Goal: Task Accomplishment & Management: Use online tool/utility

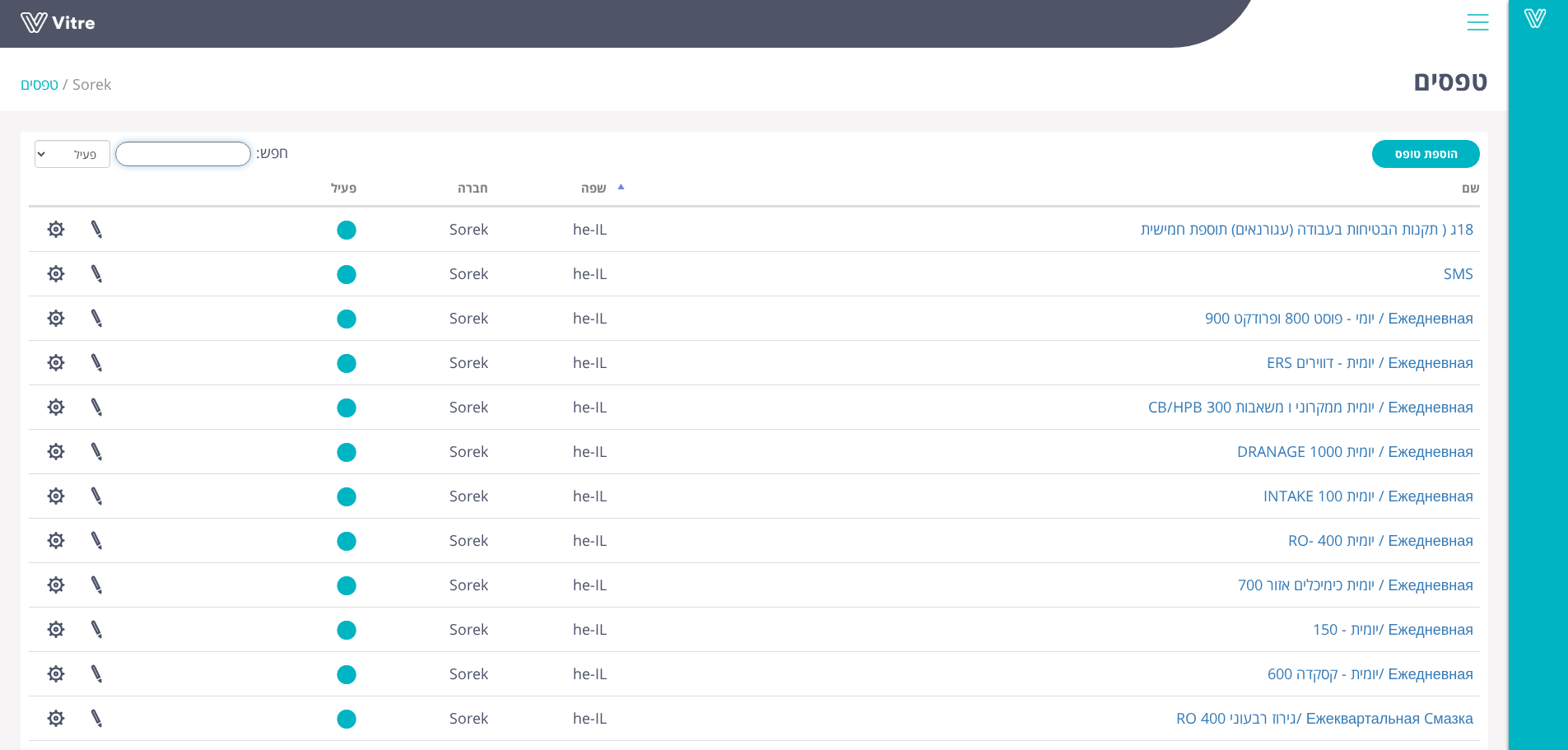
click at [228, 157] on input "חפש:" at bounding box center [183, 153] width 136 height 24
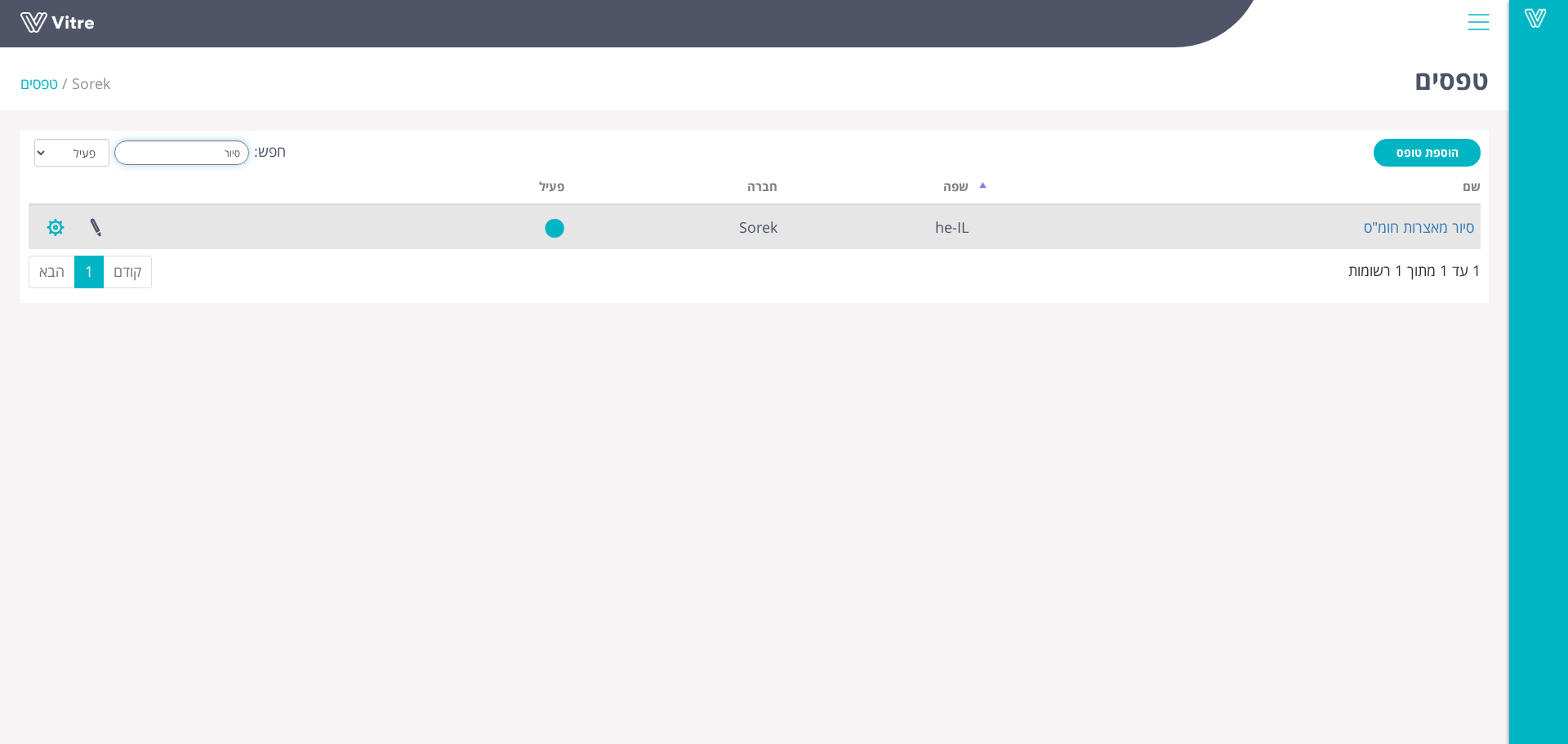
type input "סיור"
click at [49, 233] on button "button" at bounding box center [55, 228] width 40 height 43
click at [86, 282] on link "הגדרת משתמשים" at bounding box center [100, 288] width 129 height 22
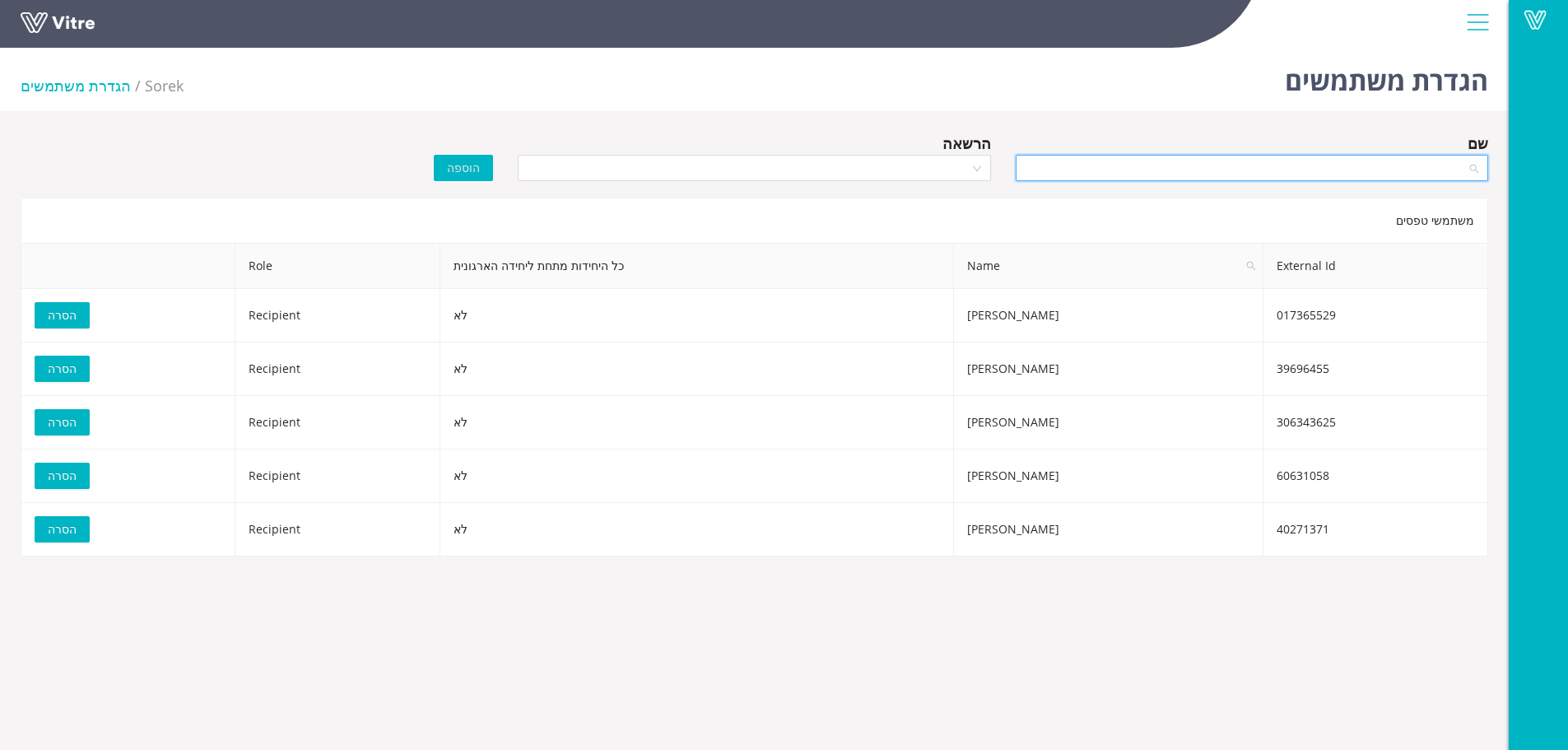
click at [1243, 173] on input "search" at bounding box center [1246, 168] width 441 height 24
type input "[PERSON_NAME]"
click at [1255, 194] on div "[PERSON_NAME] [PERSON_NAME]" at bounding box center [1251, 201] width 452 height 18
click at [954, 168] on input "search" at bounding box center [748, 168] width 441 height 24
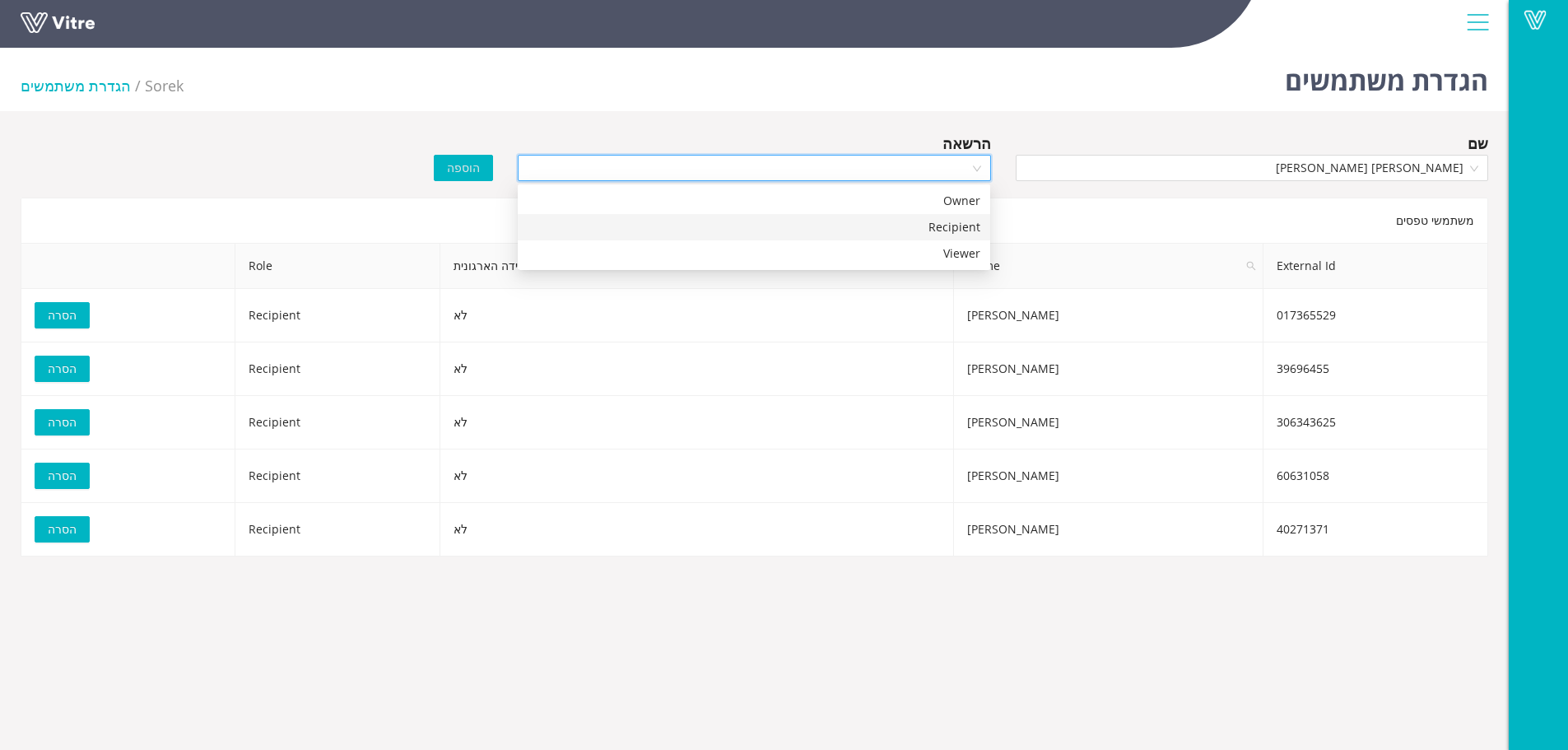
click at [953, 229] on div "Recipient" at bounding box center [753, 228] width 452 height 18
click at [457, 170] on span "הוספה" at bounding box center [463, 168] width 33 height 18
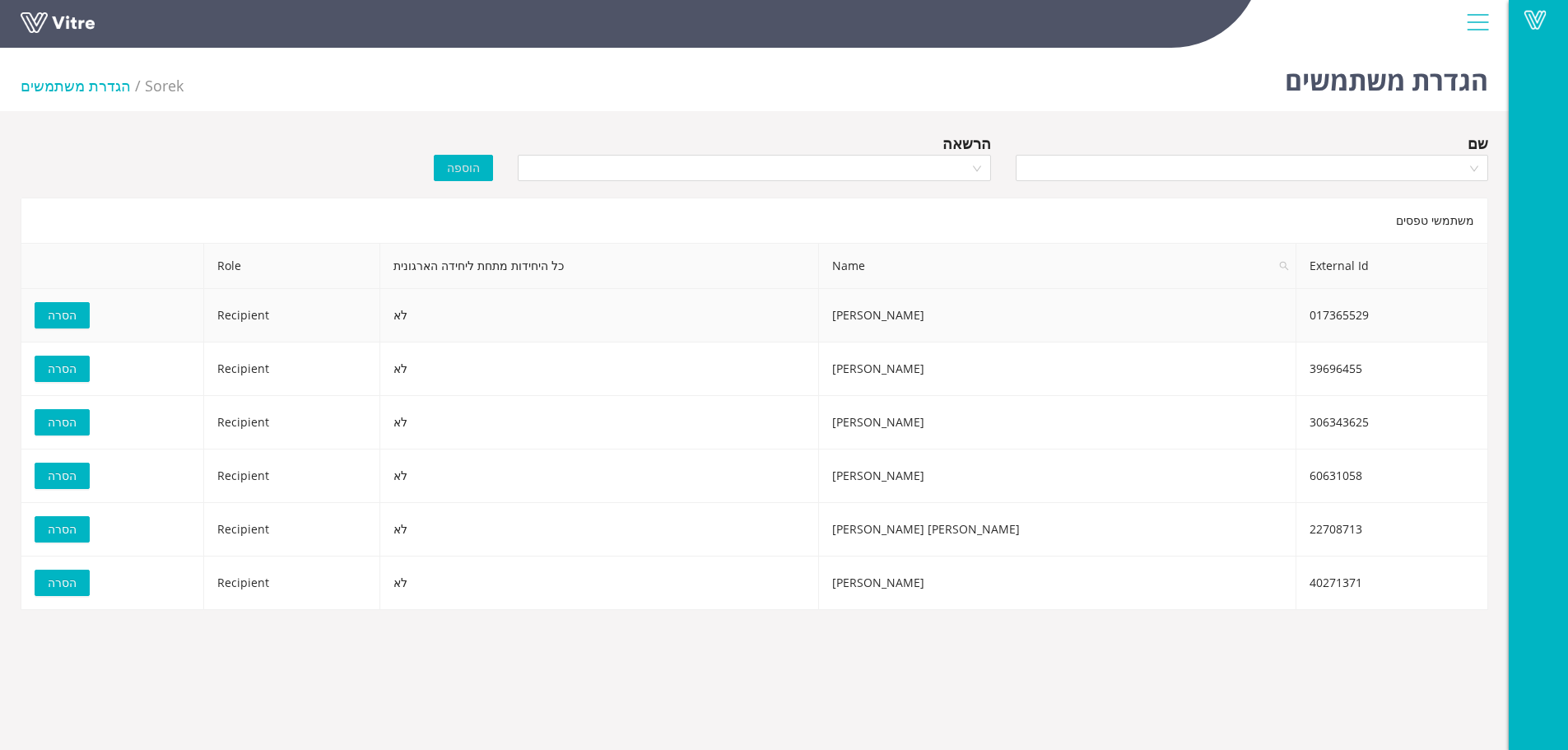
click at [66, 308] on span "הסרה" at bounding box center [63, 316] width 29 height 18
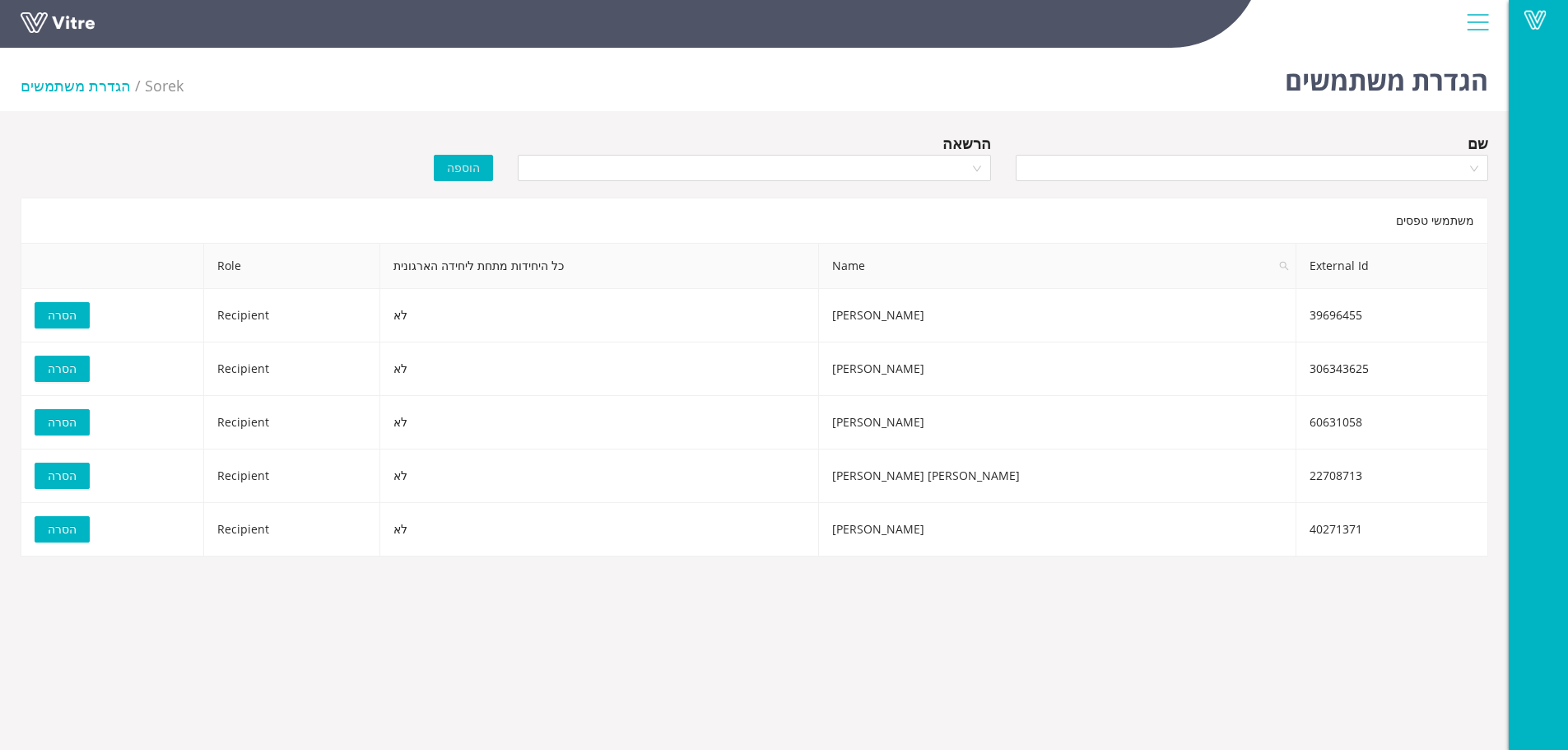
click at [148, 84] on span "Sorek" at bounding box center [164, 86] width 39 height 20
click at [74, 87] on li "הגדרת משתמשים" at bounding box center [82, 85] width 124 height 23
click at [166, 89] on span "Sorek" at bounding box center [164, 86] width 39 height 20
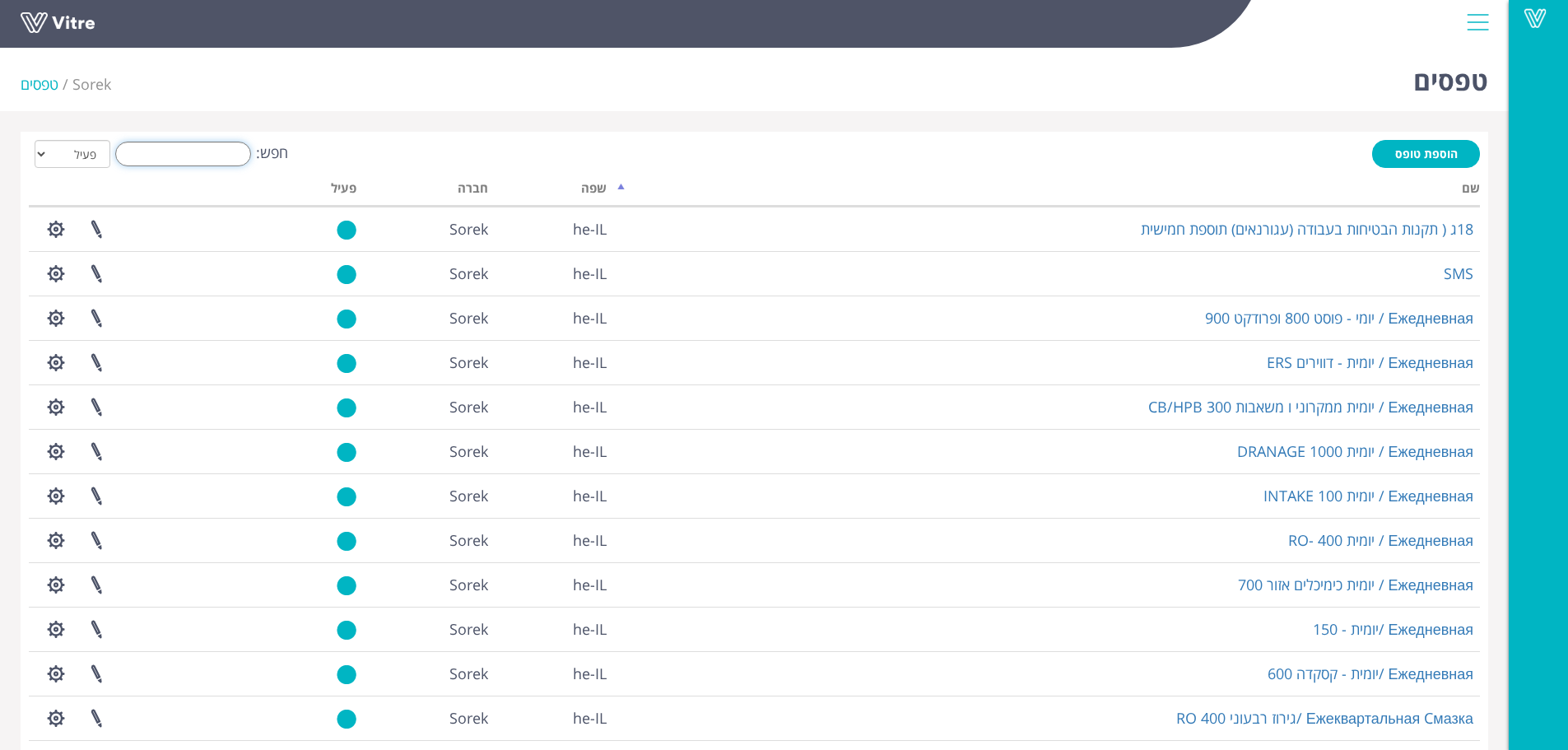
click at [229, 155] on input "חפש:" at bounding box center [183, 153] width 136 height 24
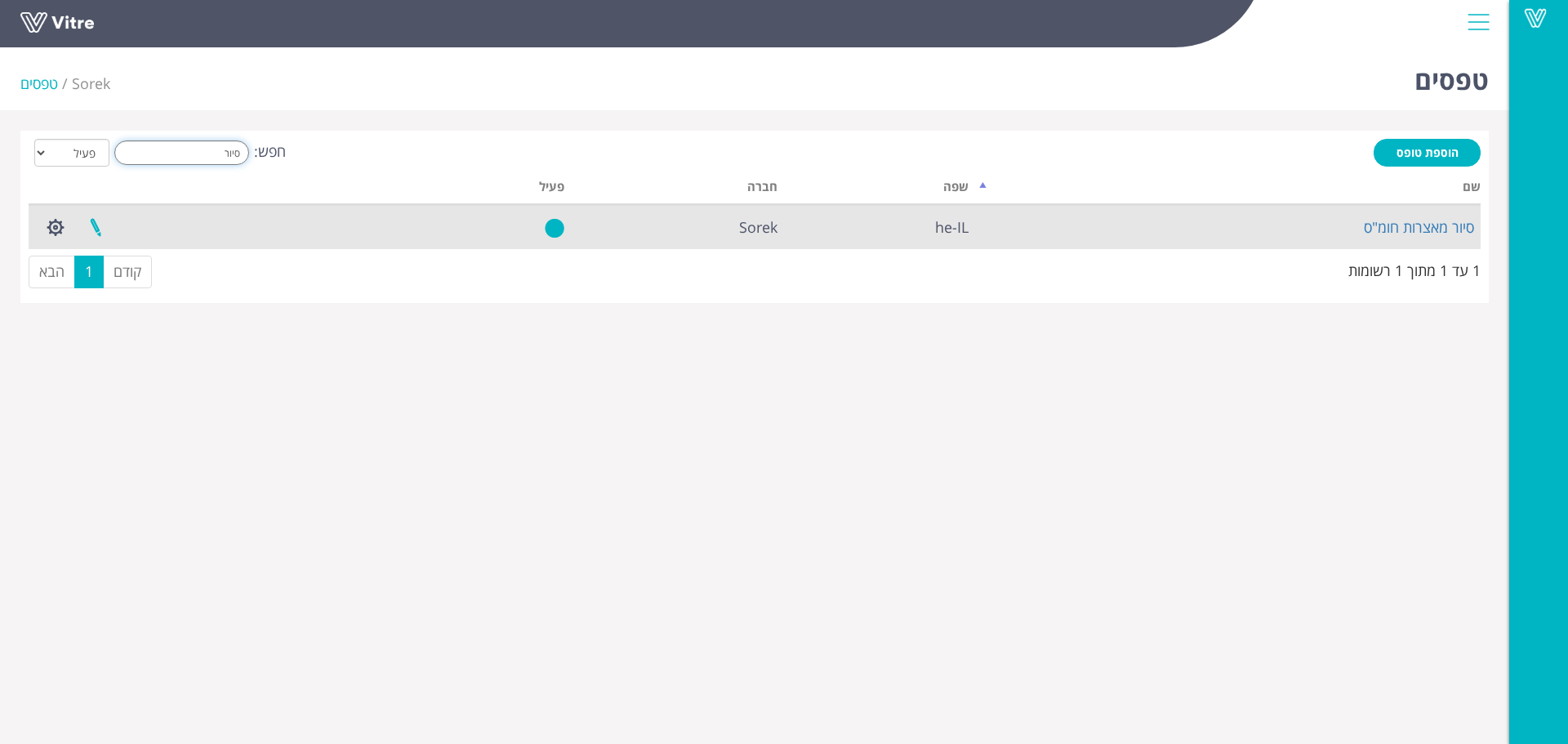
type input "סיור"
click at [100, 223] on link at bounding box center [95, 228] width 40 height 43
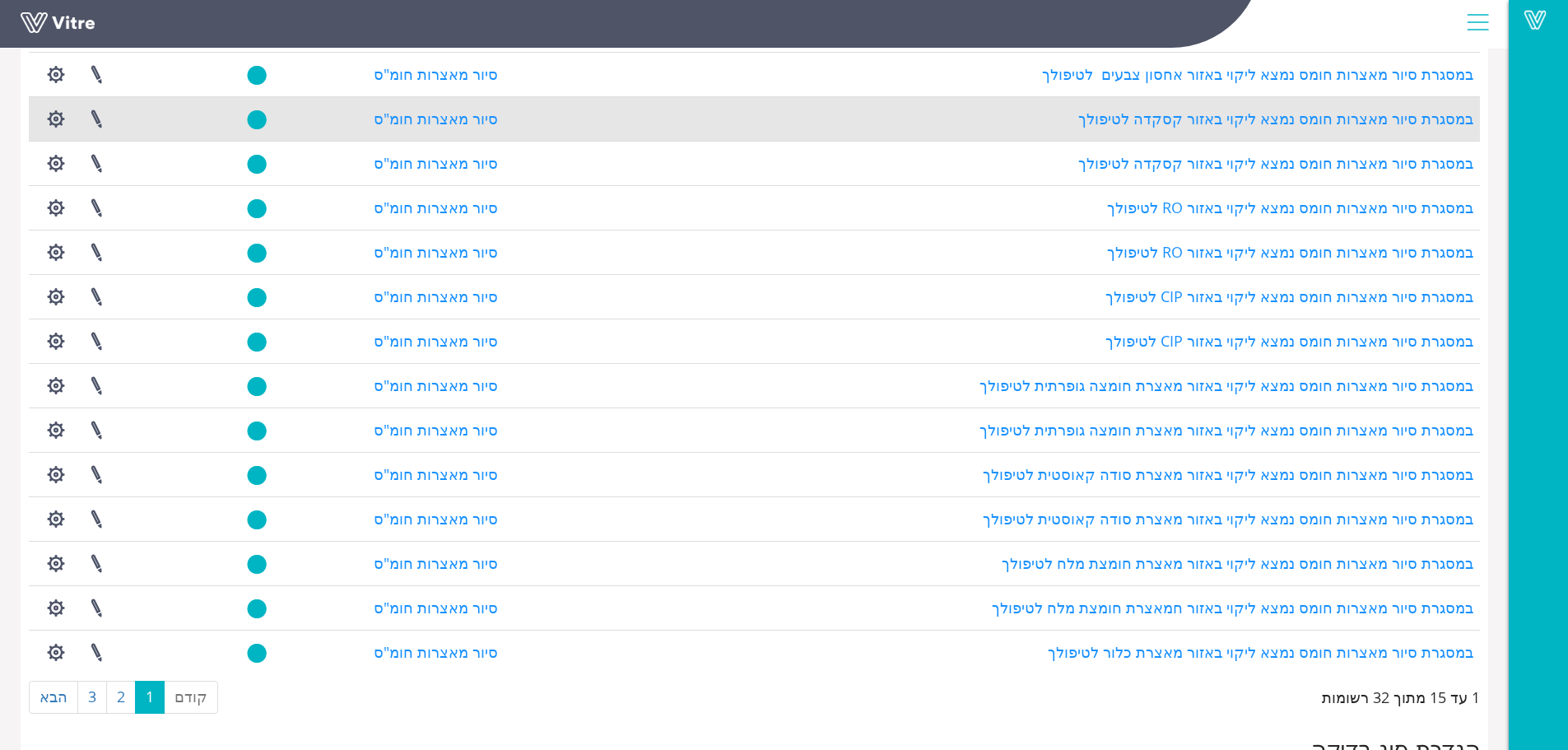
scroll to position [1483, 0]
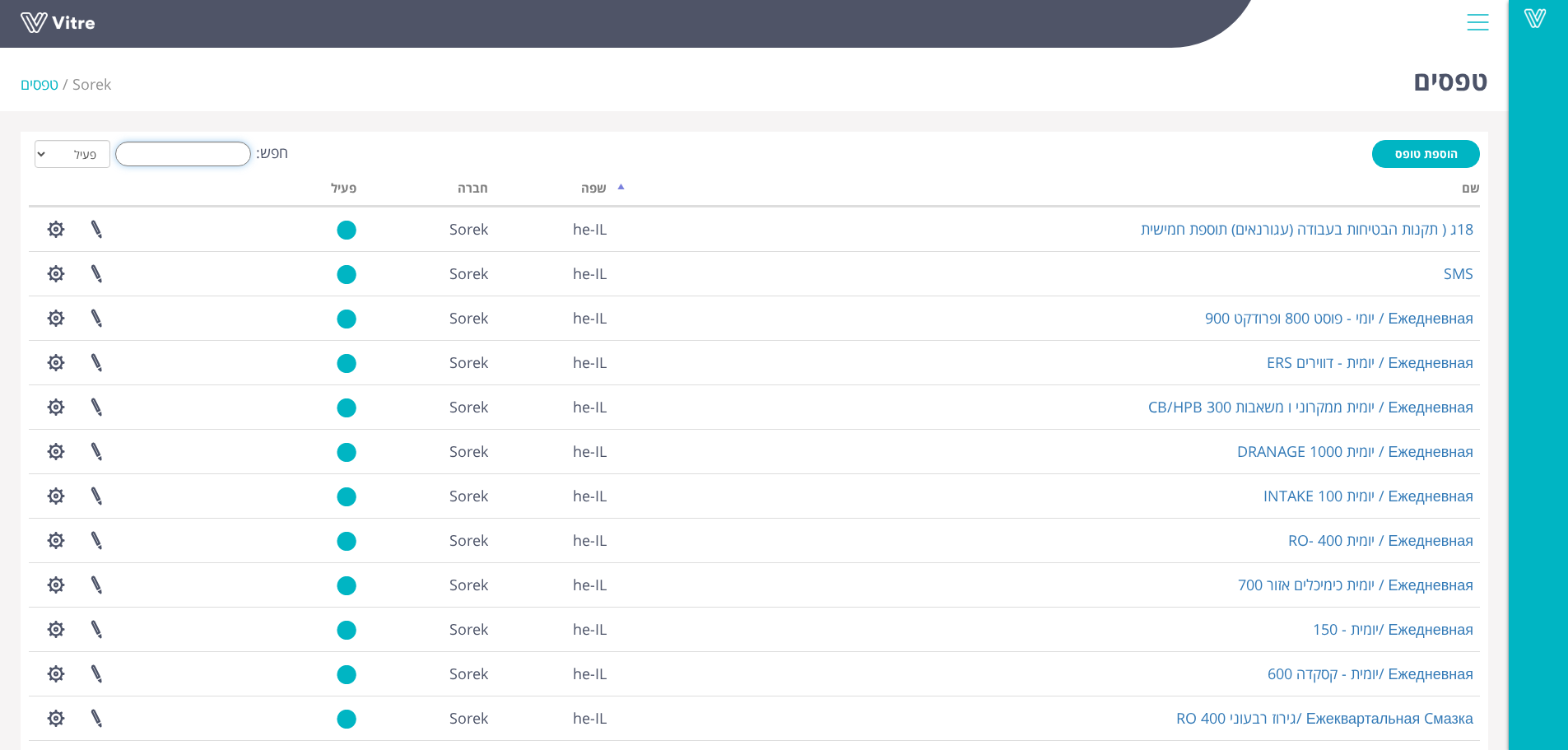
click at [209, 153] on input "חפש:" at bounding box center [183, 153] width 136 height 24
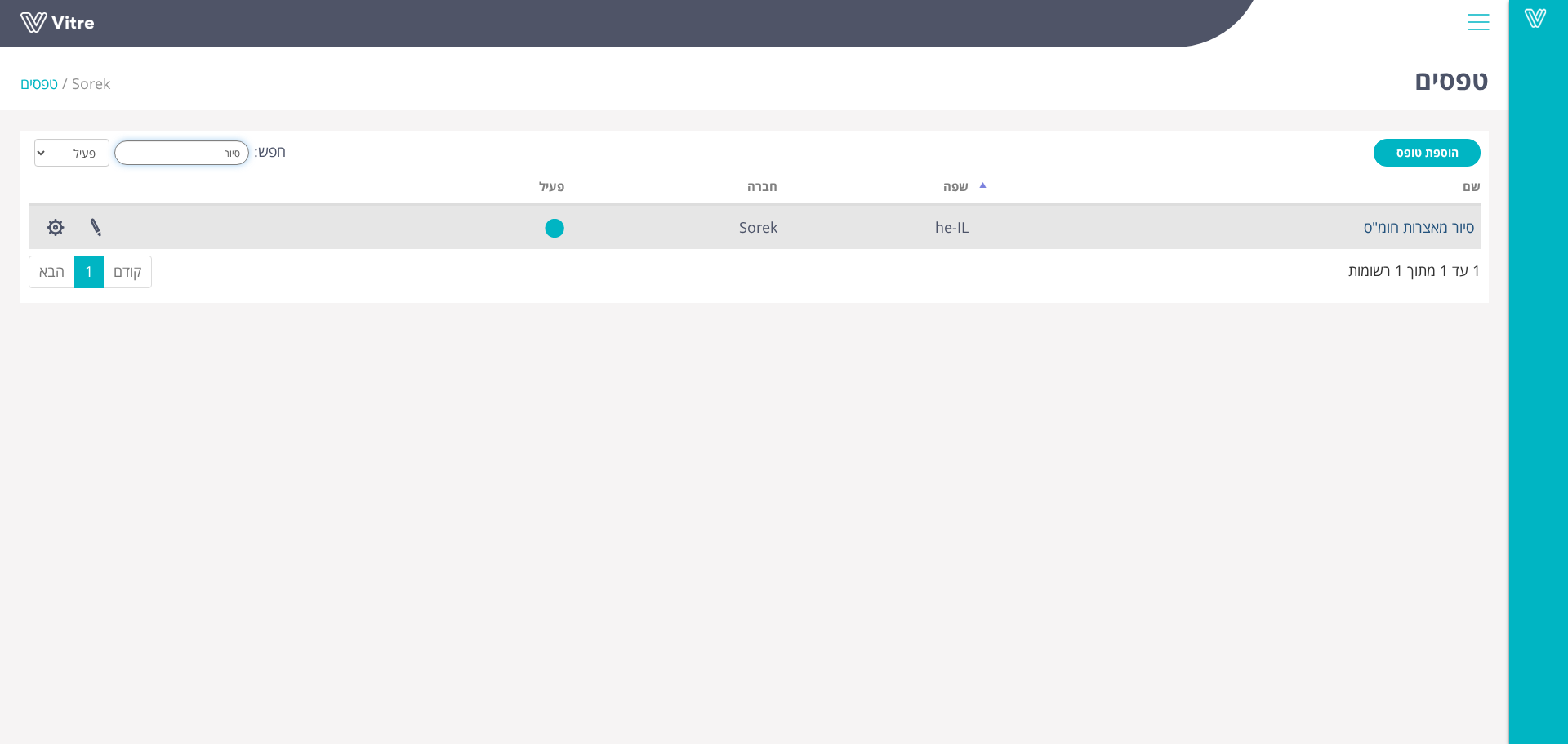
type input "סיור"
click at [1385, 228] on link "סיור מאצרות חומ"ס" at bounding box center [1419, 228] width 111 height 20
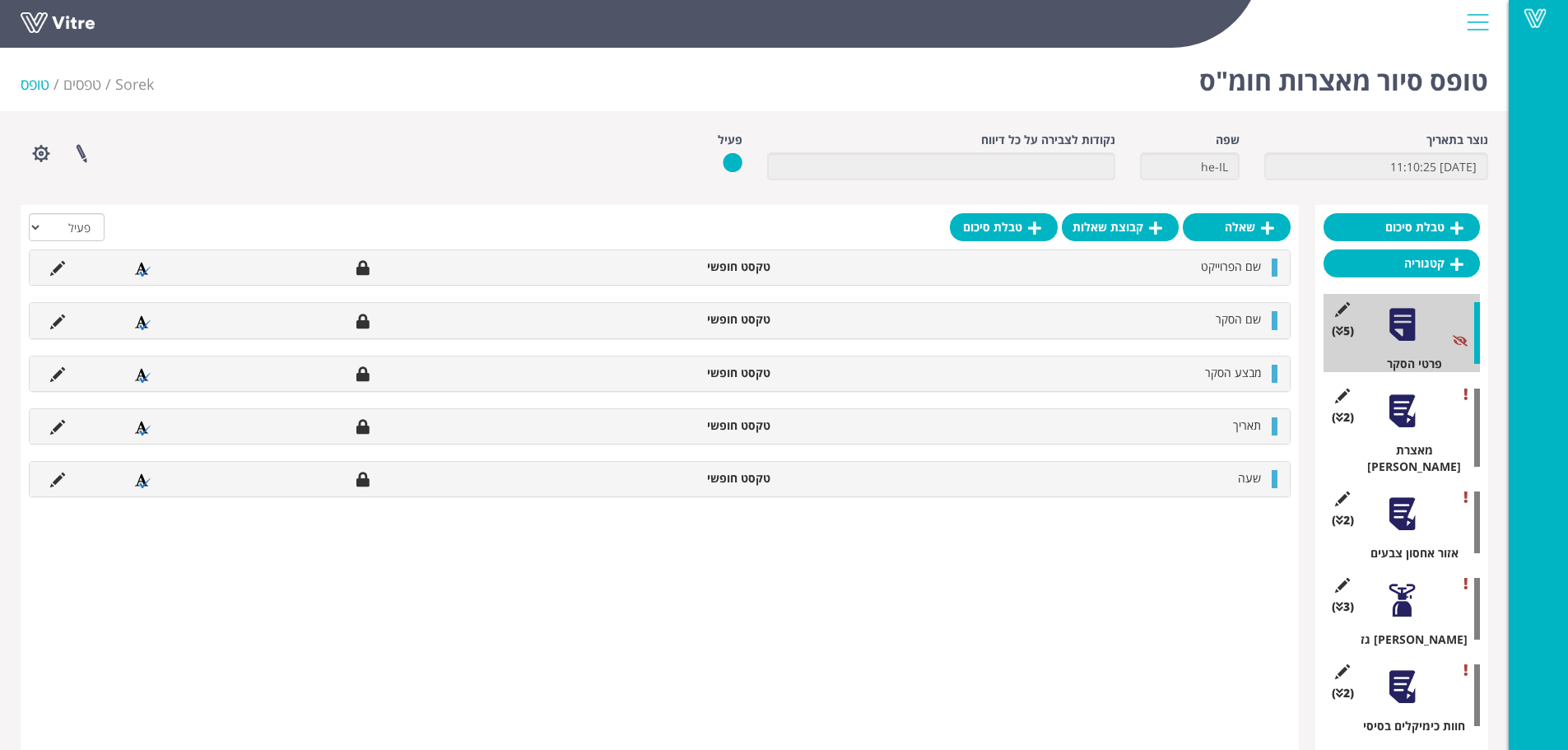
click at [1408, 398] on div at bounding box center [1402, 411] width 37 height 37
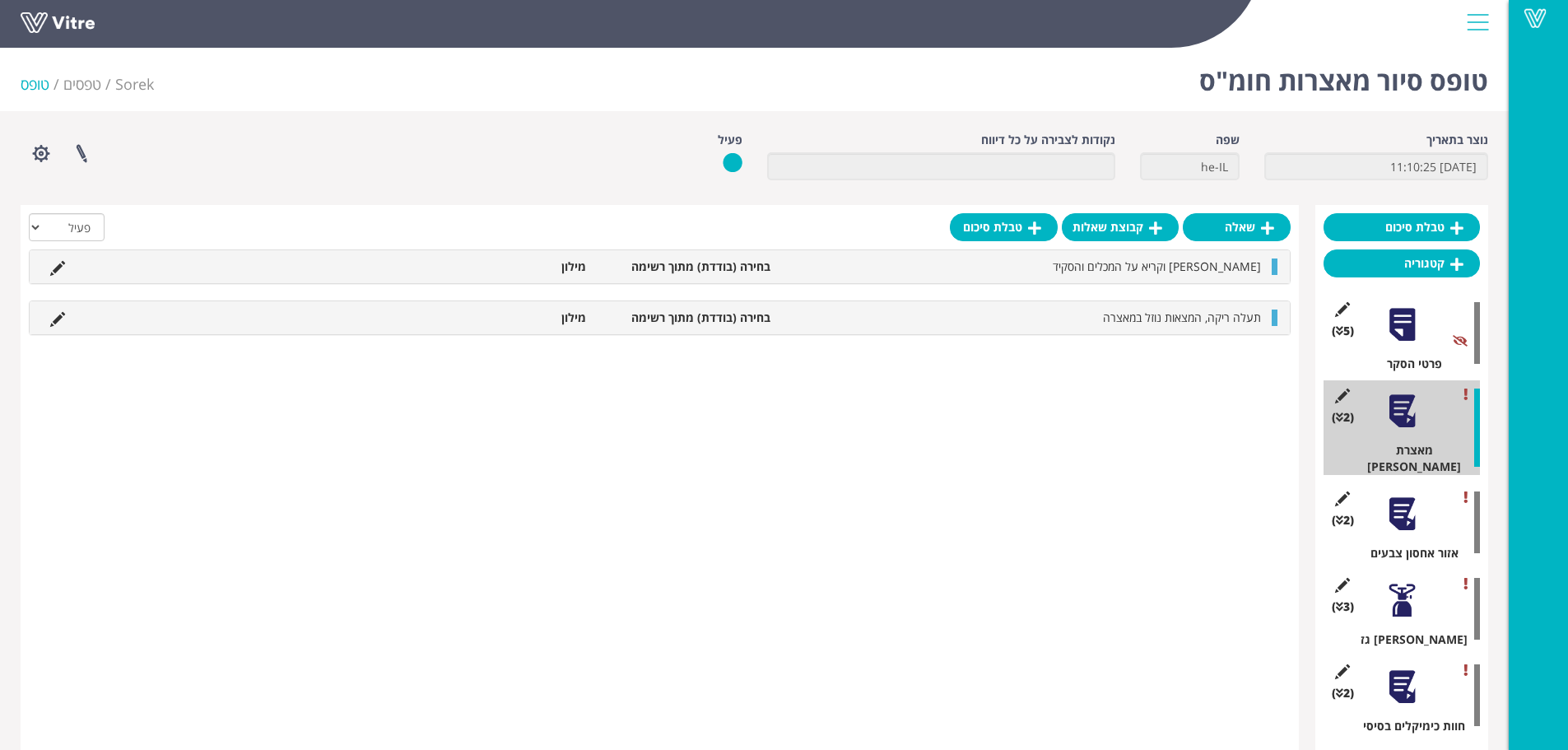
click at [1411, 496] on div at bounding box center [1402, 514] width 37 height 37
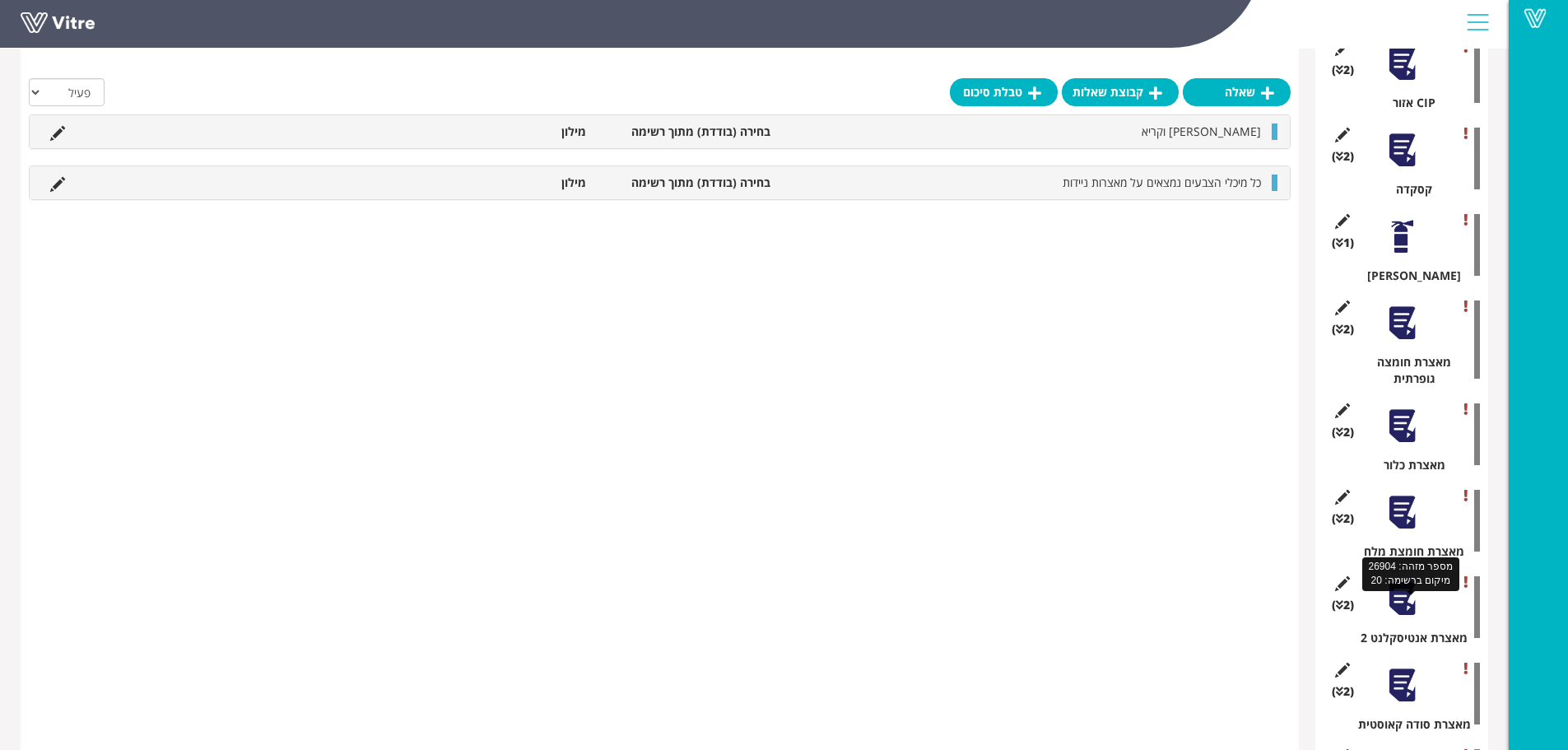
scroll to position [1557, 0]
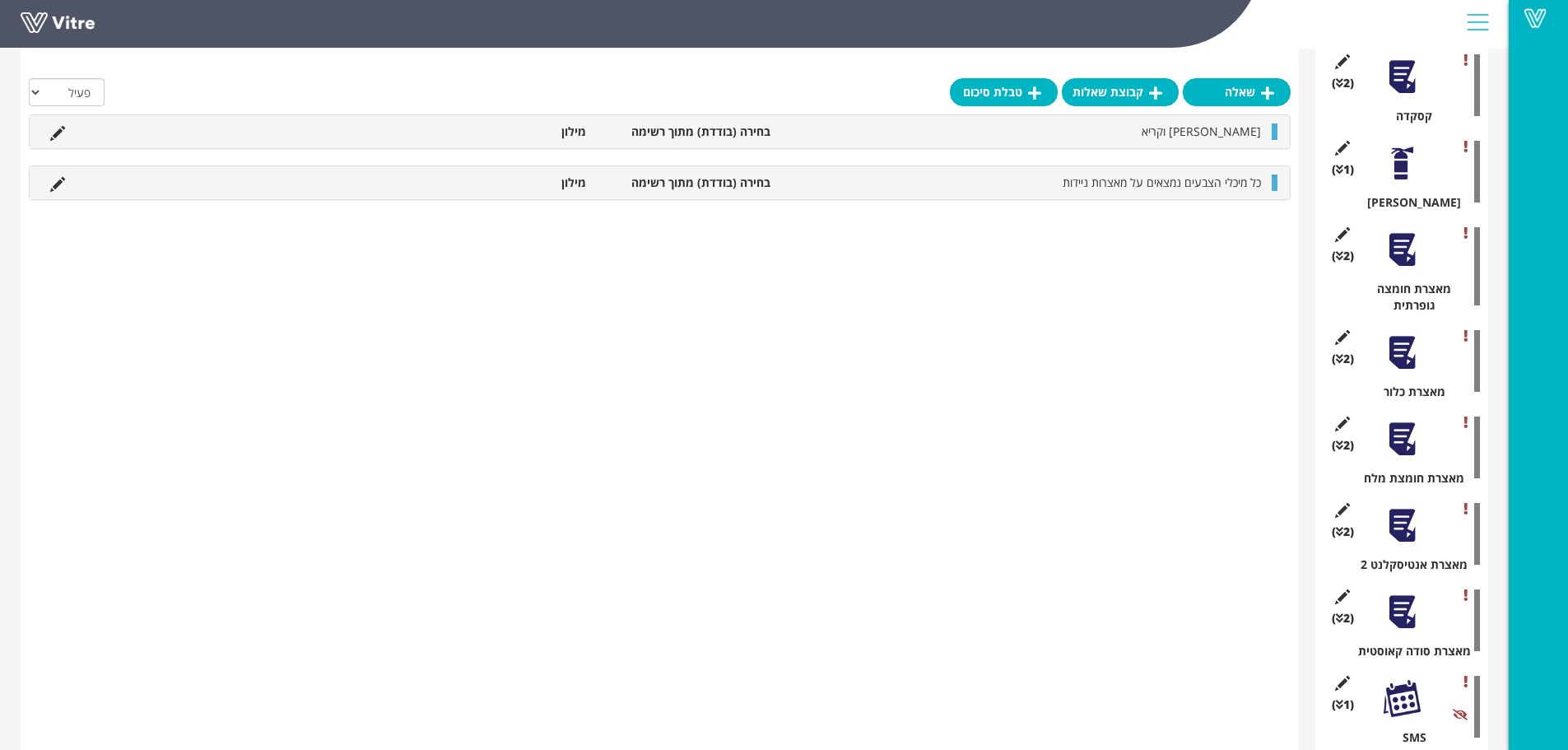
click at [1403, 680] on div at bounding box center [1402, 698] width 37 height 37
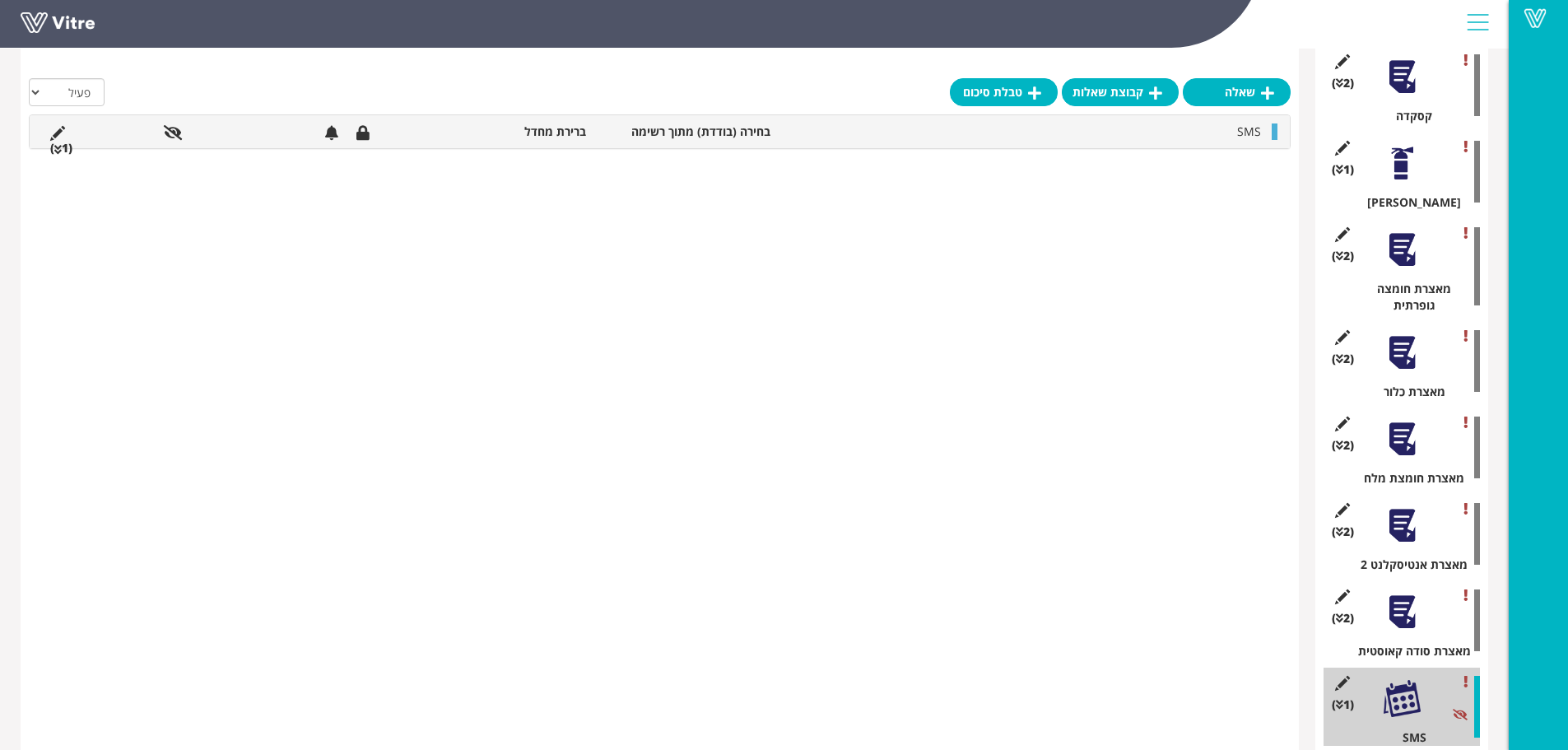
click at [802, 137] on li "SMS" at bounding box center [1023, 131] width 490 height 16
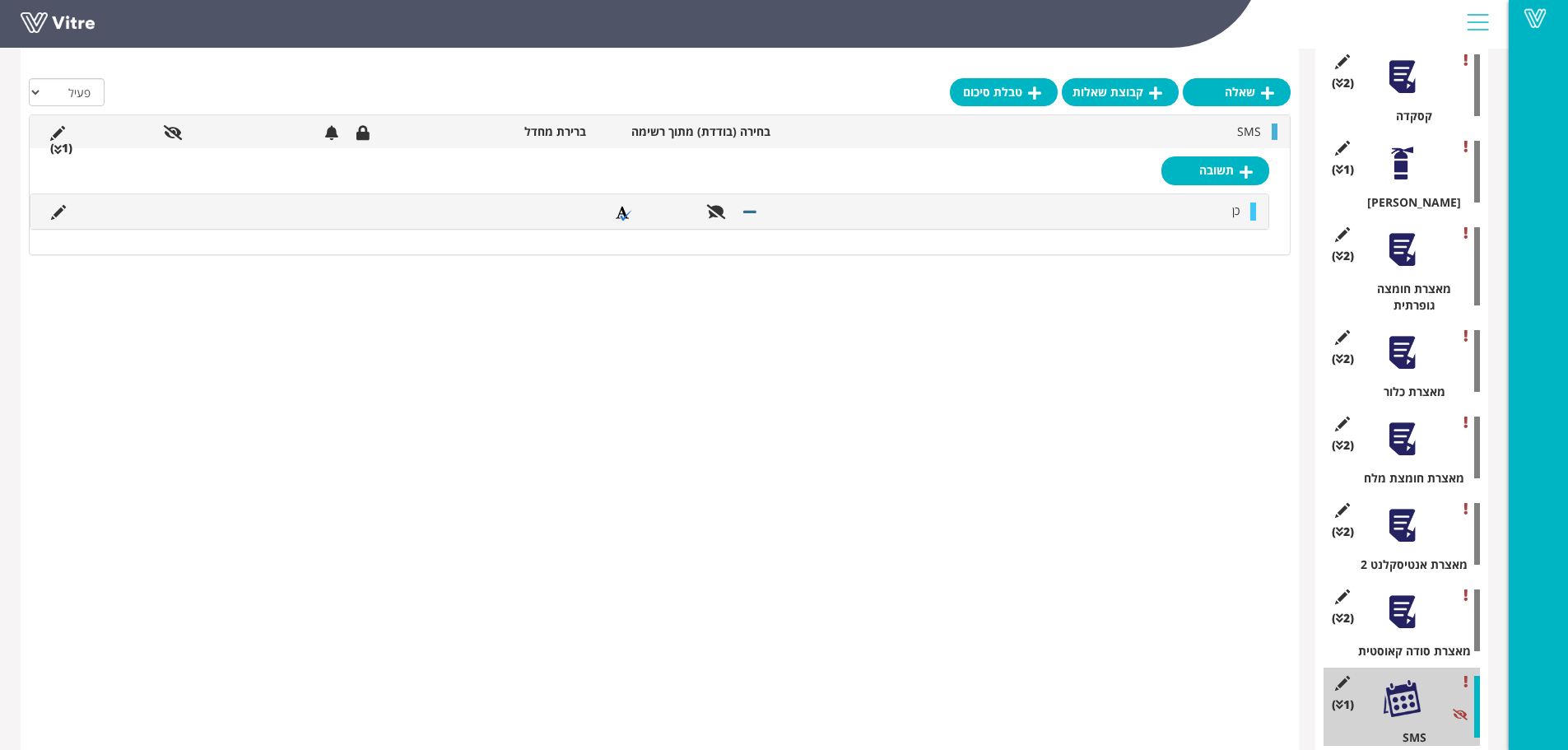
click at [802, 137] on li "SMS" at bounding box center [1023, 131] width 490 height 16
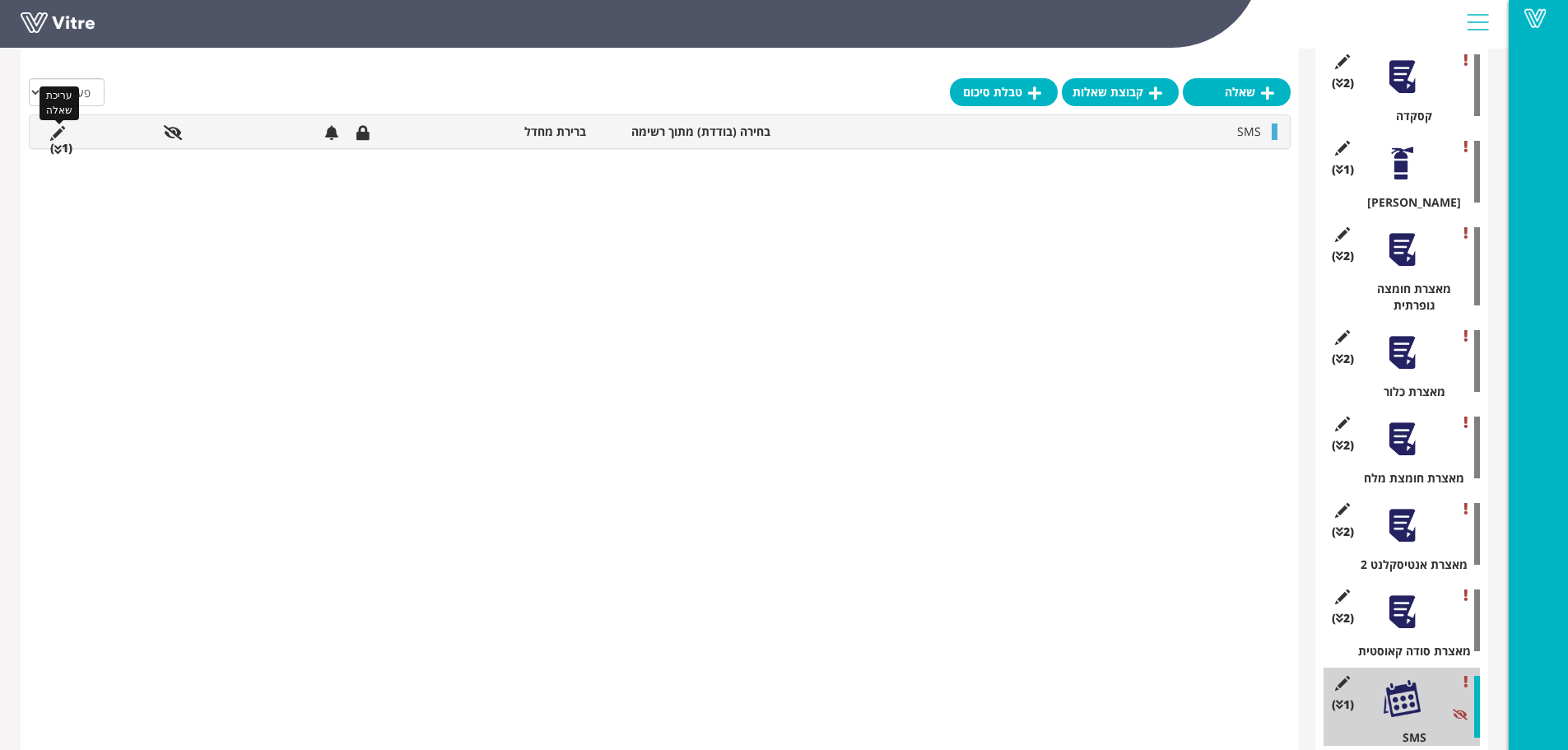
click at [57, 133] on icon at bounding box center [57, 133] width 15 height 15
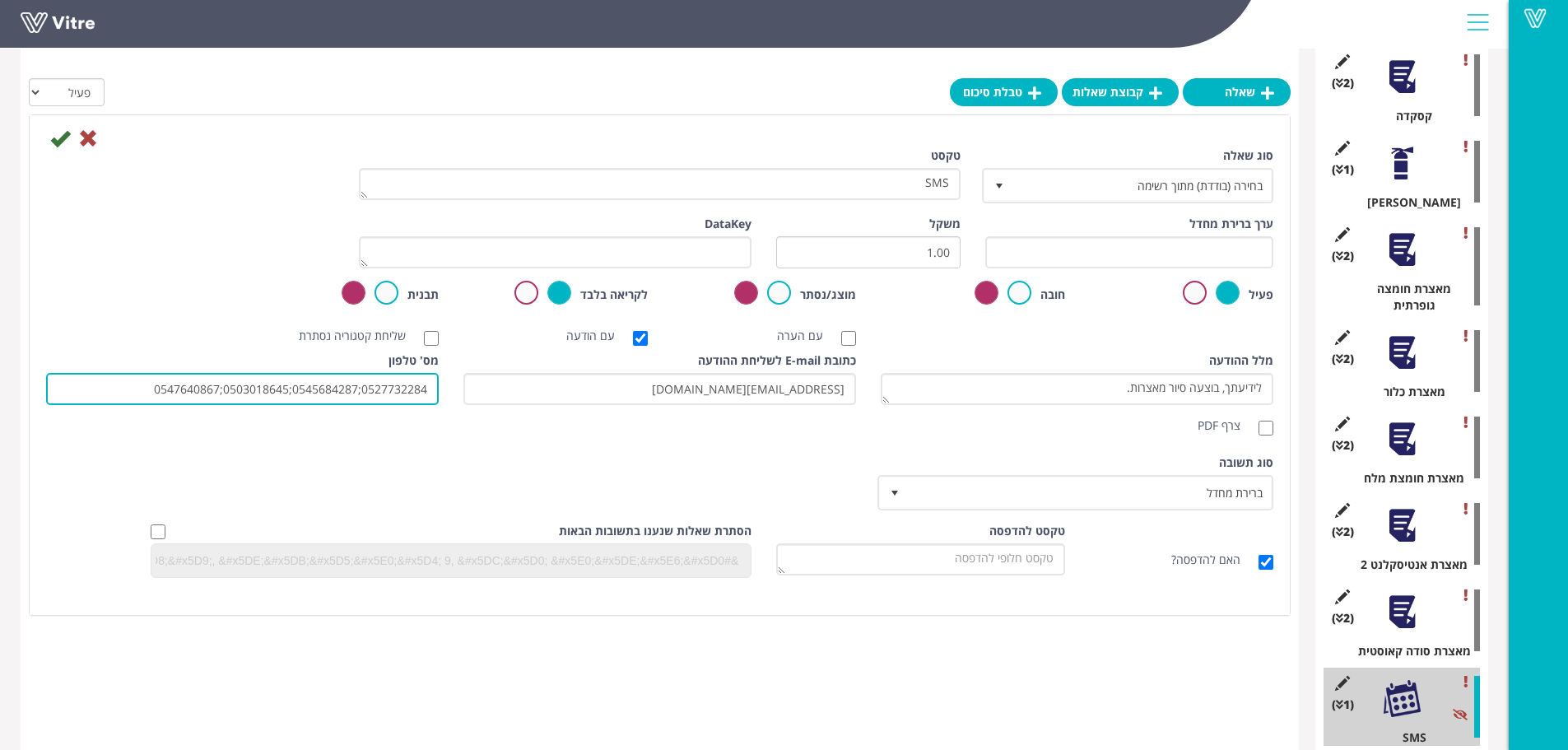
drag, startPoint x: 116, startPoint y: 388, endPoint x: 486, endPoint y: 372, distance: 370.3
click at [486, 372] on div "מלל ההודעה לידיעתך, בוצעה סיור מאצרות. צרף PDF כתובת E-mail לשליחת ההודעה [EMAI…" at bounding box center [659, 397] width 1252 height 90
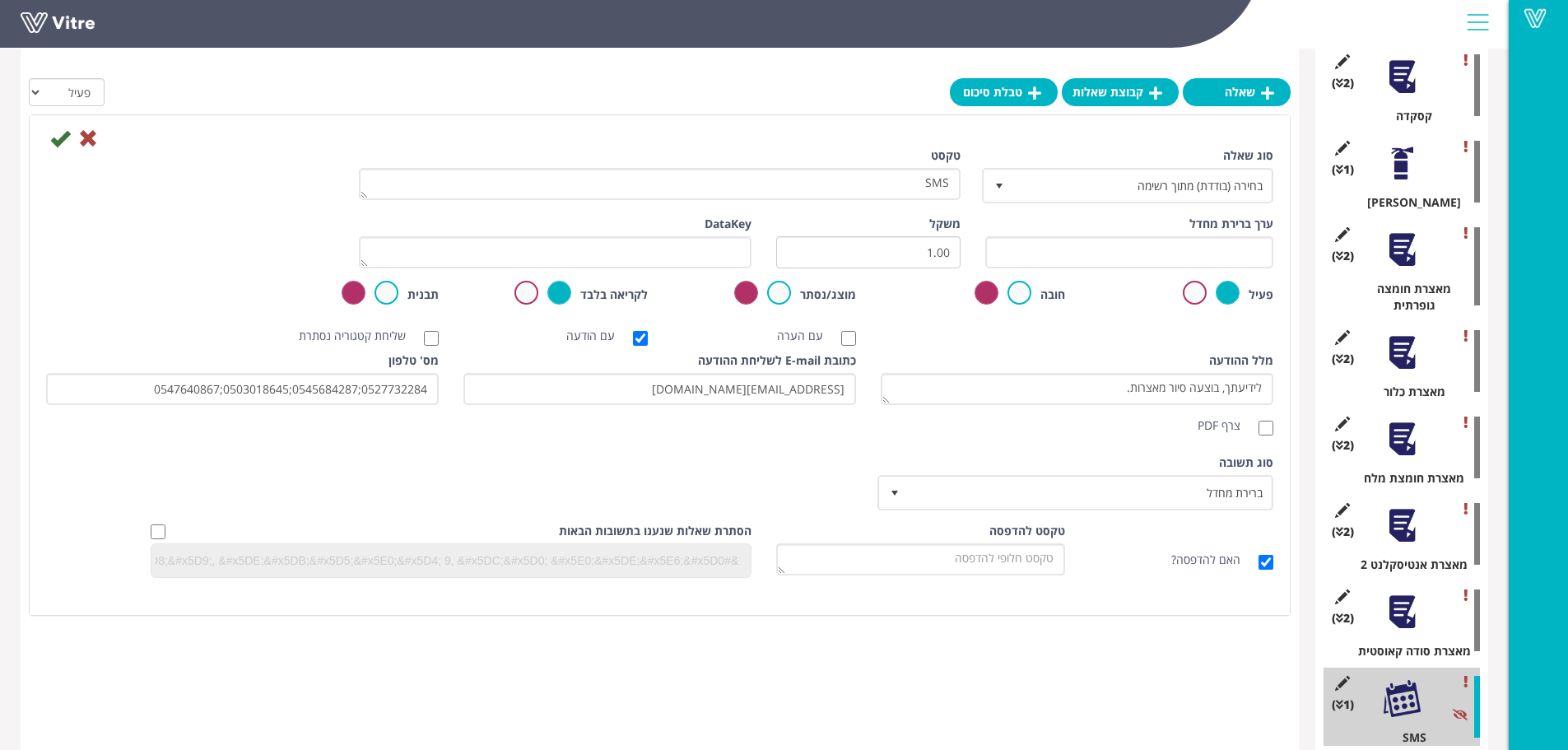
click at [1379, 581] on div "(2 ) מאצרת סודה קאוסטית" at bounding box center [1401, 620] width 157 height 78
click at [1387, 594] on div at bounding box center [1402, 612] width 37 height 37
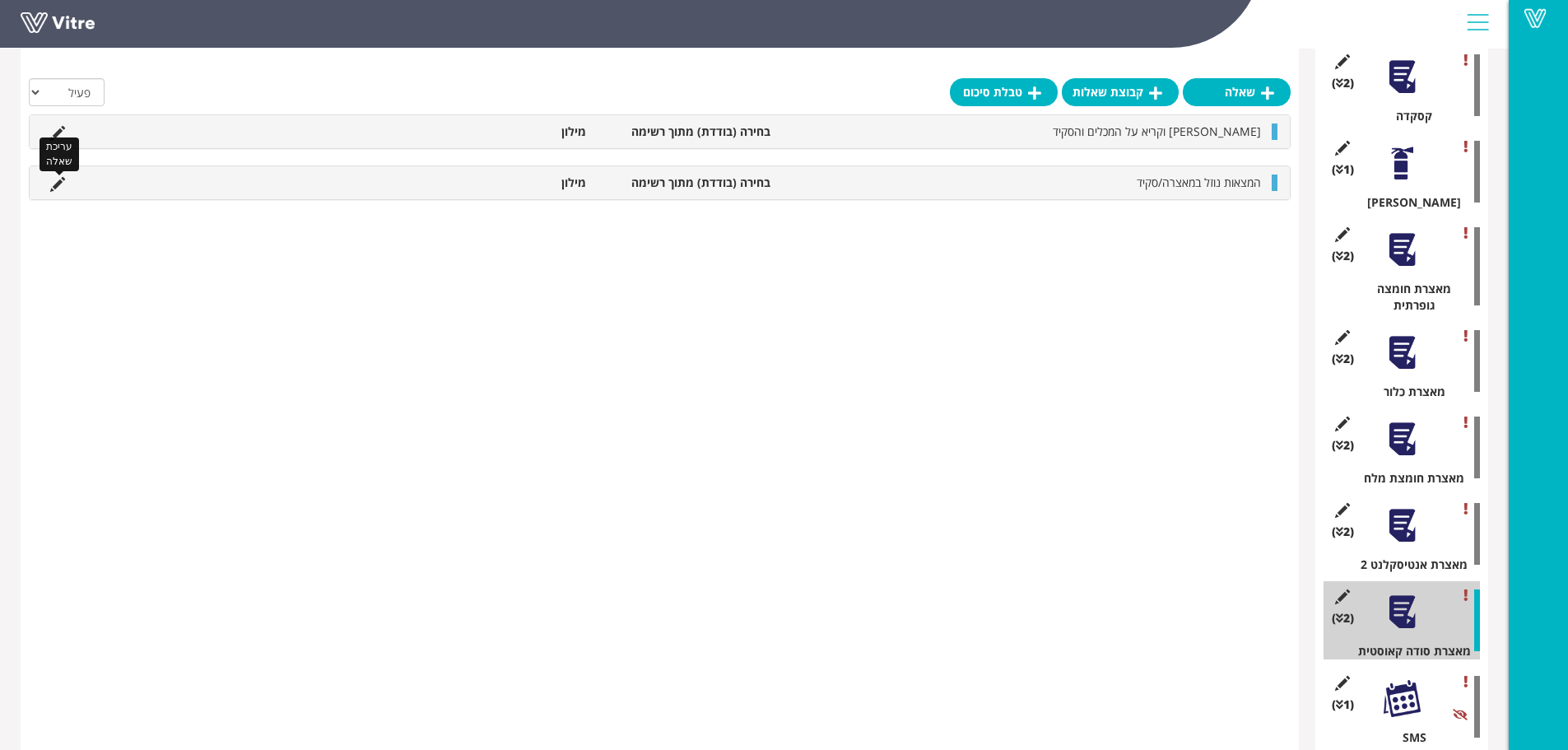
click at [59, 182] on icon at bounding box center [57, 184] width 15 height 15
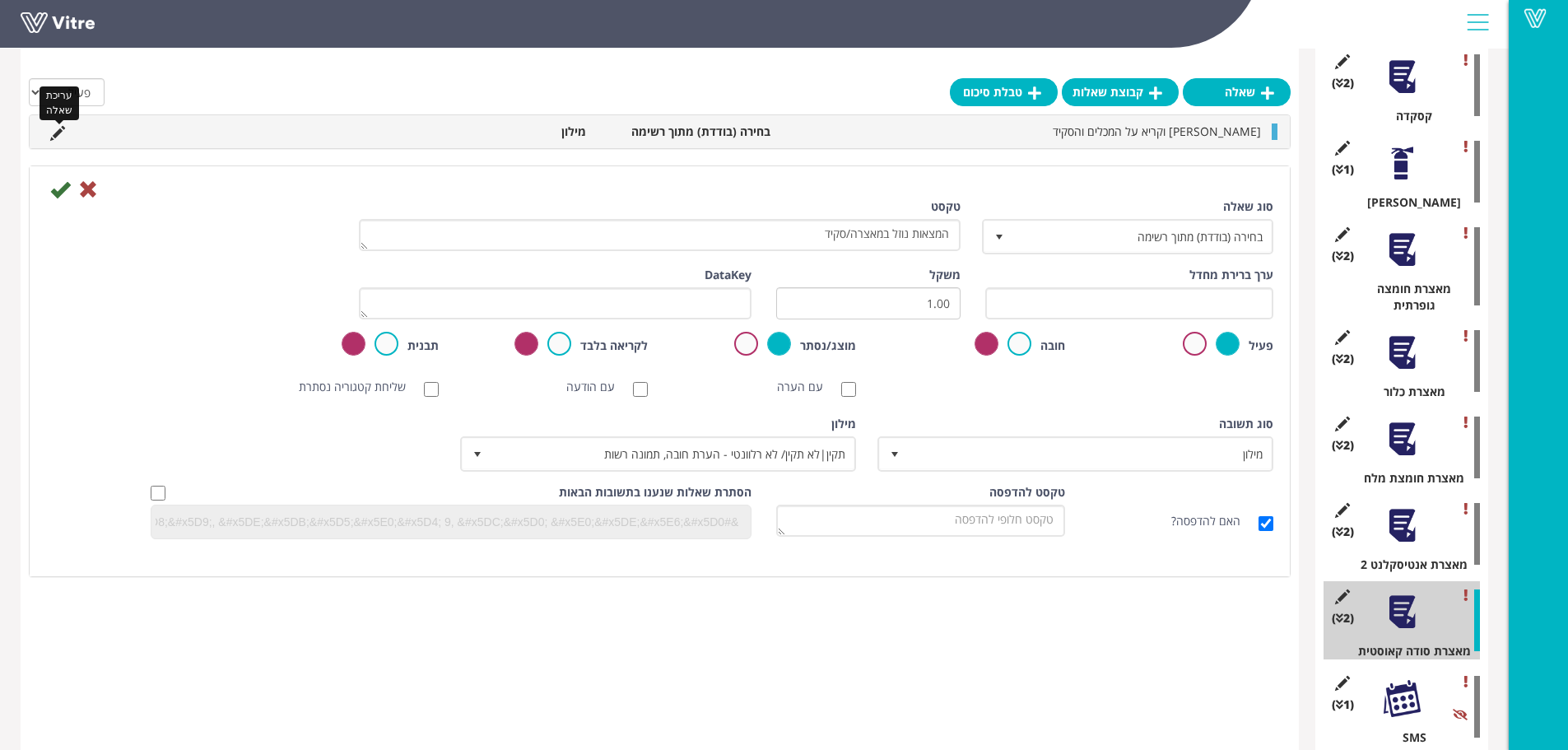
click at [54, 130] on icon at bounding box center [57, 133] width 15 height 15
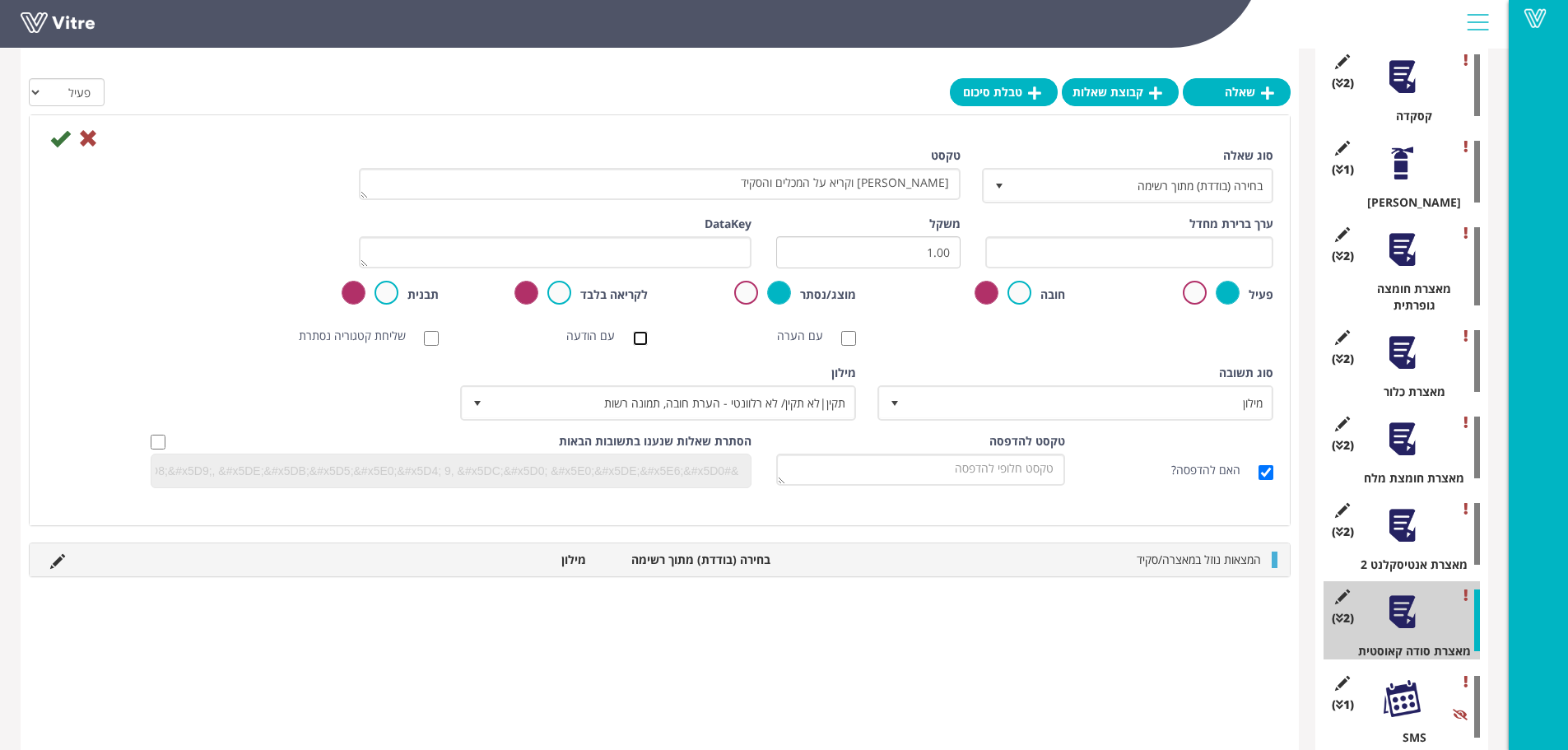
click at [642, 336] on input "עם הודעה" at bounding box center [640, 338] width 15 height 15
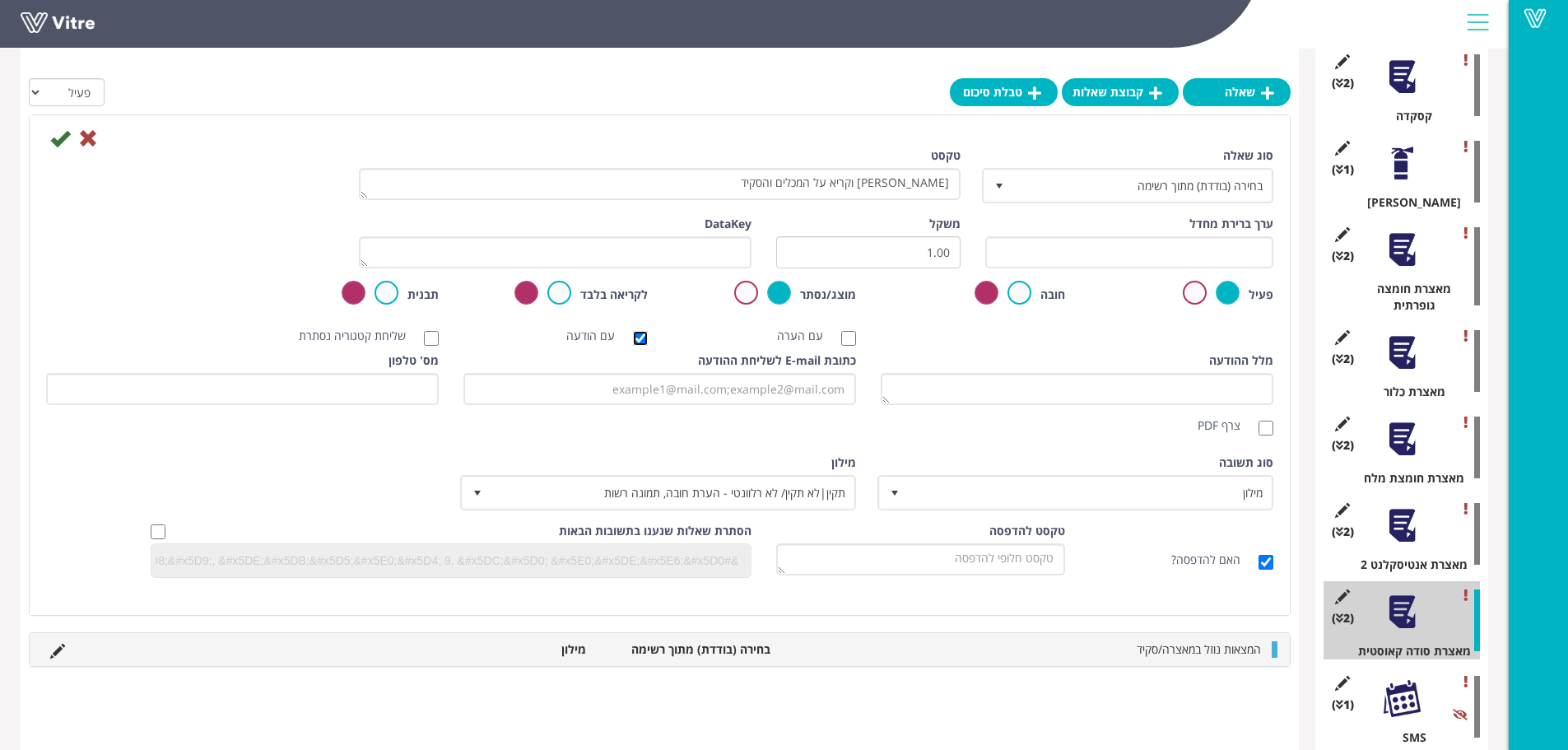
click at [642, 336] on input "עם הודעה" at bounding box center [640, 338] width 15 height 15
checkbox input "false"
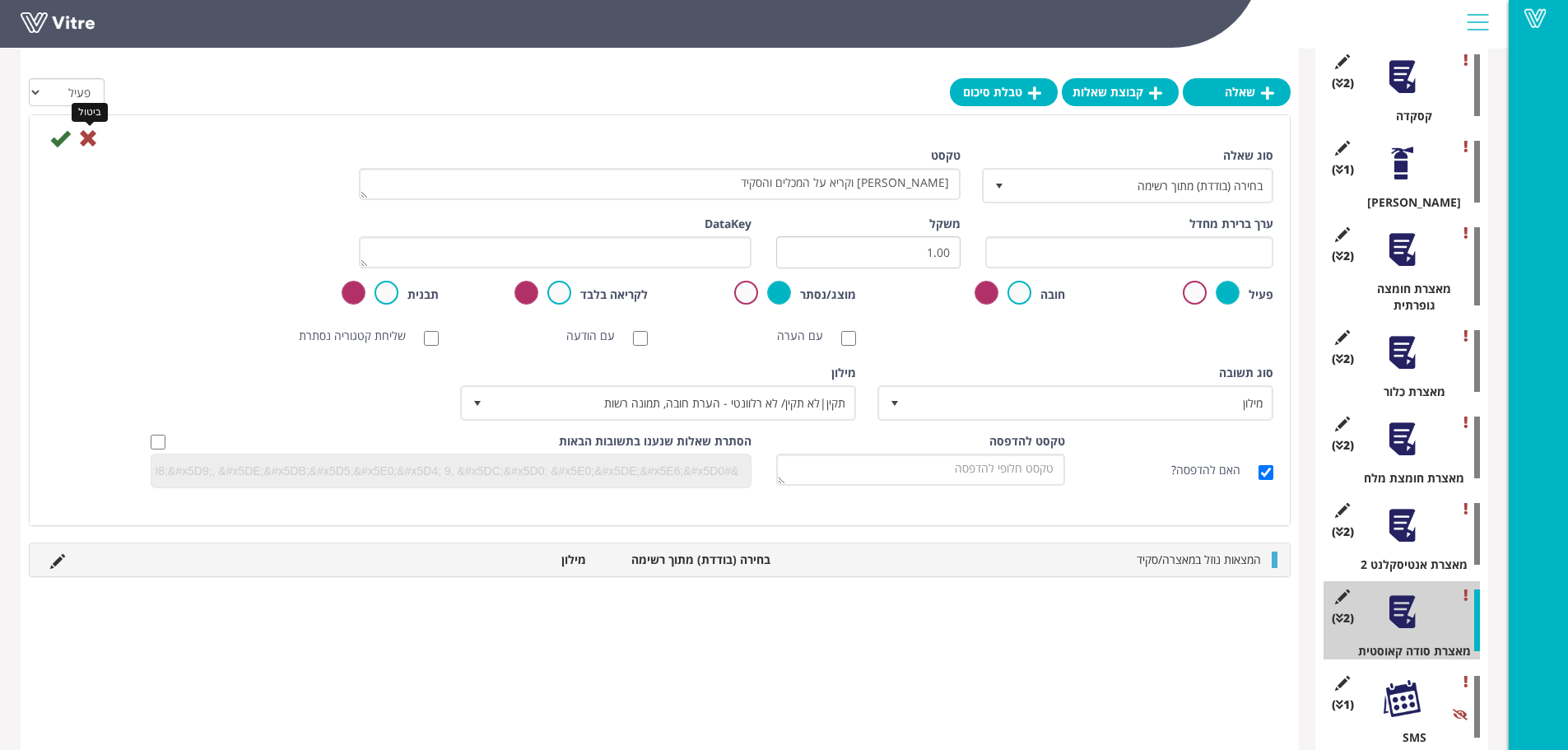
click at [85, 133] on icon at bounding box center [88, 139] width 20 height 20
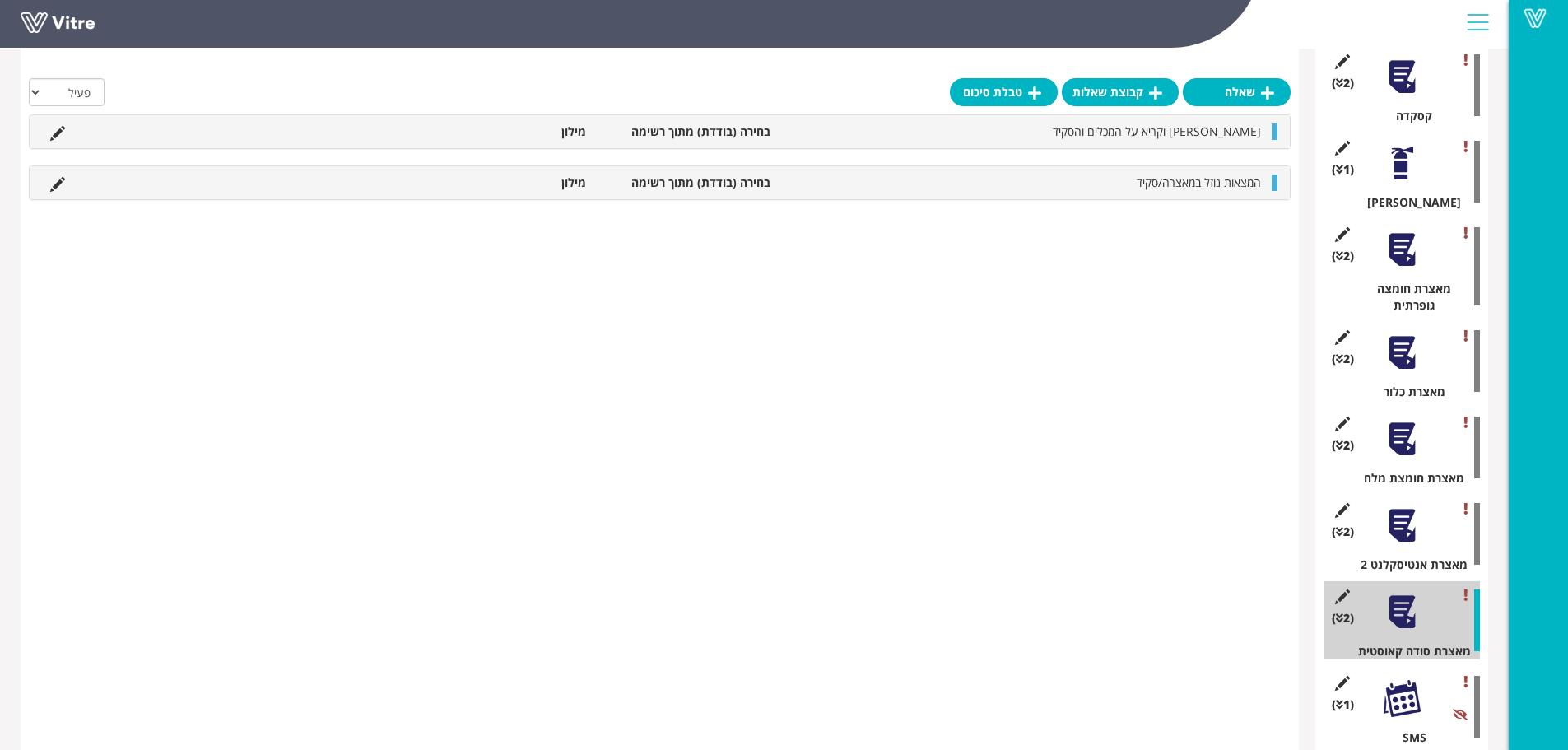
click at [1389, 507] on div at bounding box center [1402, 525] width 37 height 37
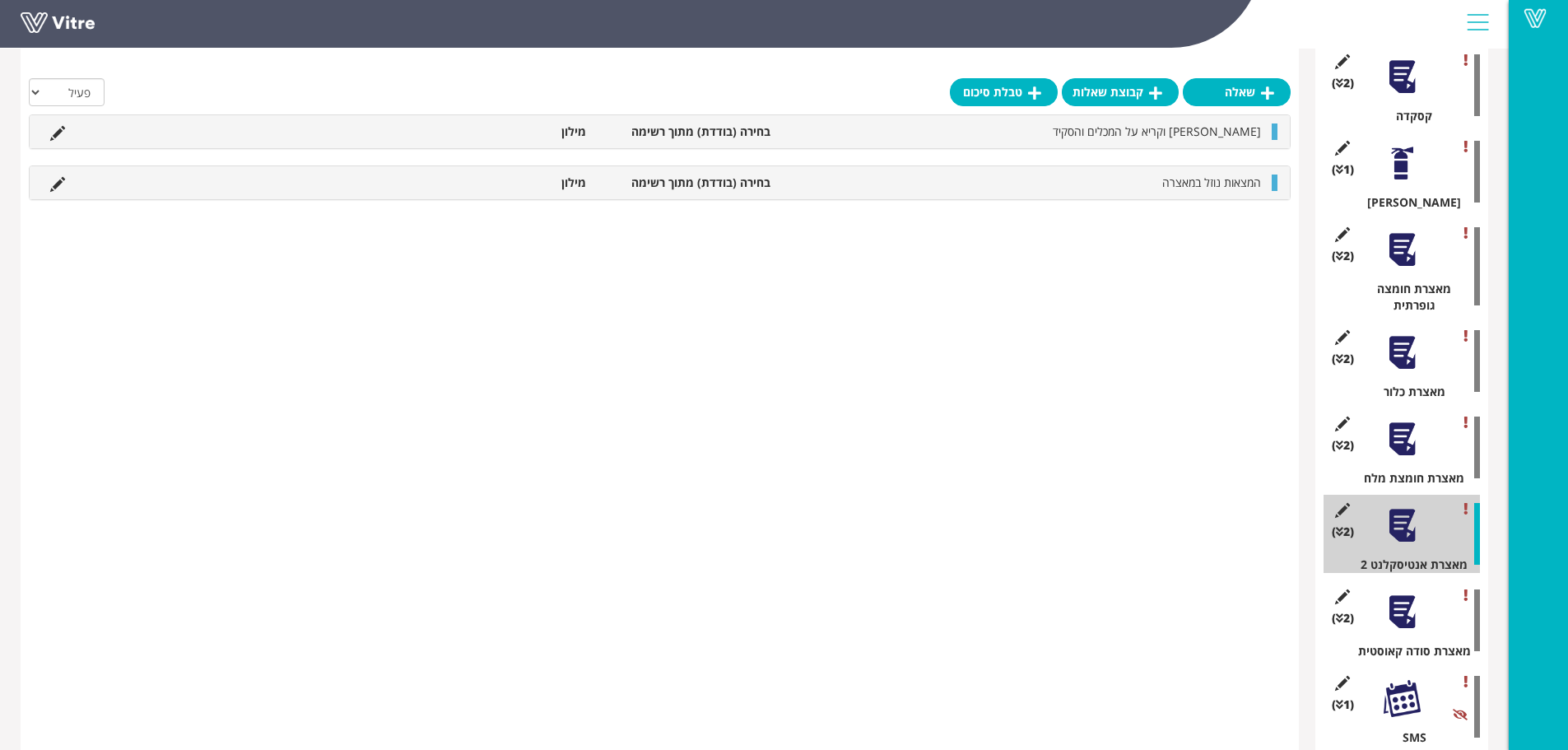
click at [1379, 414] on div "(2 ) מאצרת חומצת מלח" at bounding box center [1401, 447] width 157 height 78
click at [1399, 421] on div at bounding box center [1402, 439] width 37 height 37
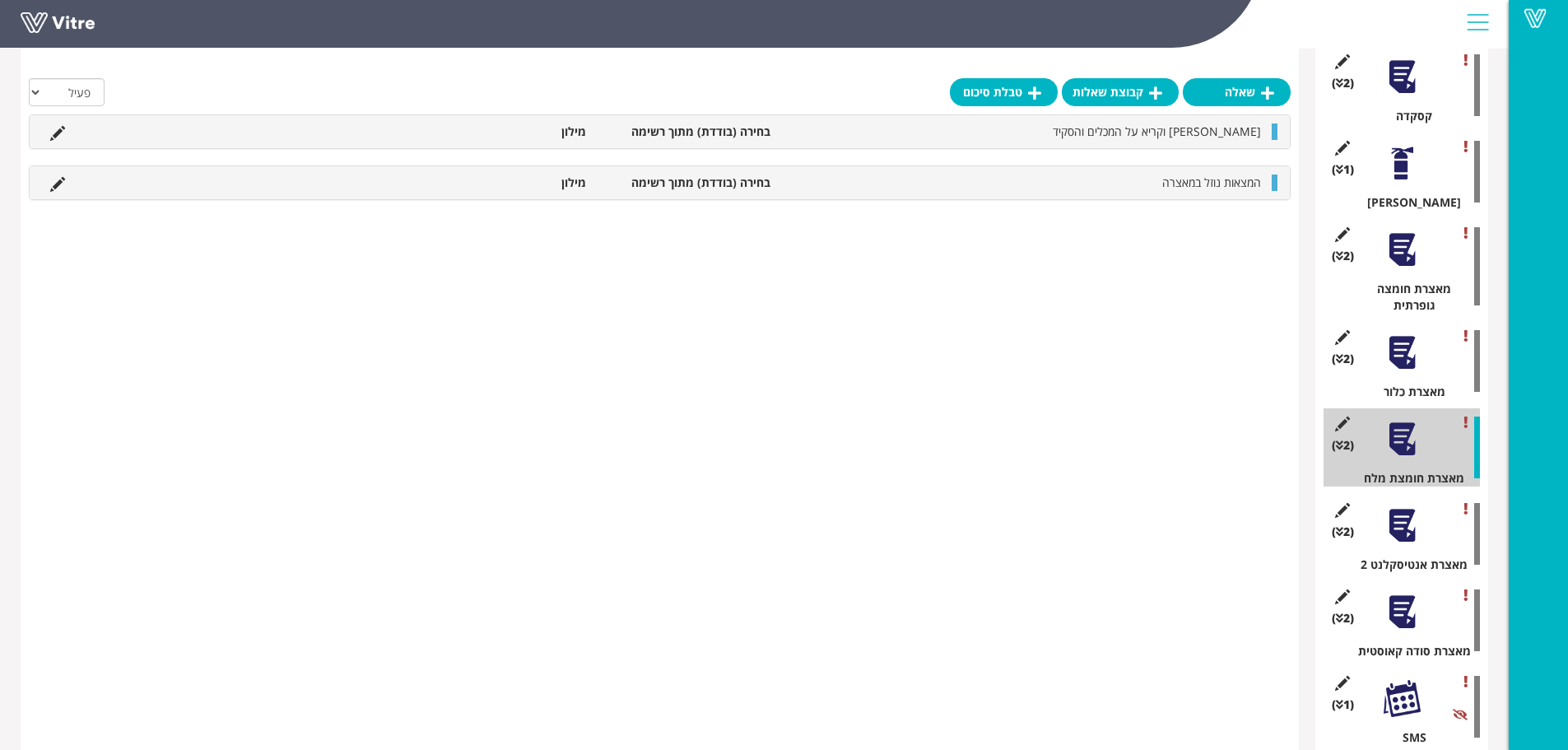
click at [1413, 338] on div at bounding box center [1402, 353] width 37 height 37
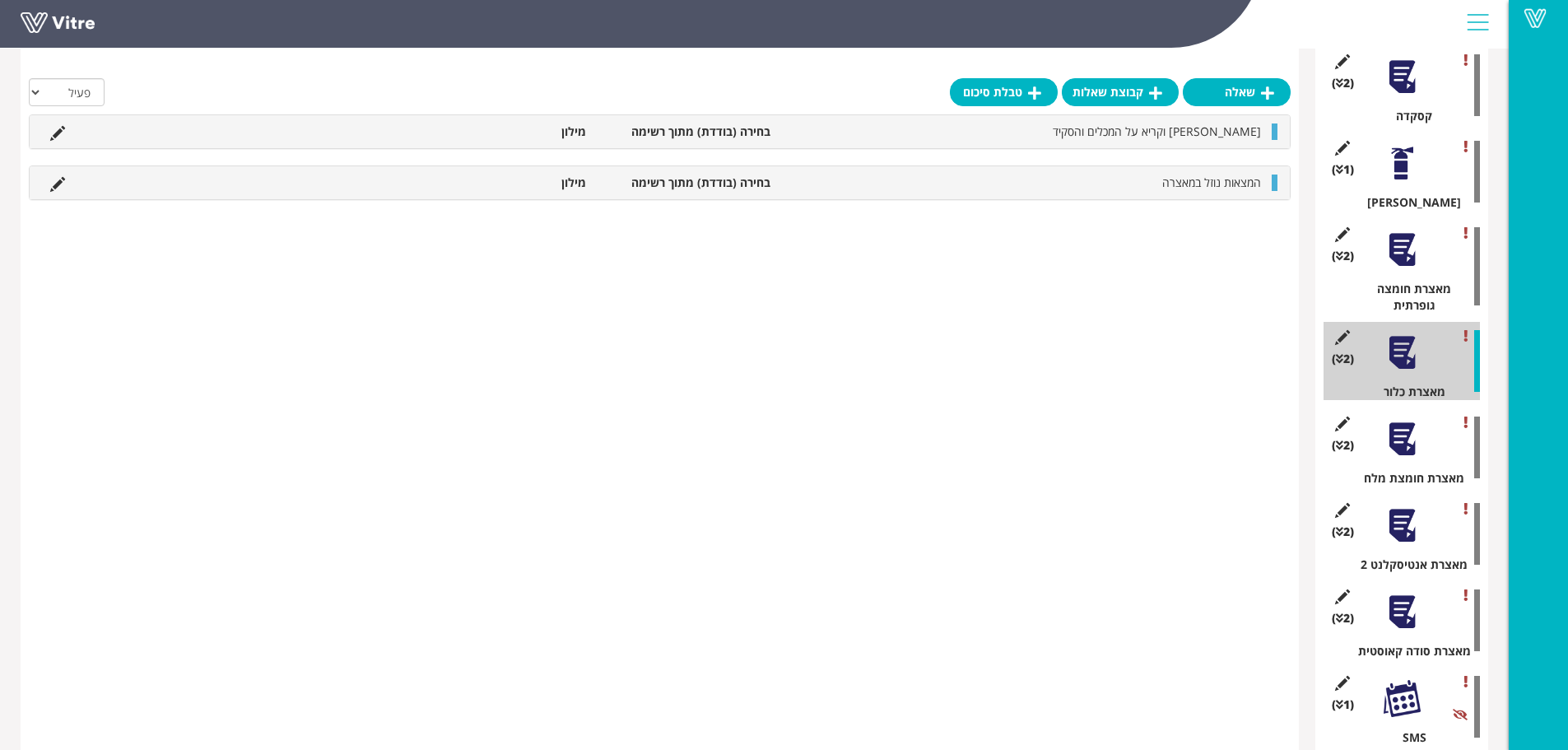
click at [1408, 231] on div at bounding box center [1402, 249] width 37 height 37
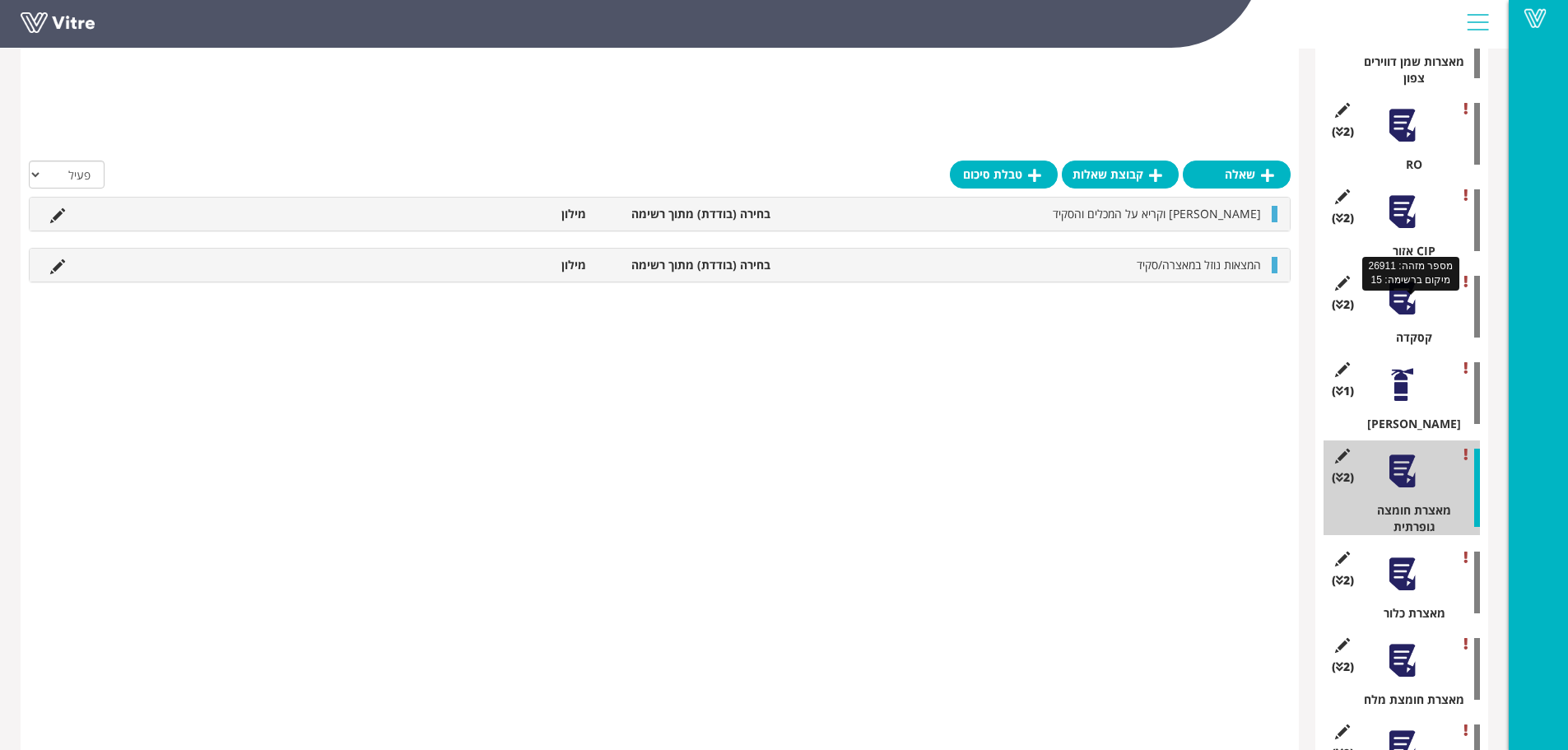
scroll to position [1228, 0]
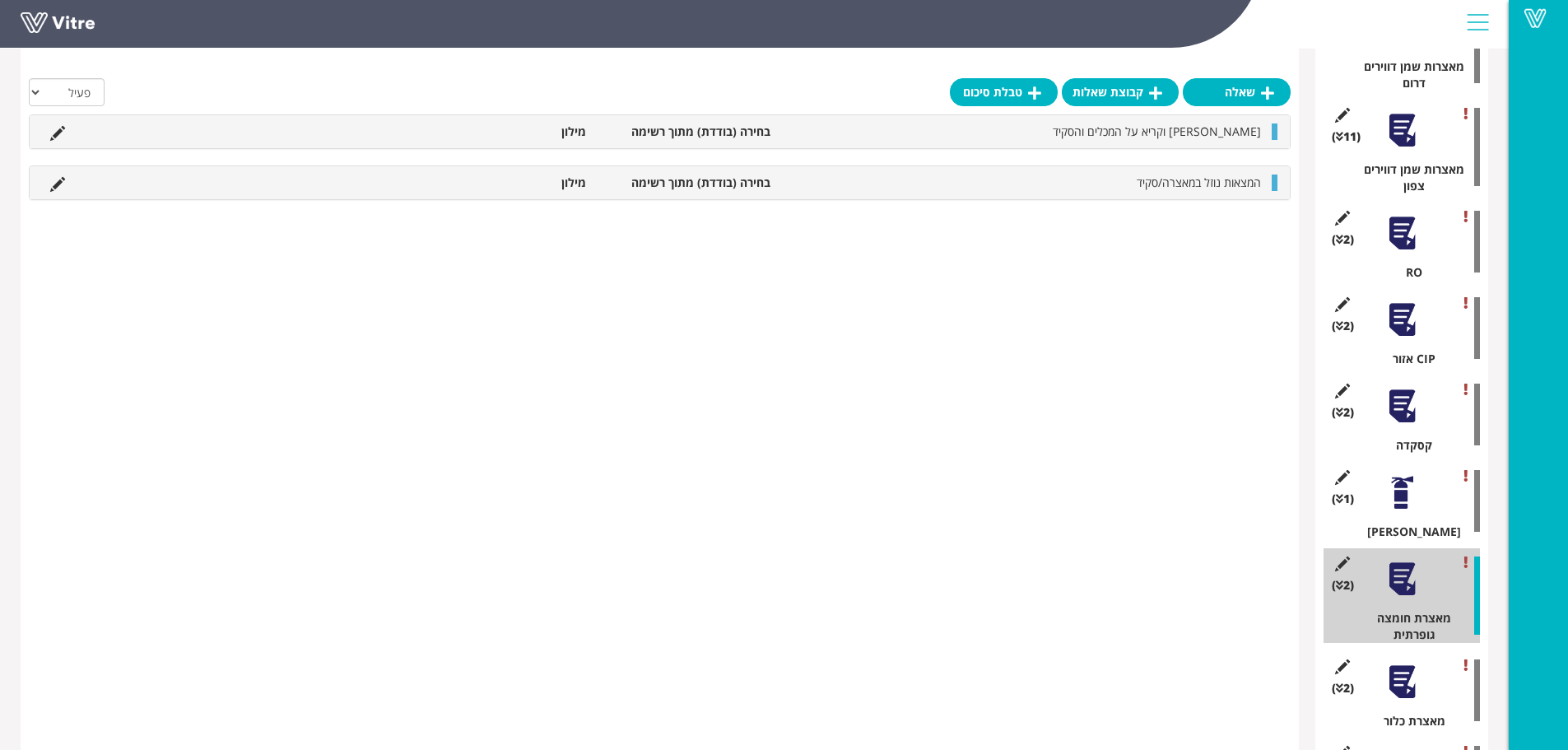
click at [1401, 474] on div at bounding box center [1402, 492] width 37 height 37
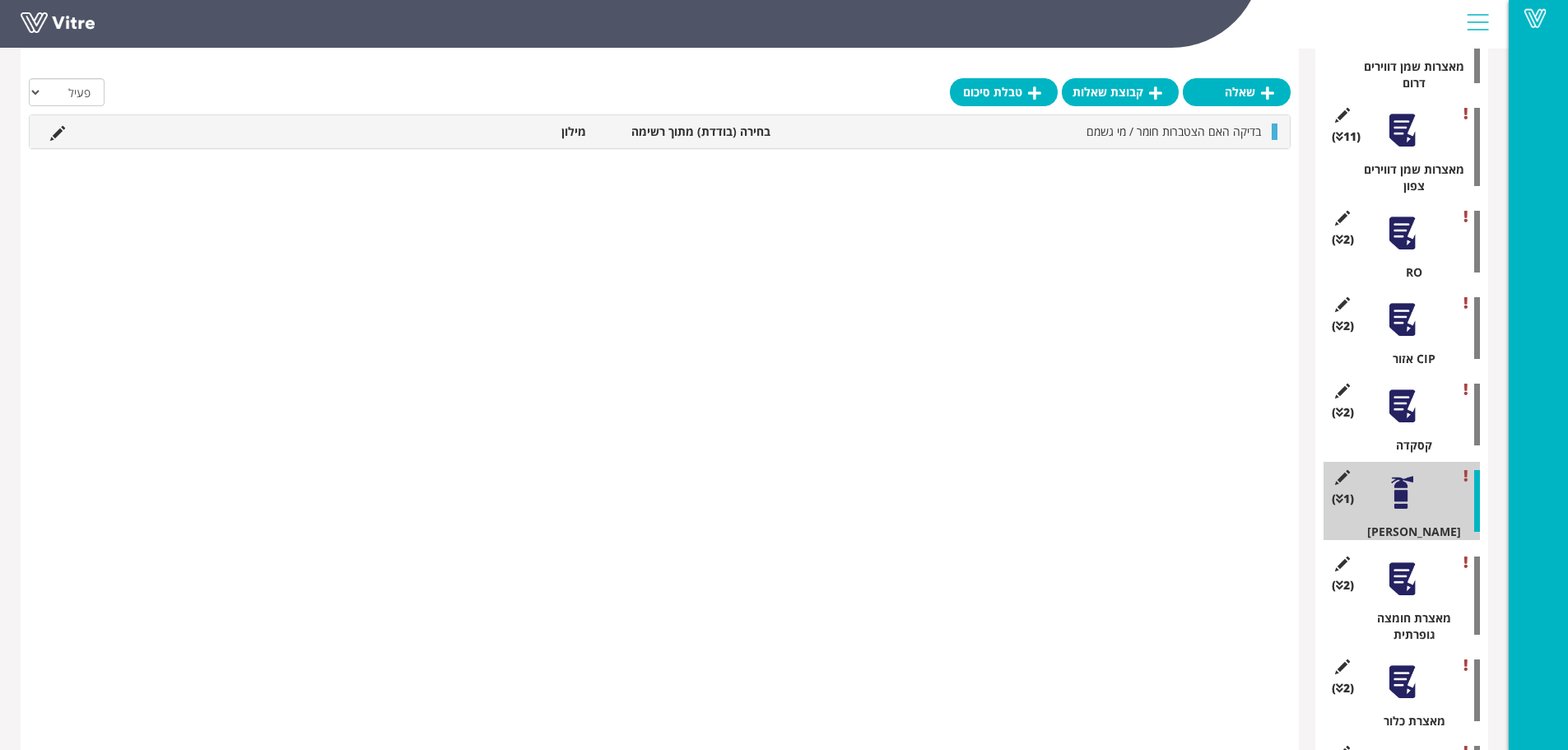
click at [1404, 388] on div at bounding box center [1402, 406] width 37 height 37
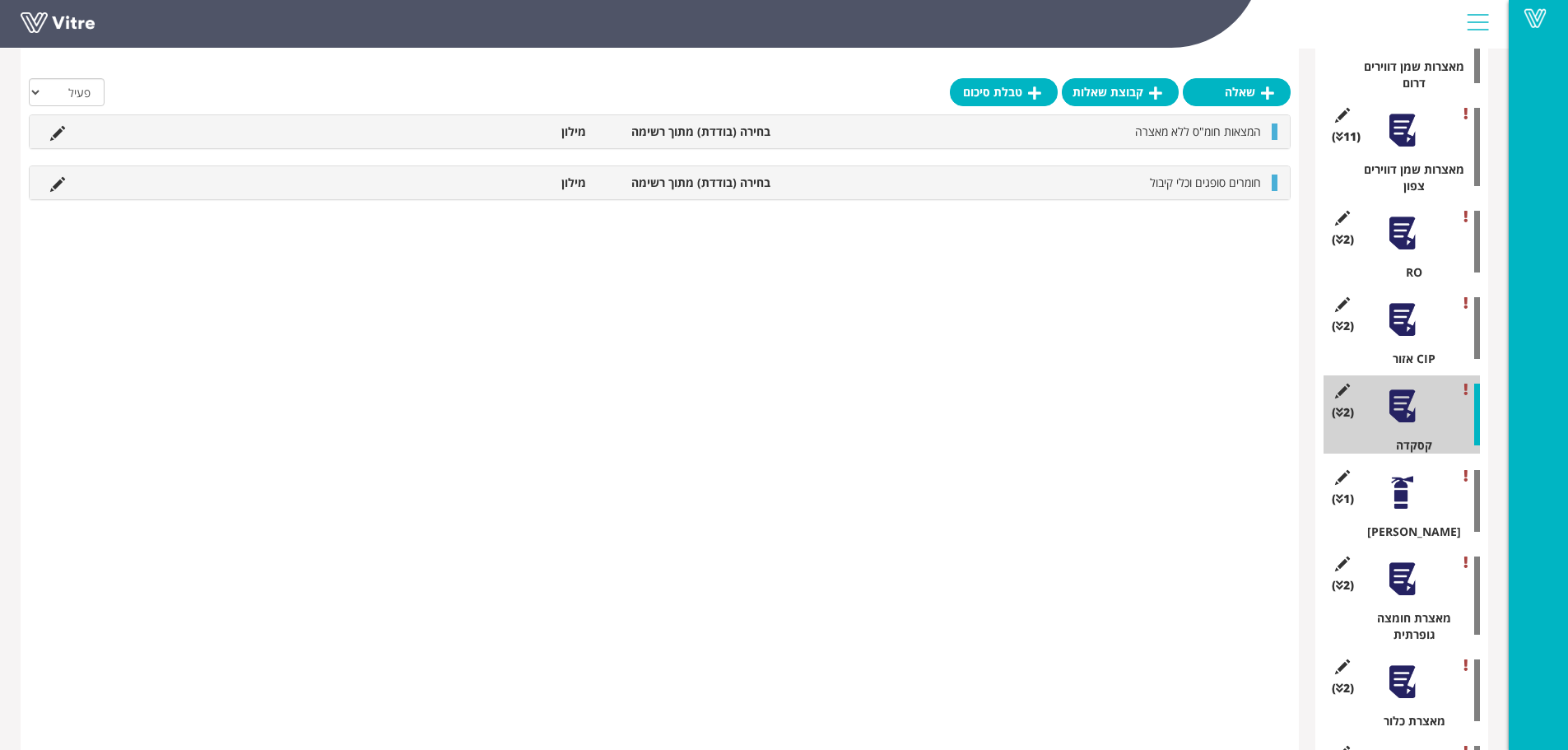
click at [1405, 301] on div at bounding box center [1402, 319] width 37 height 37
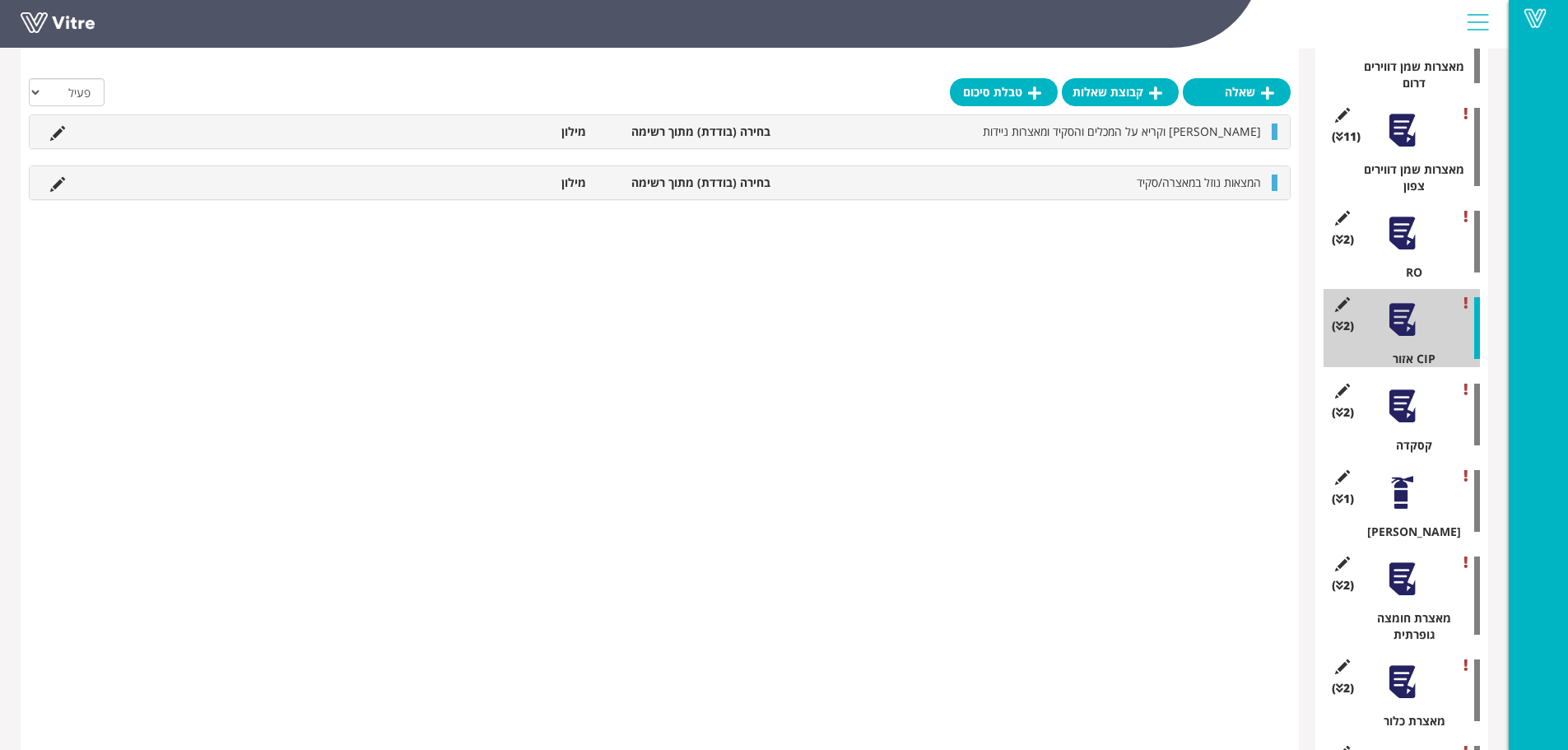
click at [1407, 215] on div at bounding box center [1402, 233] width 37 height 37
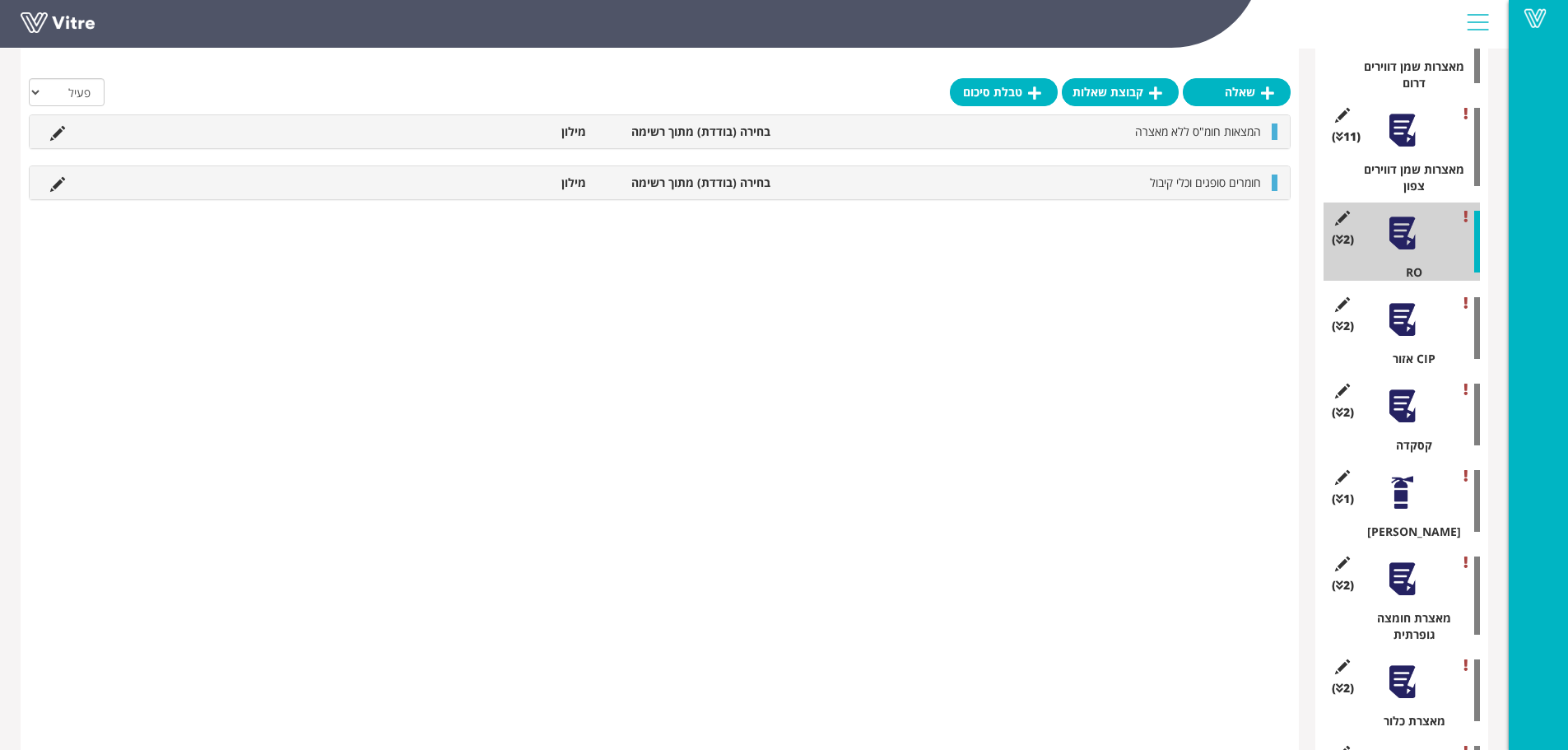
click at [1411, 112] on div at bounding box center [1402, 131] width 37 height 37
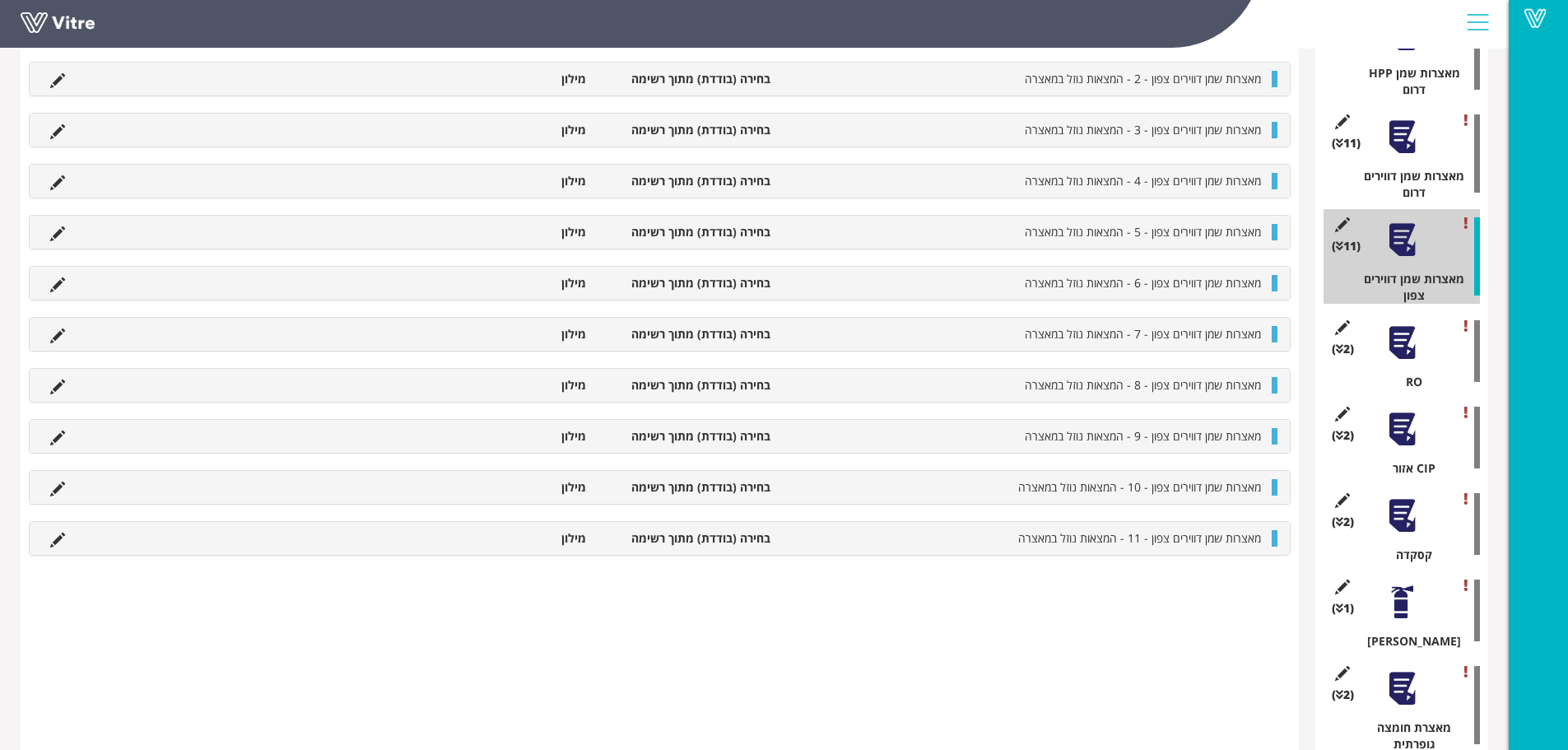
scroll to position [981, 0]
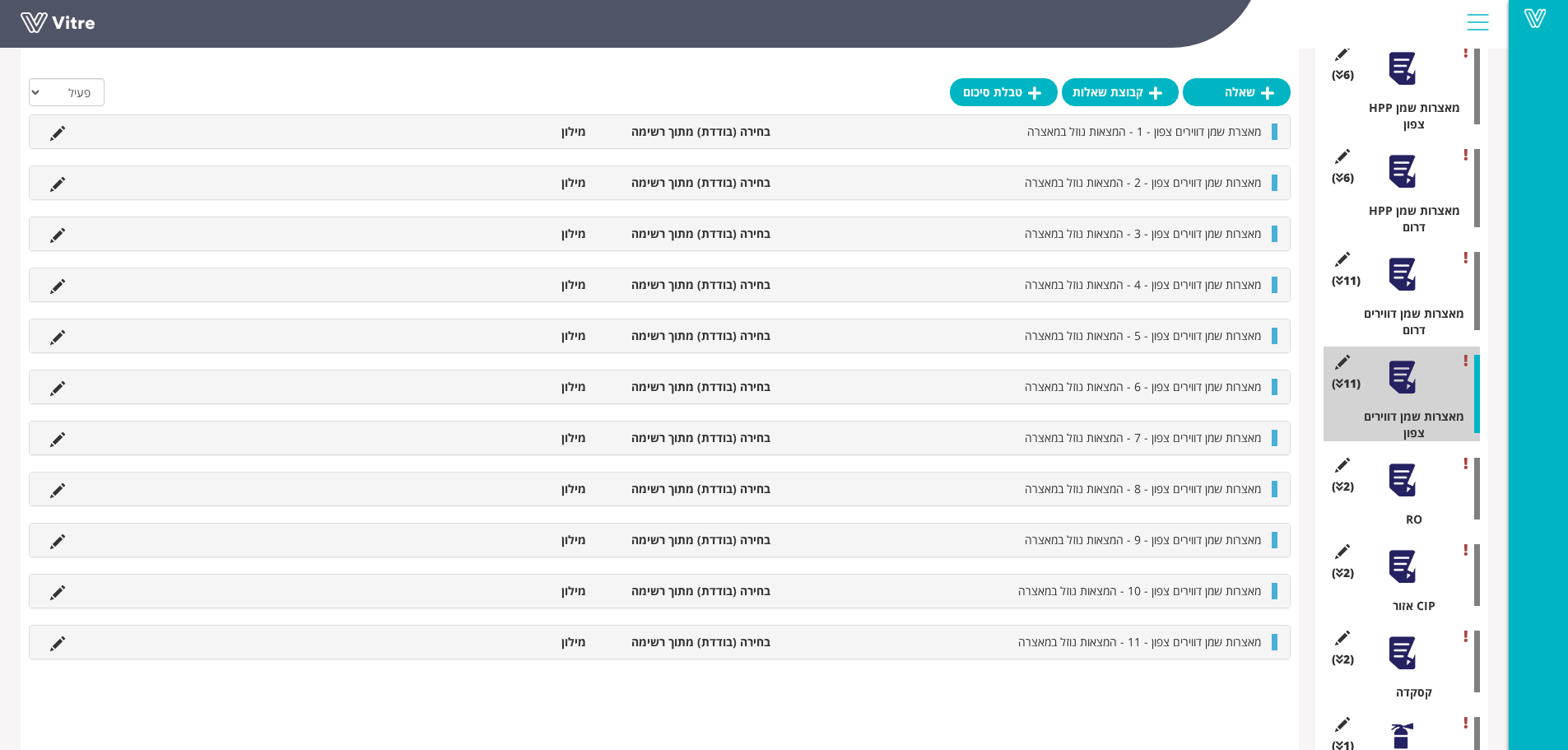
click at [1408, 256] on div at bounding box center [1402, 274] width 37 height 37
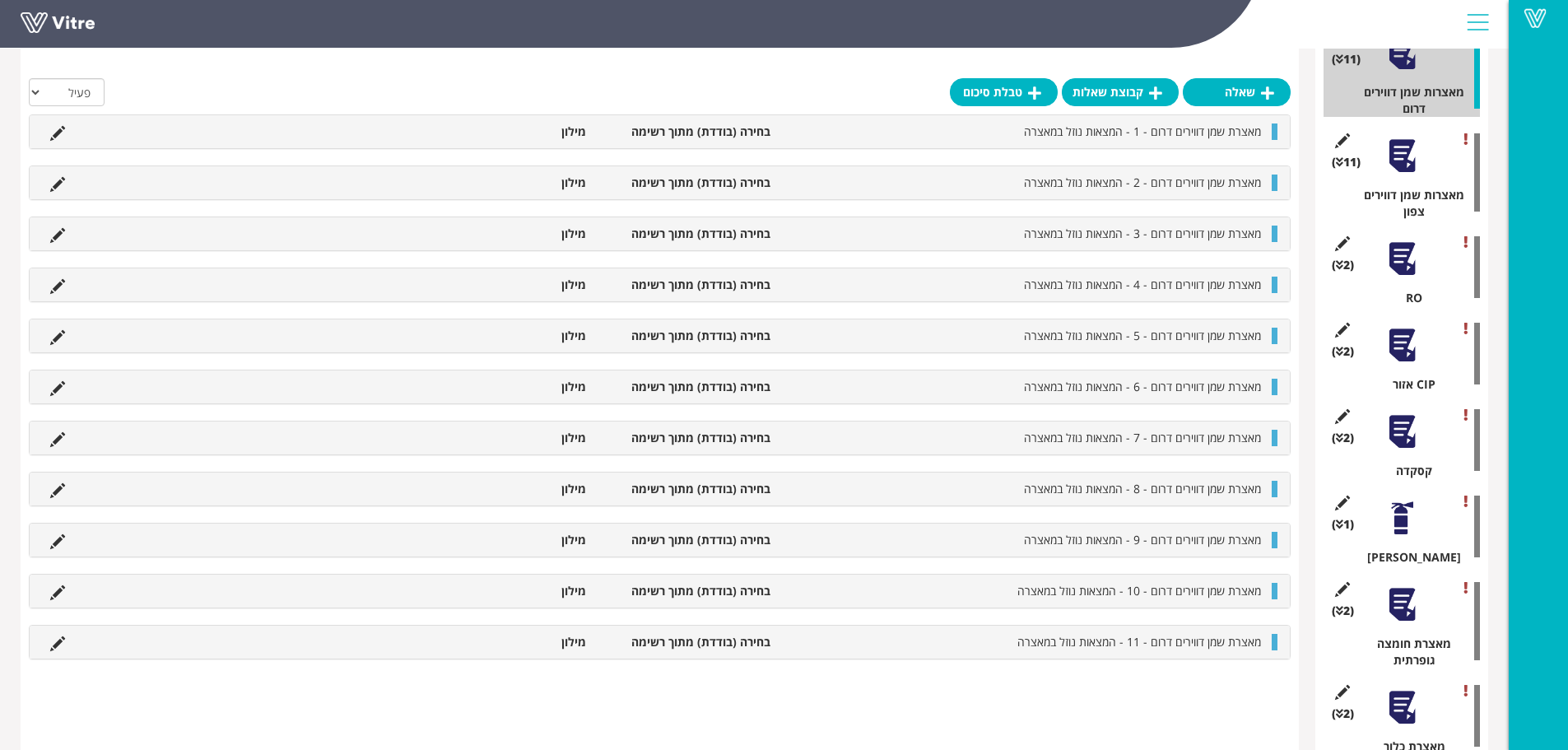
scroll to position [899, 0]
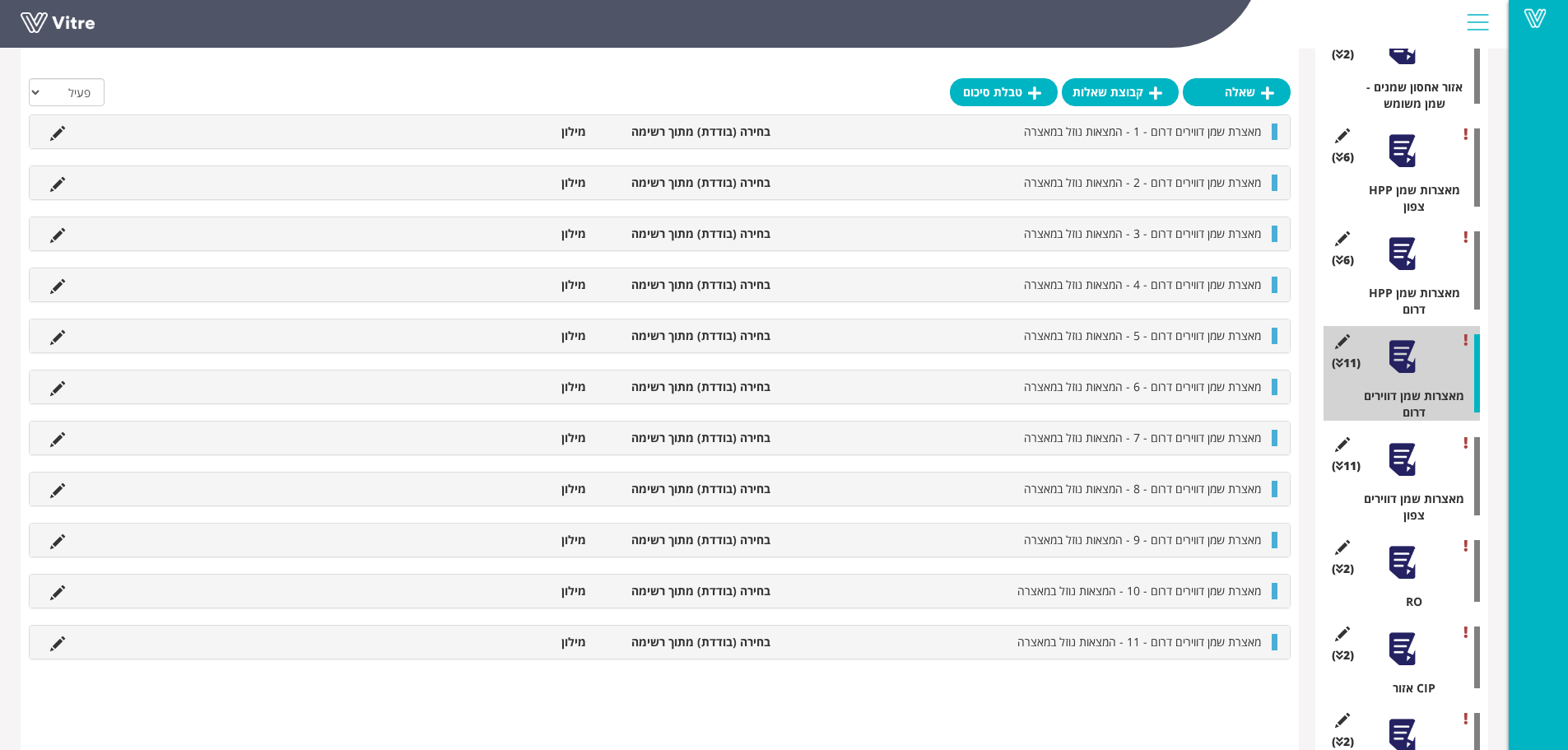
click at [1387, 236] on div at bounding box center [1402, 254] width 37 height 37
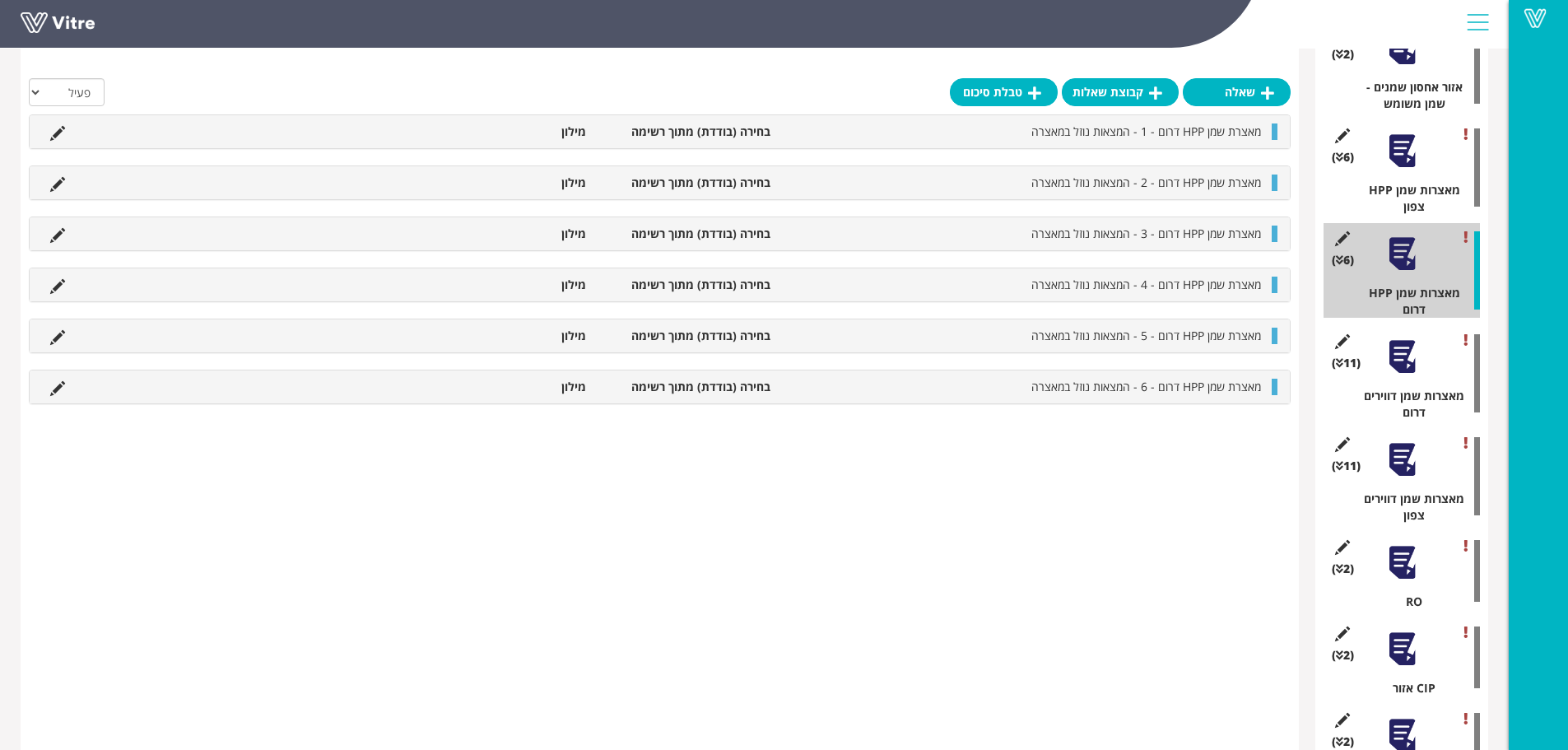
click at [1404, 144] on div at bounding box center [1402, 151] width 37 height 37
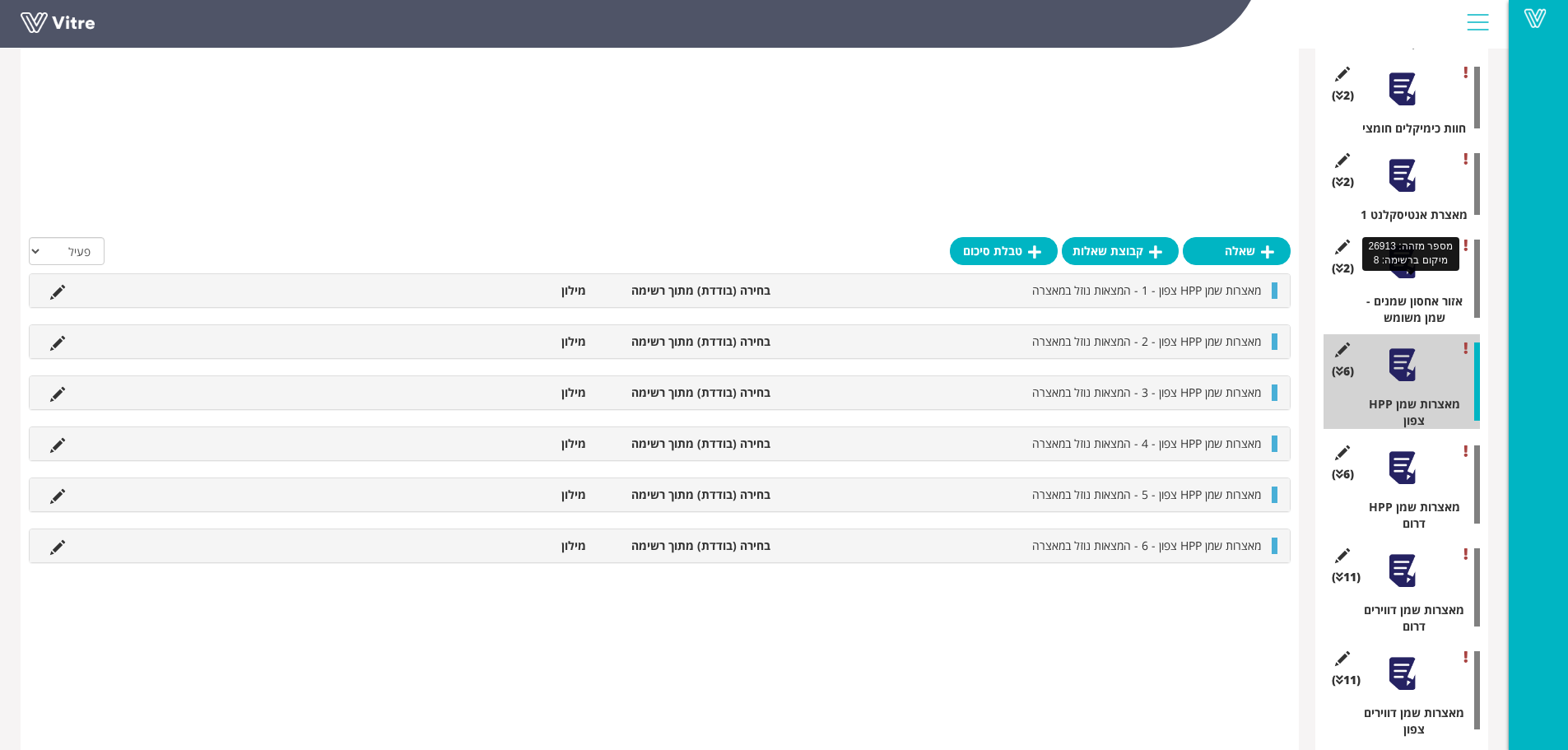
scroll to position [651, 0]
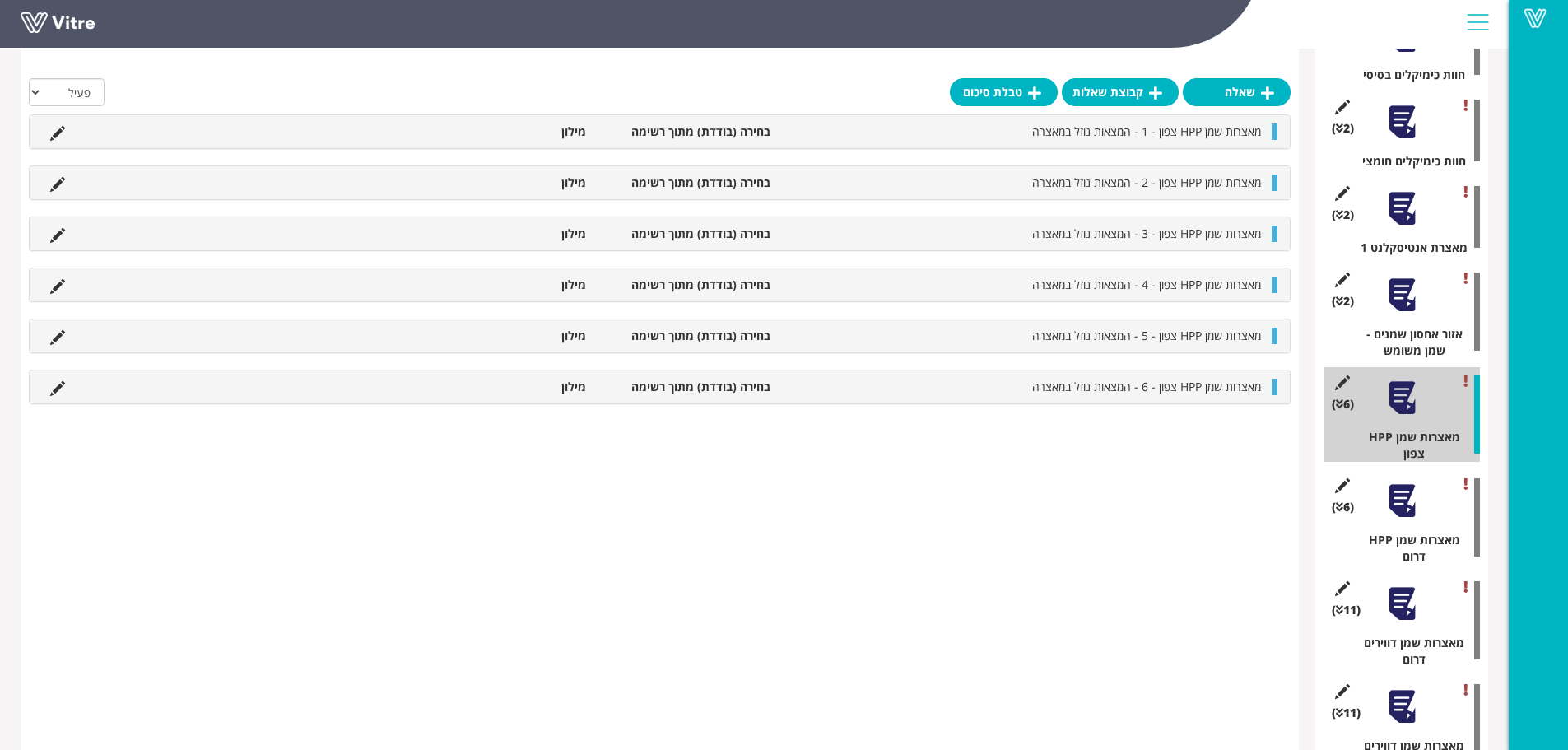
click at [1404, 284] on div at bounding box center [1402, 295] width 37 height 37
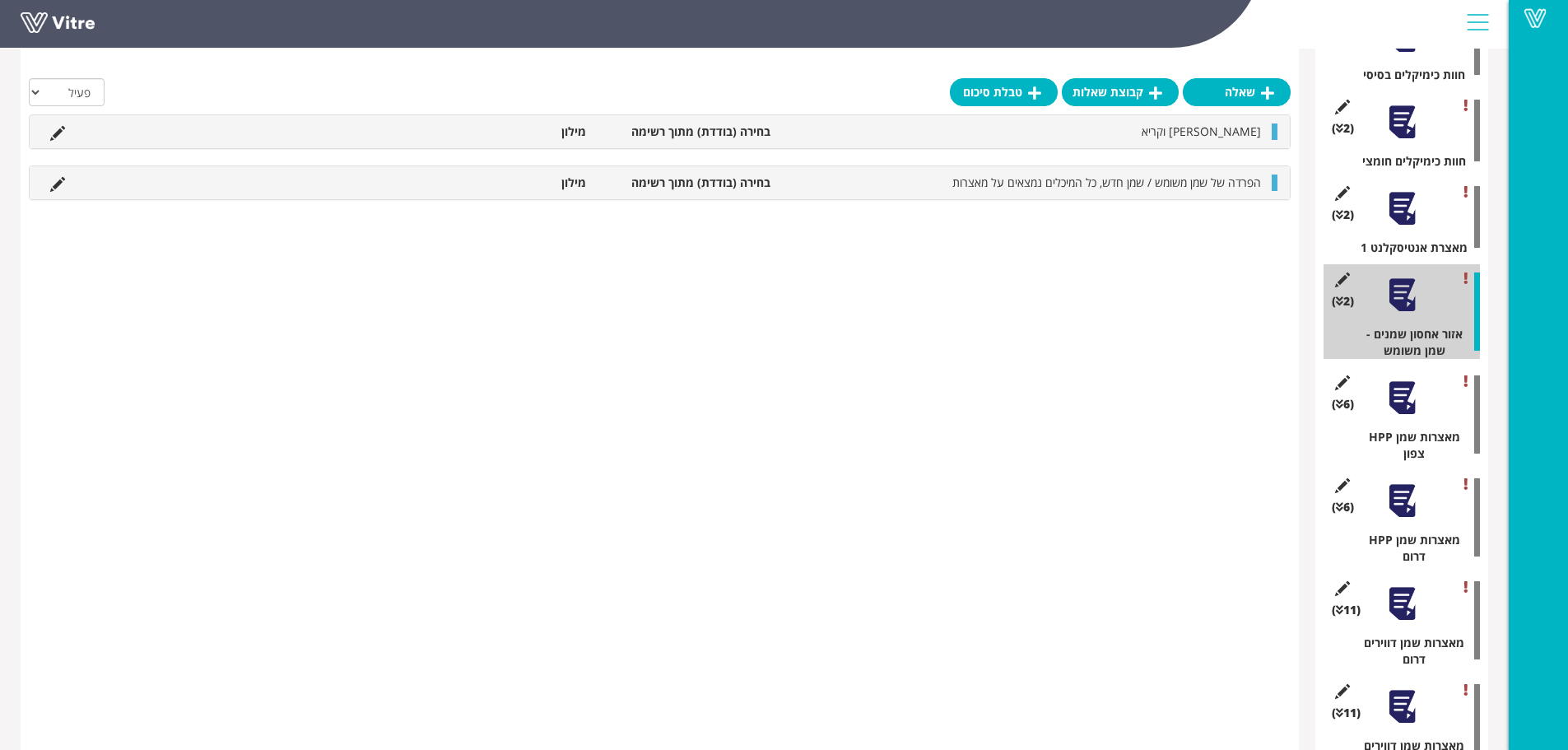
click at [1392, 219] on div "(2 ) מאצרת אנטיסקלנט 1" at bounding box center [1401, 217] width 157 height 78
click at [1403, 190] on div at bounding box center [1402, 209] width 37 height 37
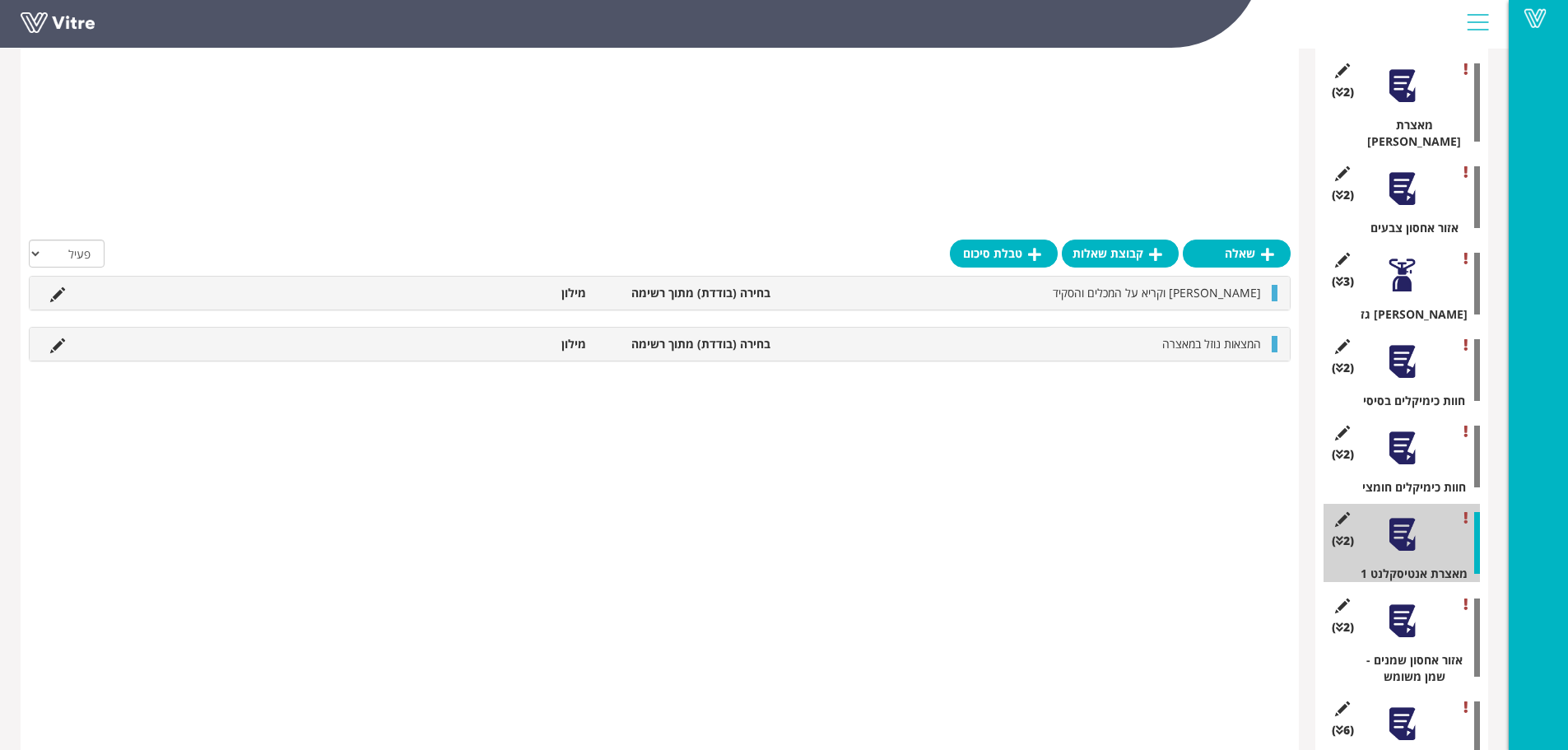
scroll to position [322, 0]
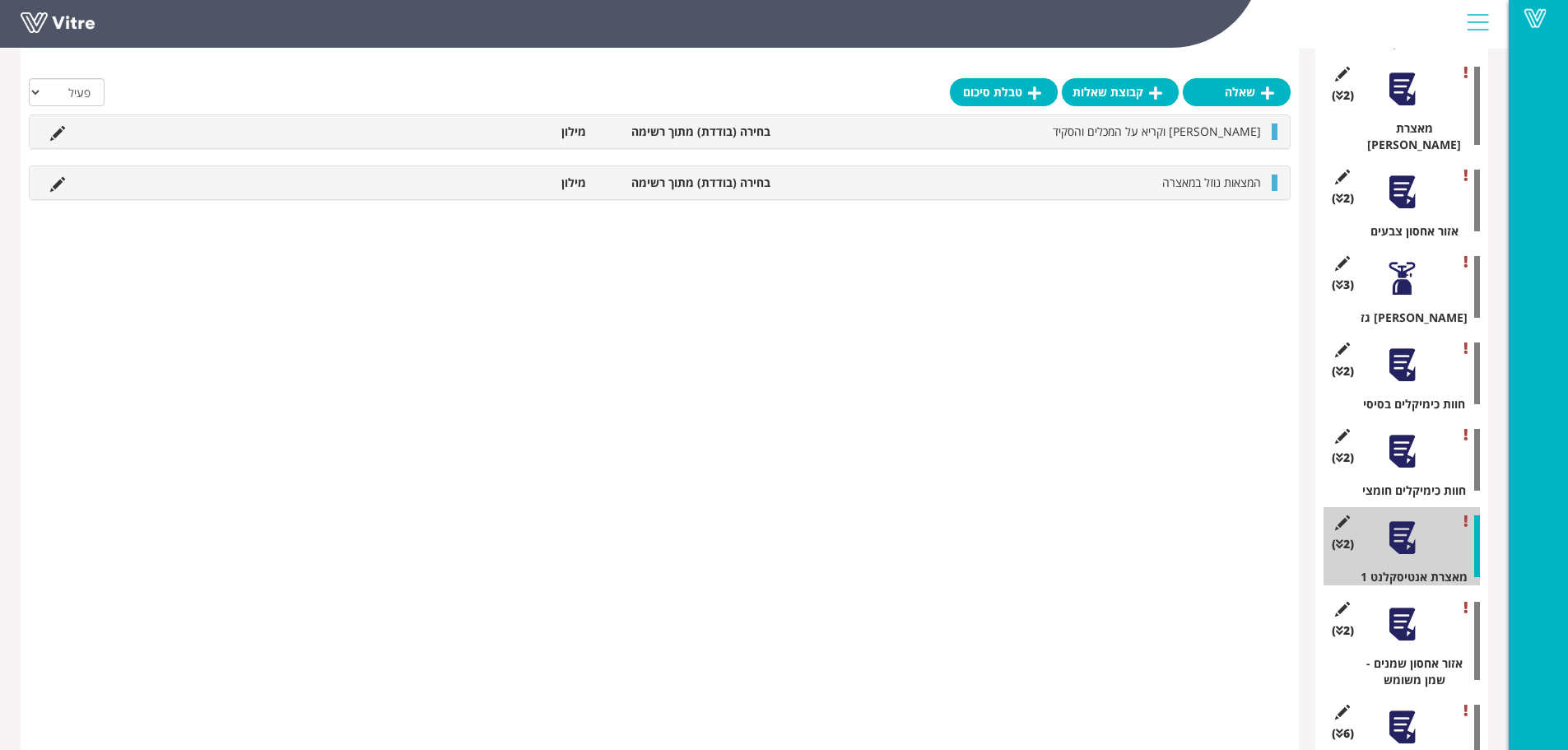
click at [1396, 436] on div at bounding box center [1402, 452] width 37 height 37
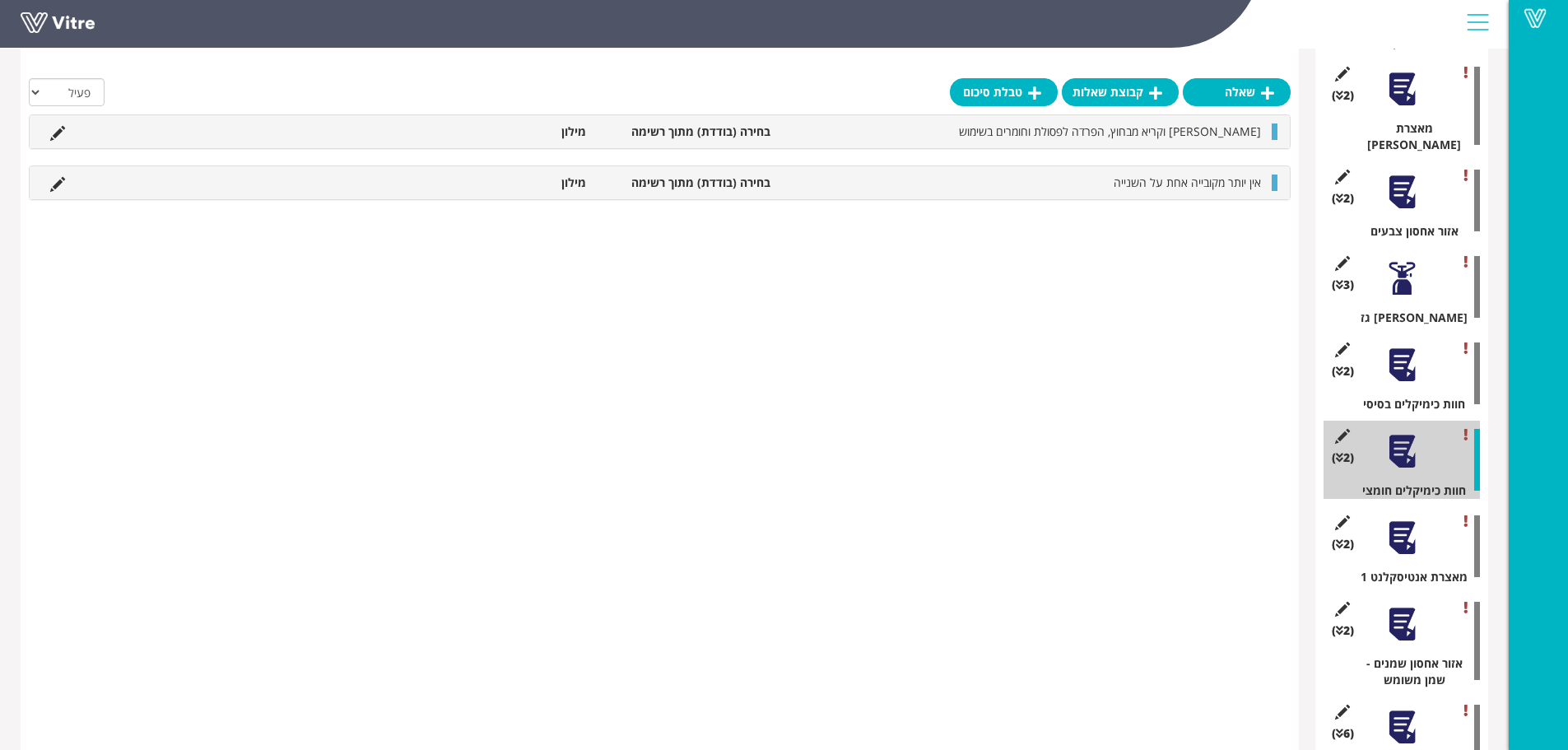
click at [1400, 363] on div at bounding box center [1402, 365] width 37 height 37
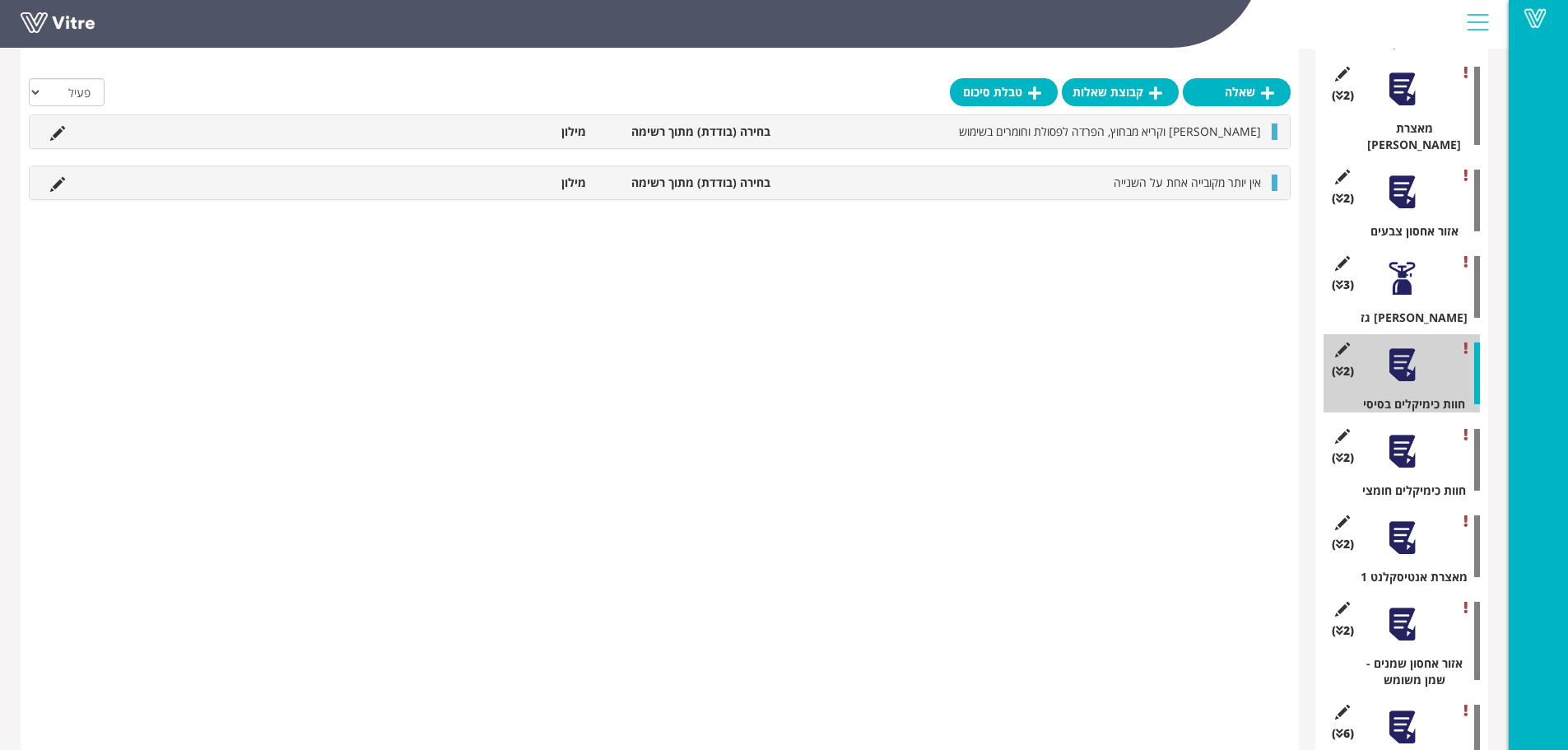
click at [1411, 266] on div at bounding box center [1402, 278] width 37 height 37
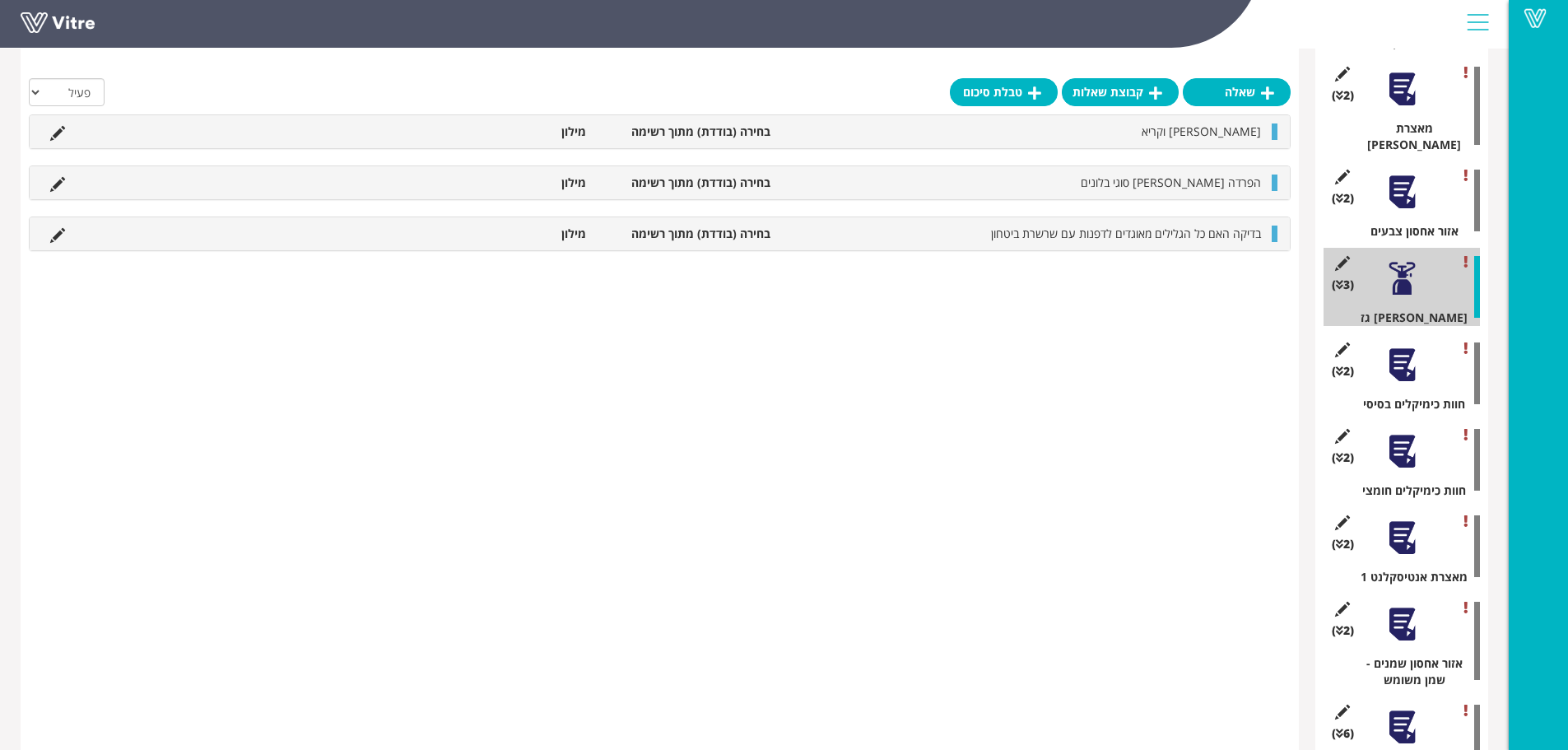
click at [1405, 197] on div "(2 ) אזור אחסון צבעים" at bounding box center [1401, 200] width 157 height 78
click at [1403, 175] on div at bounding box center [1402, 192] width 37 height 37
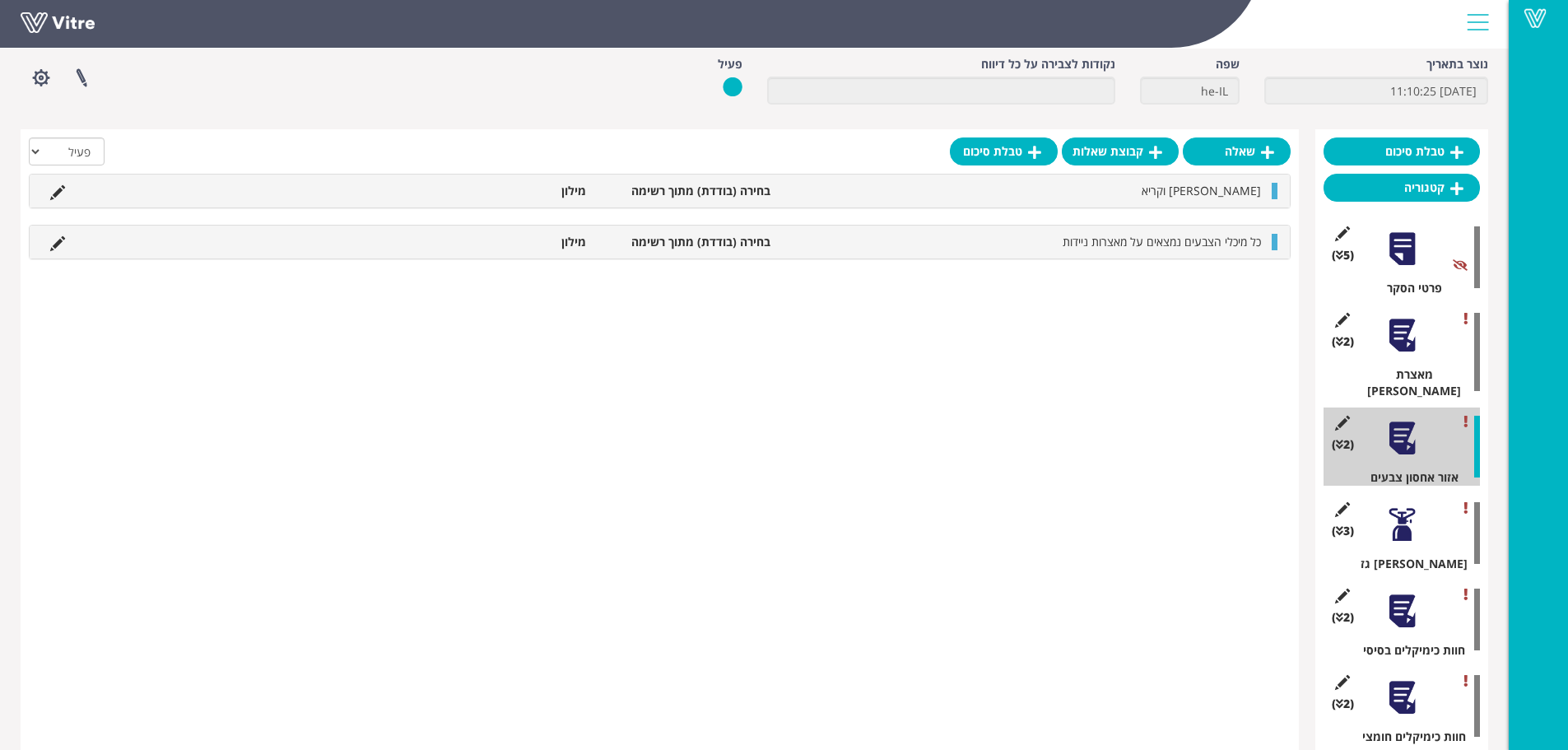
scroll to position [75, 0]
click at [1406, 336] on div at bounding box center [1402, 336] width 37 height 37
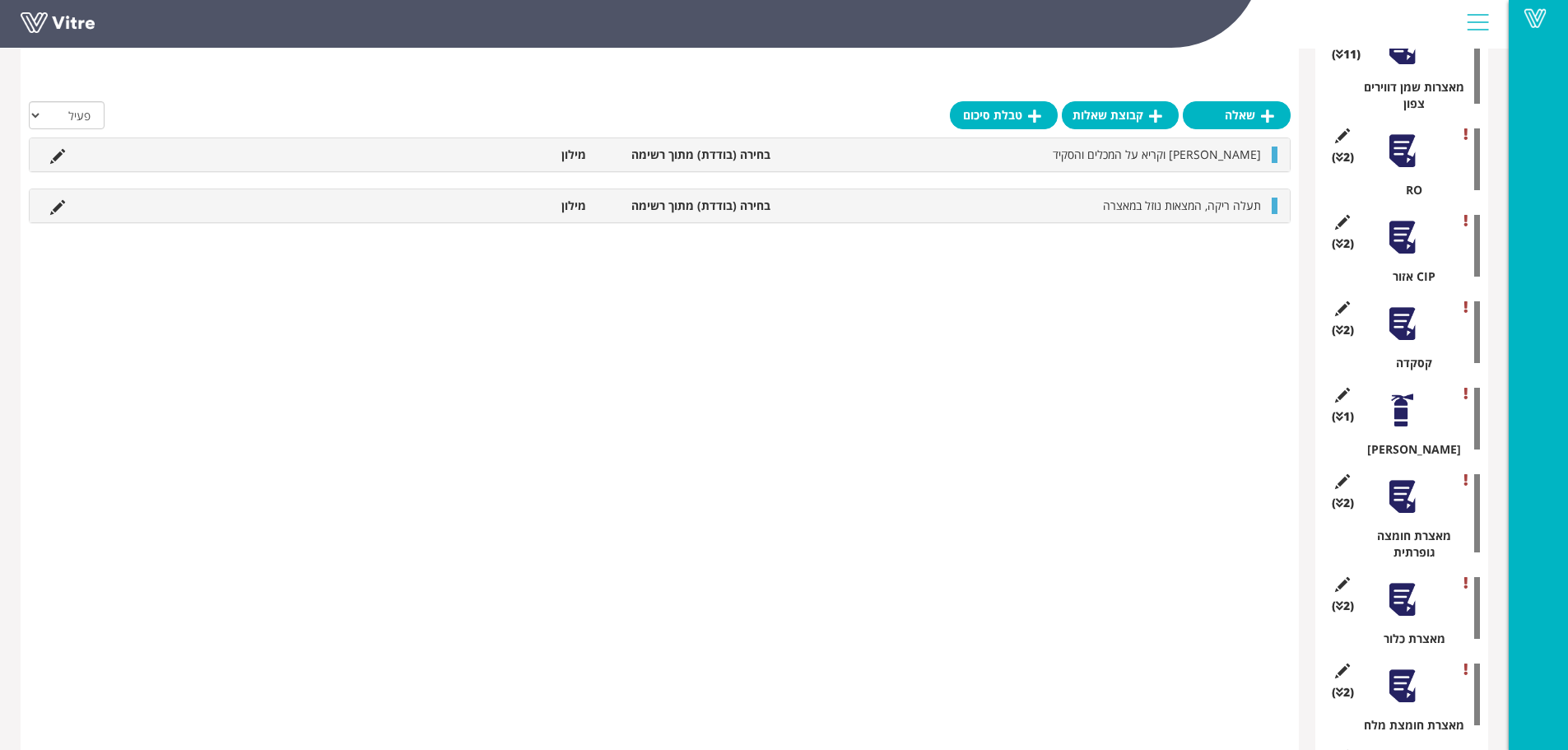
scroll to position [1557, 0]
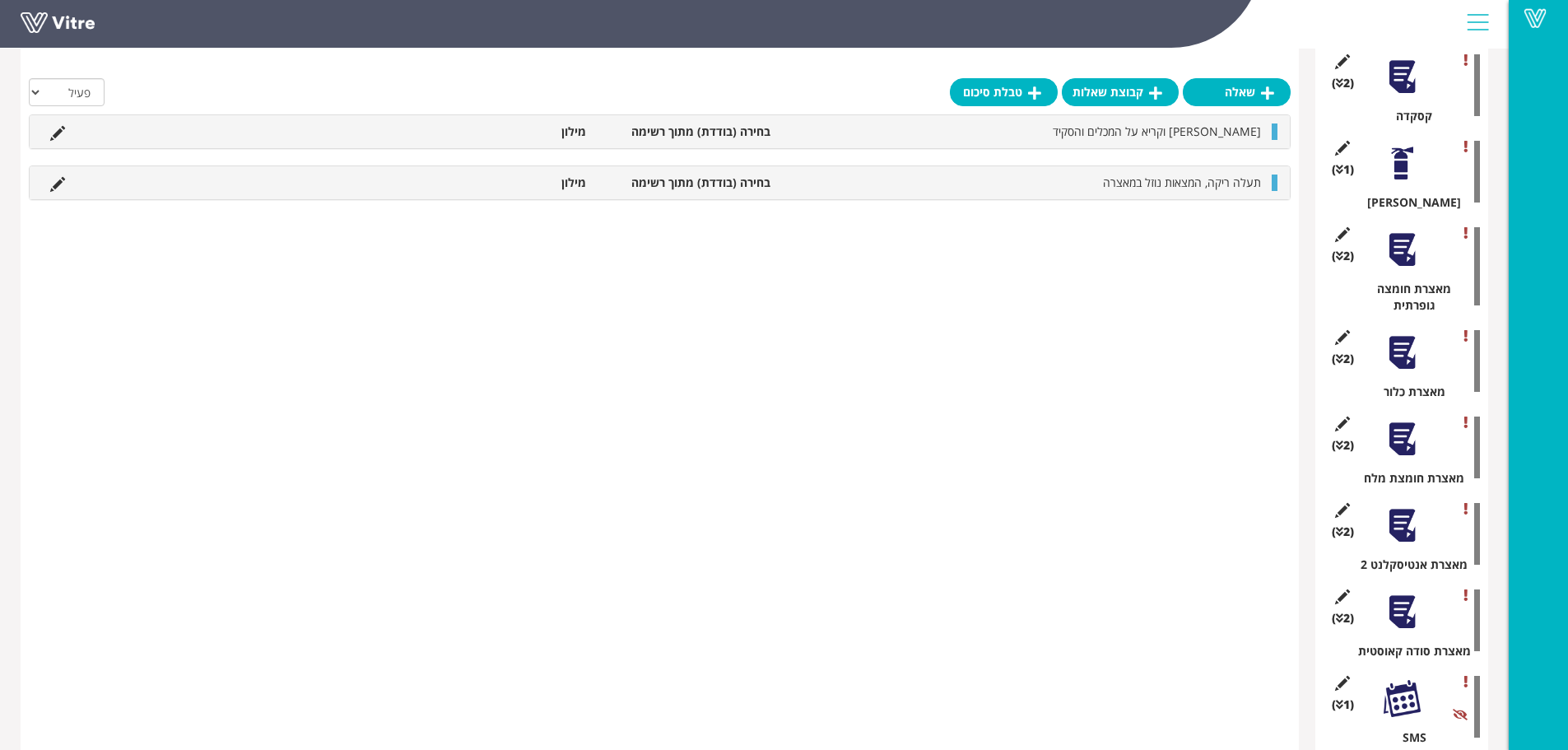
click at [1391, 694] on div "(1 ) SMS" at bounding box center [1401, 707] width 157 height 78
click at [1415, 680] on div at bounding box center [1402, 698] width 37 height 37
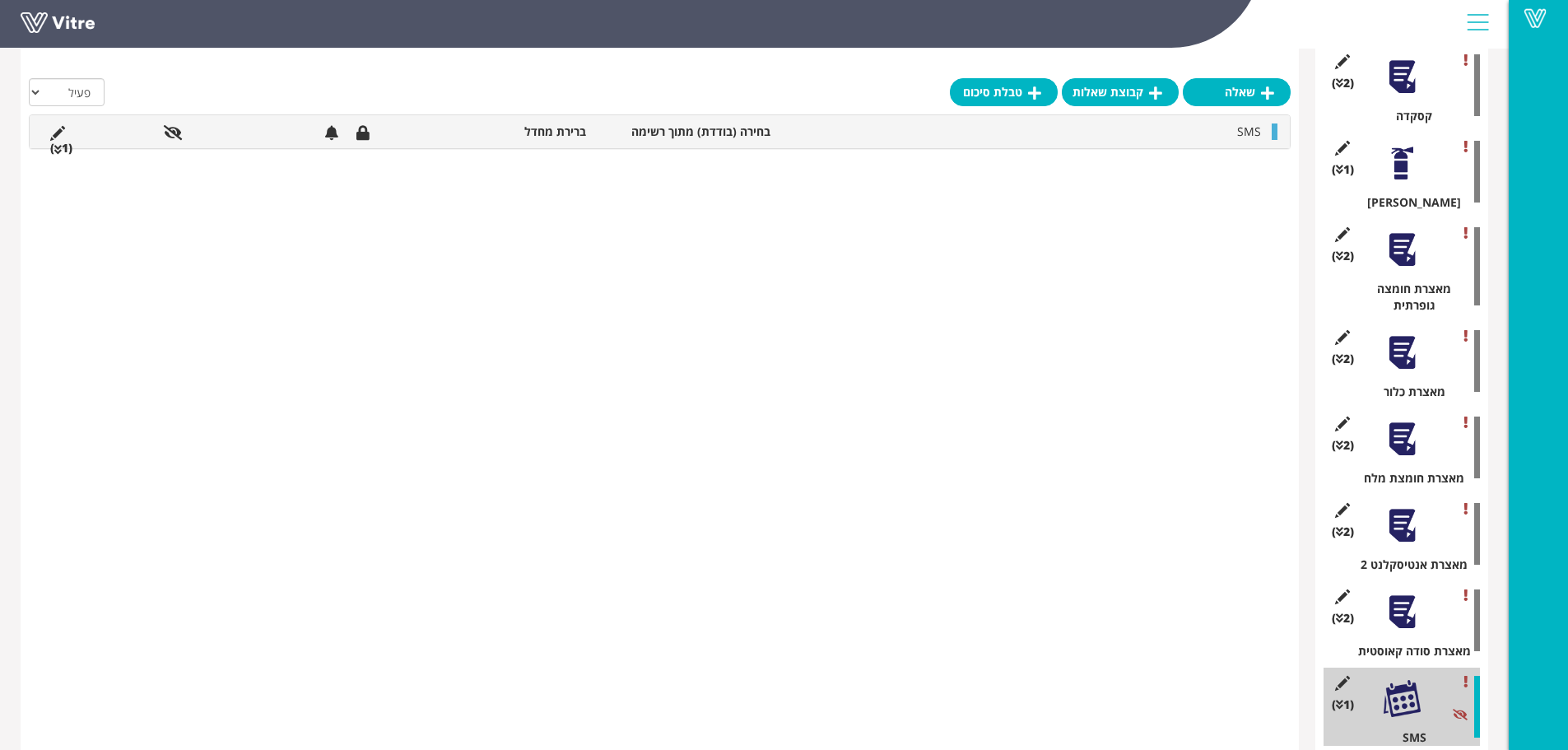
click at [1401, 594] on div at bounding box center [1402, 612] width 37 height 37
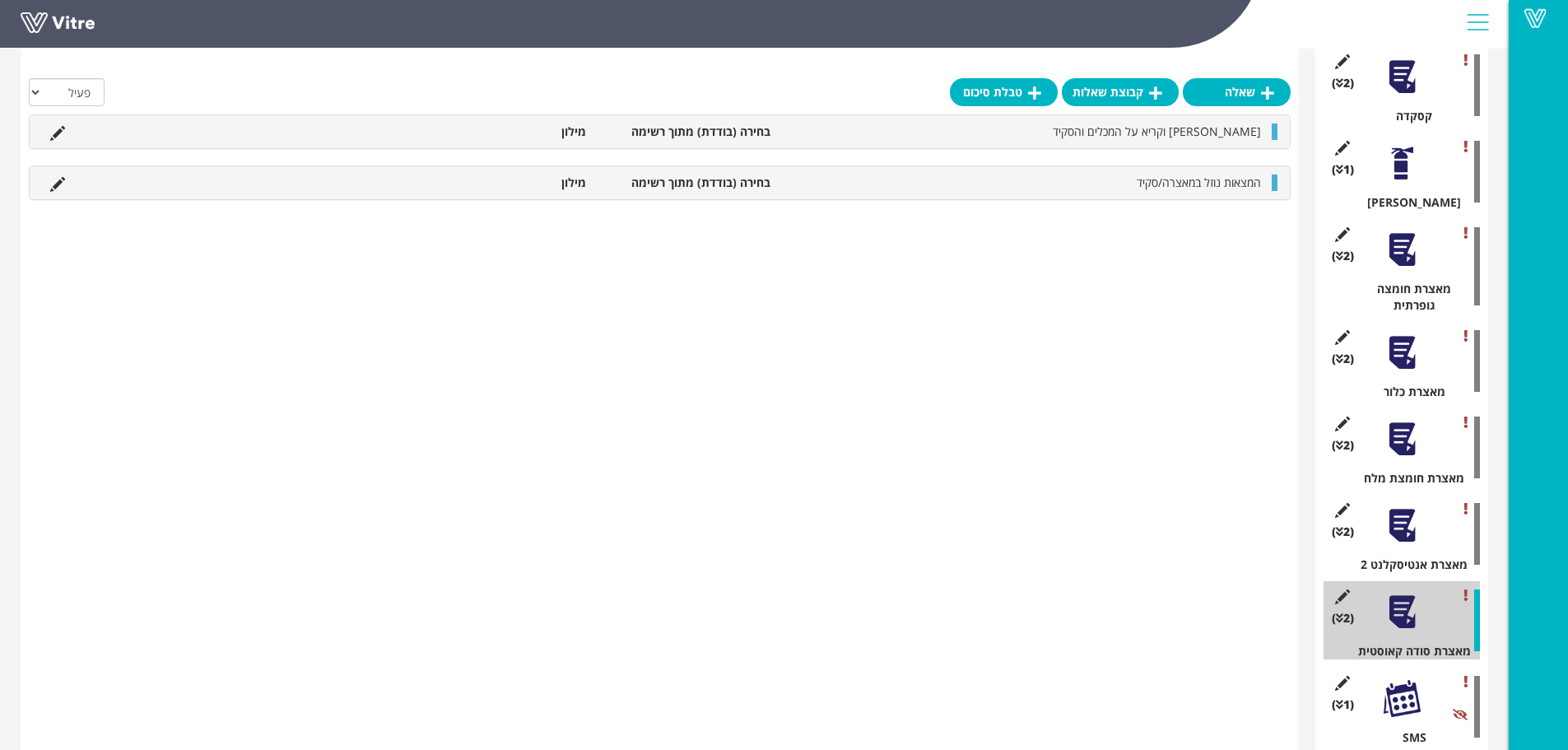
click at [1401, 507] on div at bounding box center [1402, 525] width 37 height 37
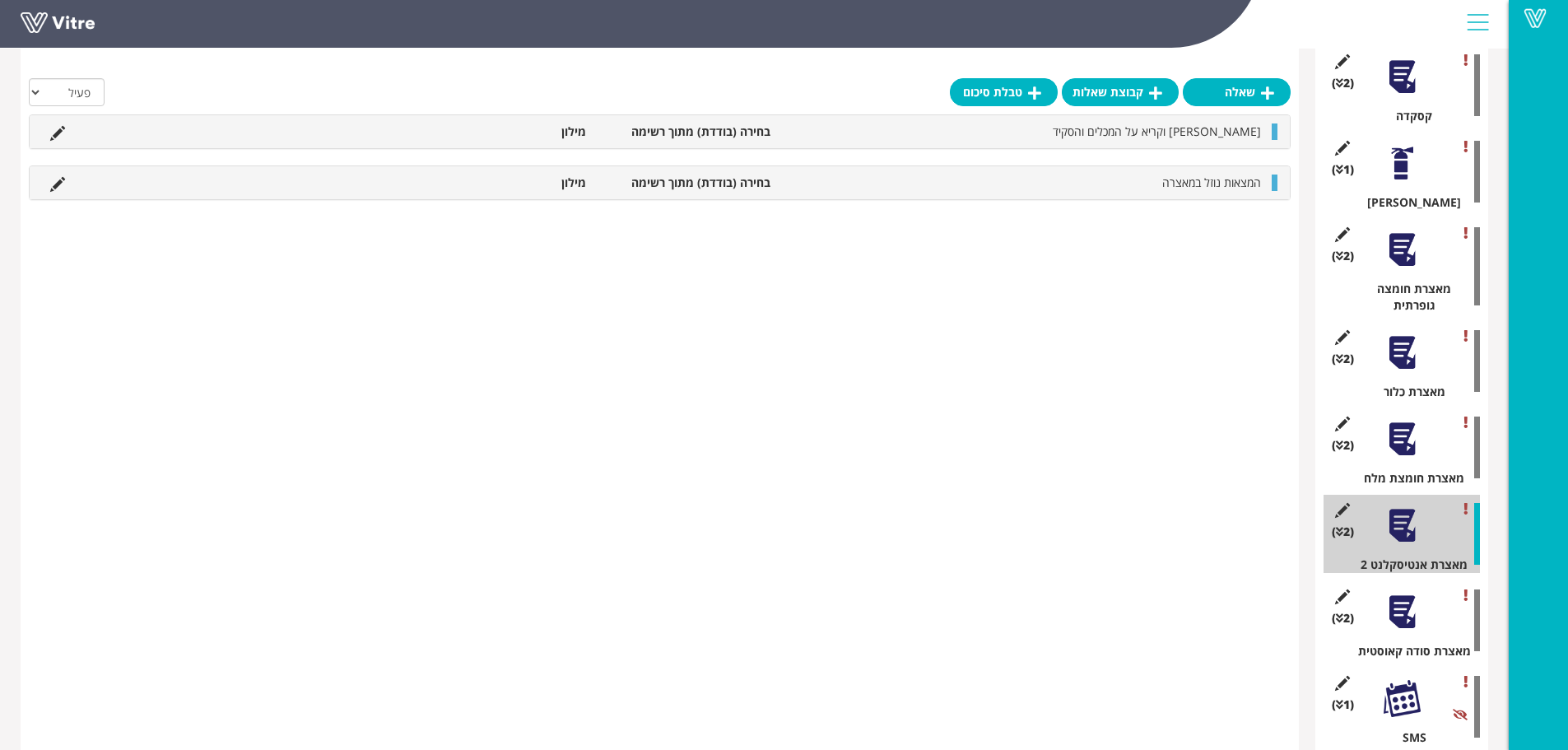
click at [1411, 421] on div at bounding box center [1402, 439] width 37 height 37
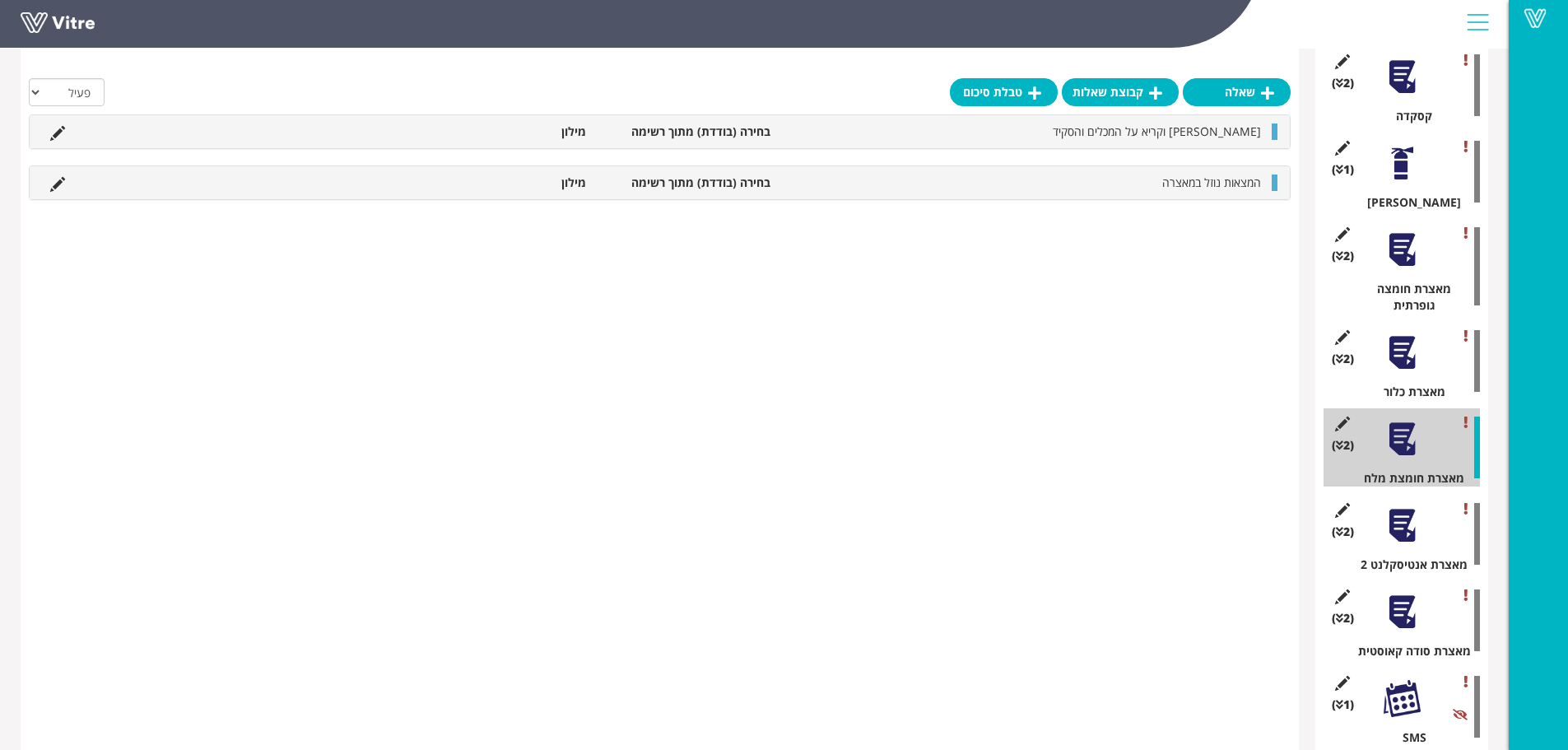
click at [1404, 335] on div at bounding box center [1402, 353] width 37 height 37
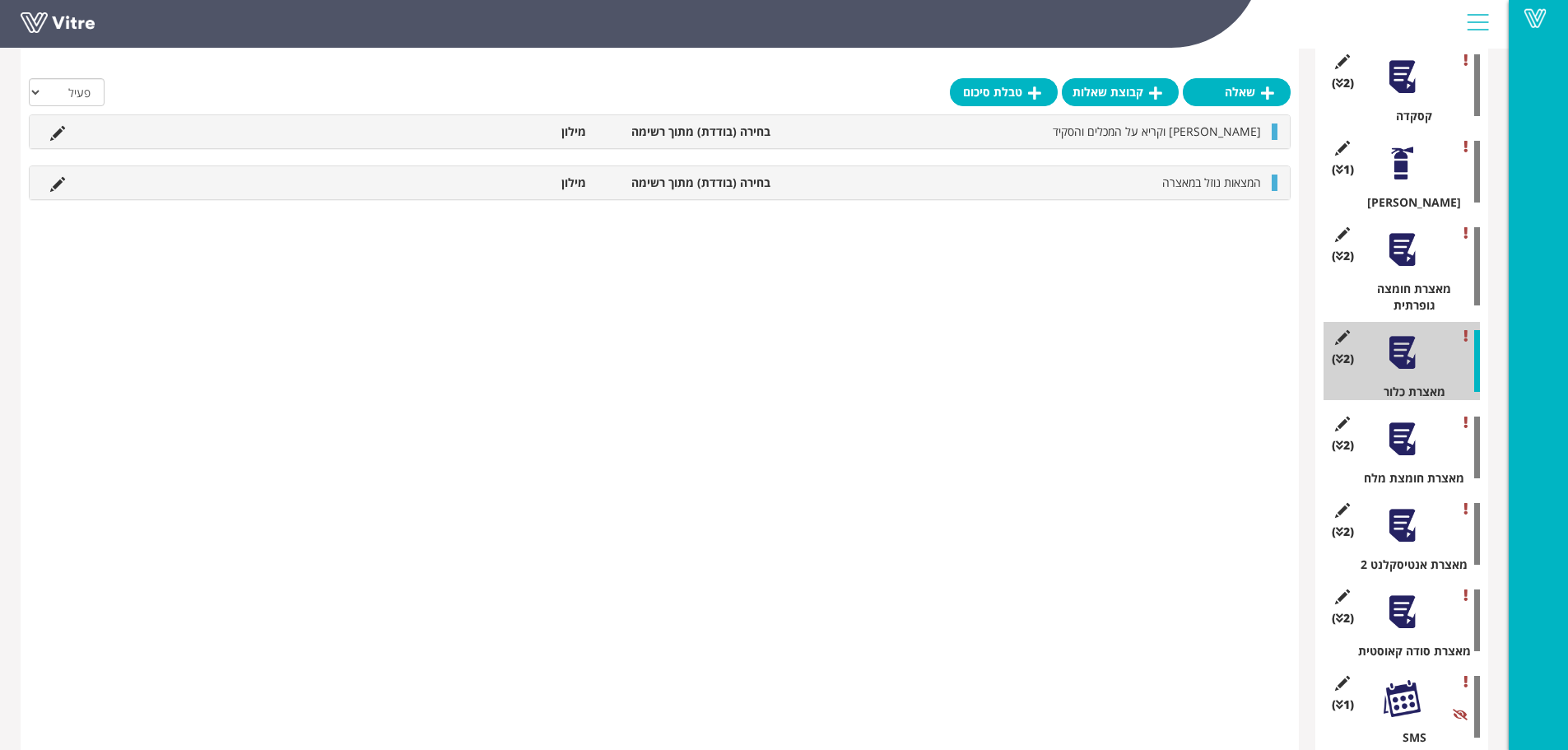
click at [1397, 247] on div "(2 ) מאצרת חומצה גופרתית" at bounding box center [1401, 267] width 157 height 94
click at [1396, 231] on div at bounding box center [1402, 249] width 37 height 37
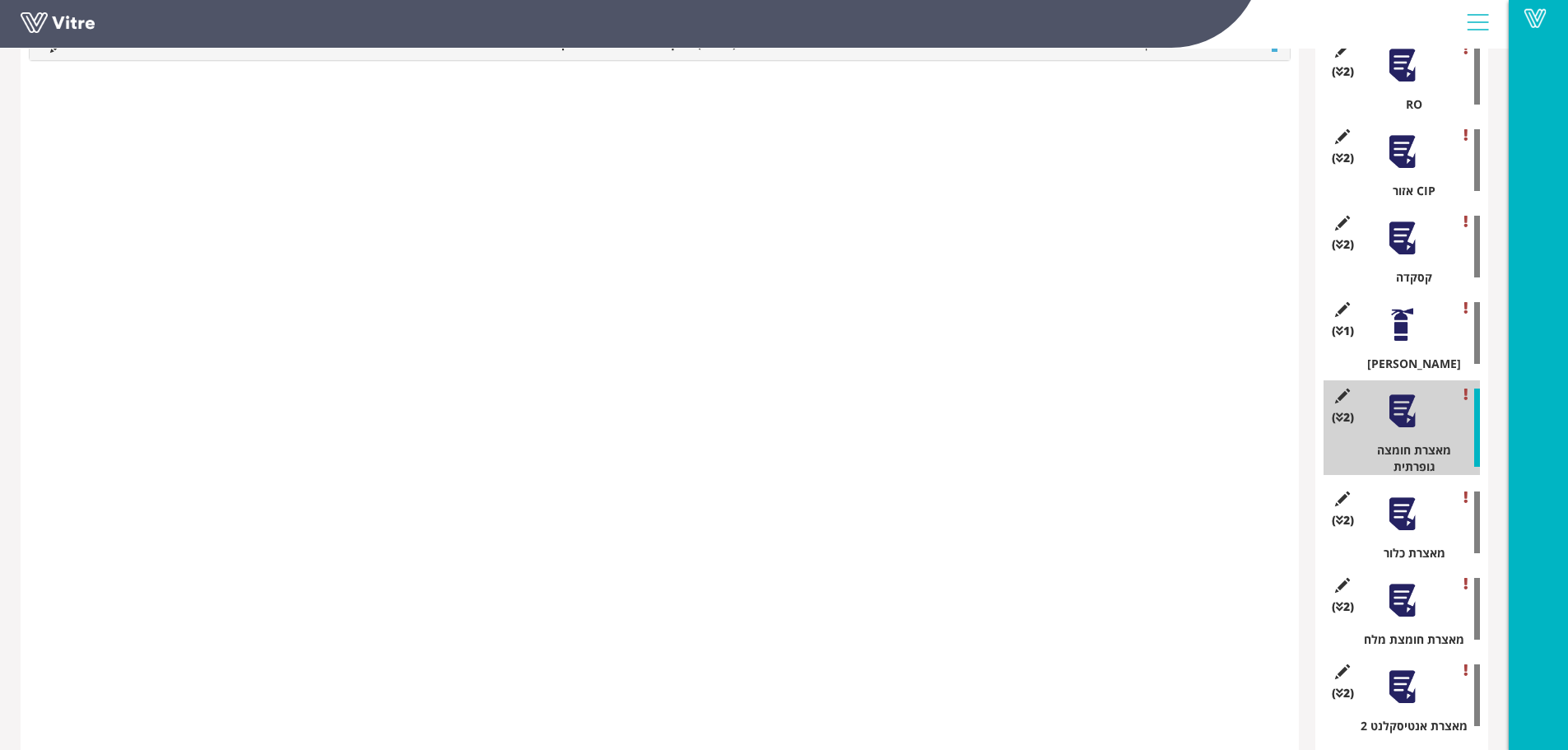
scroll to position [1228, 0]
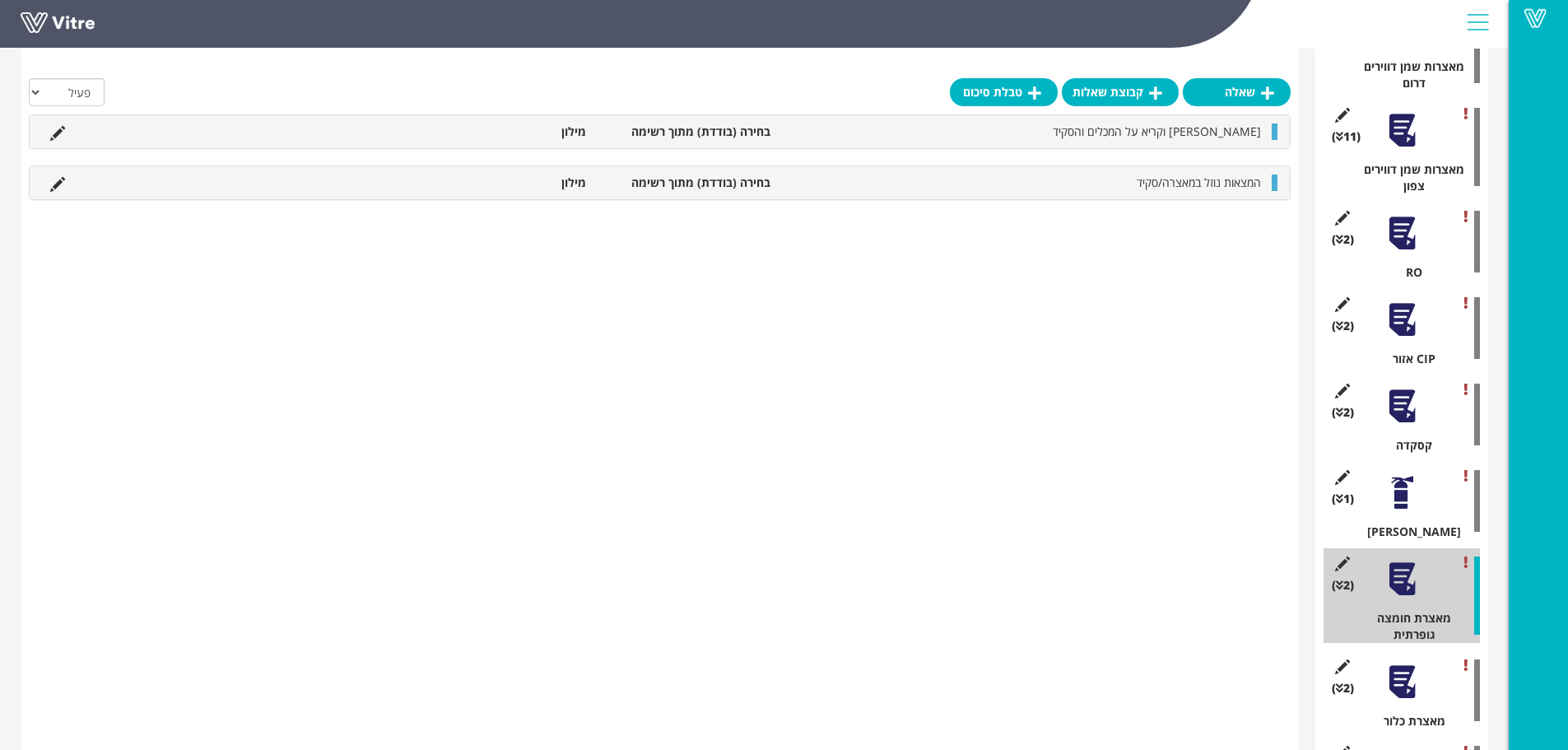
click at [1392, 474] on div at bounding box center [1402, 492] width 37 height 37
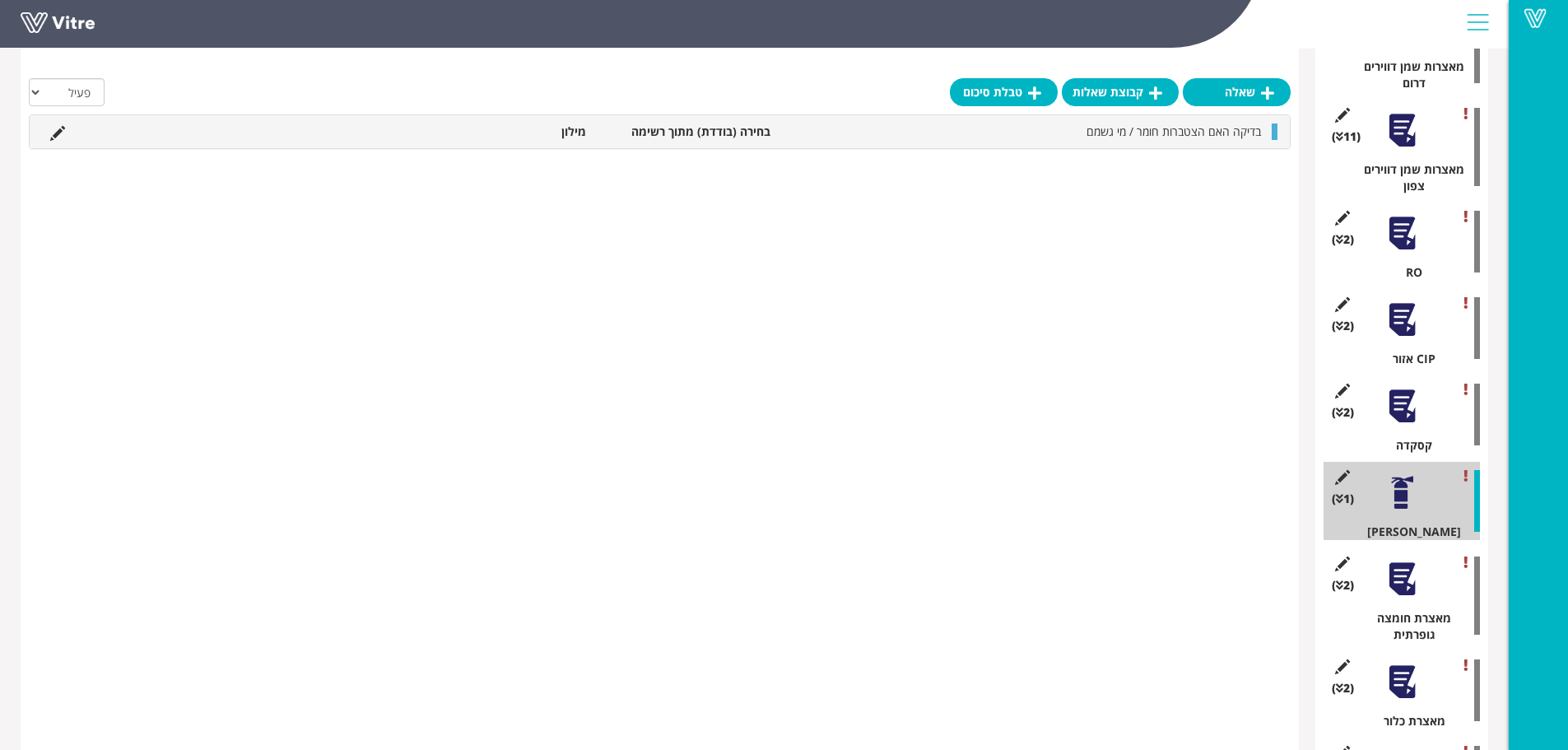
click at [1393, 388] on div at bounding box center [1402, 406] width 37 height 37
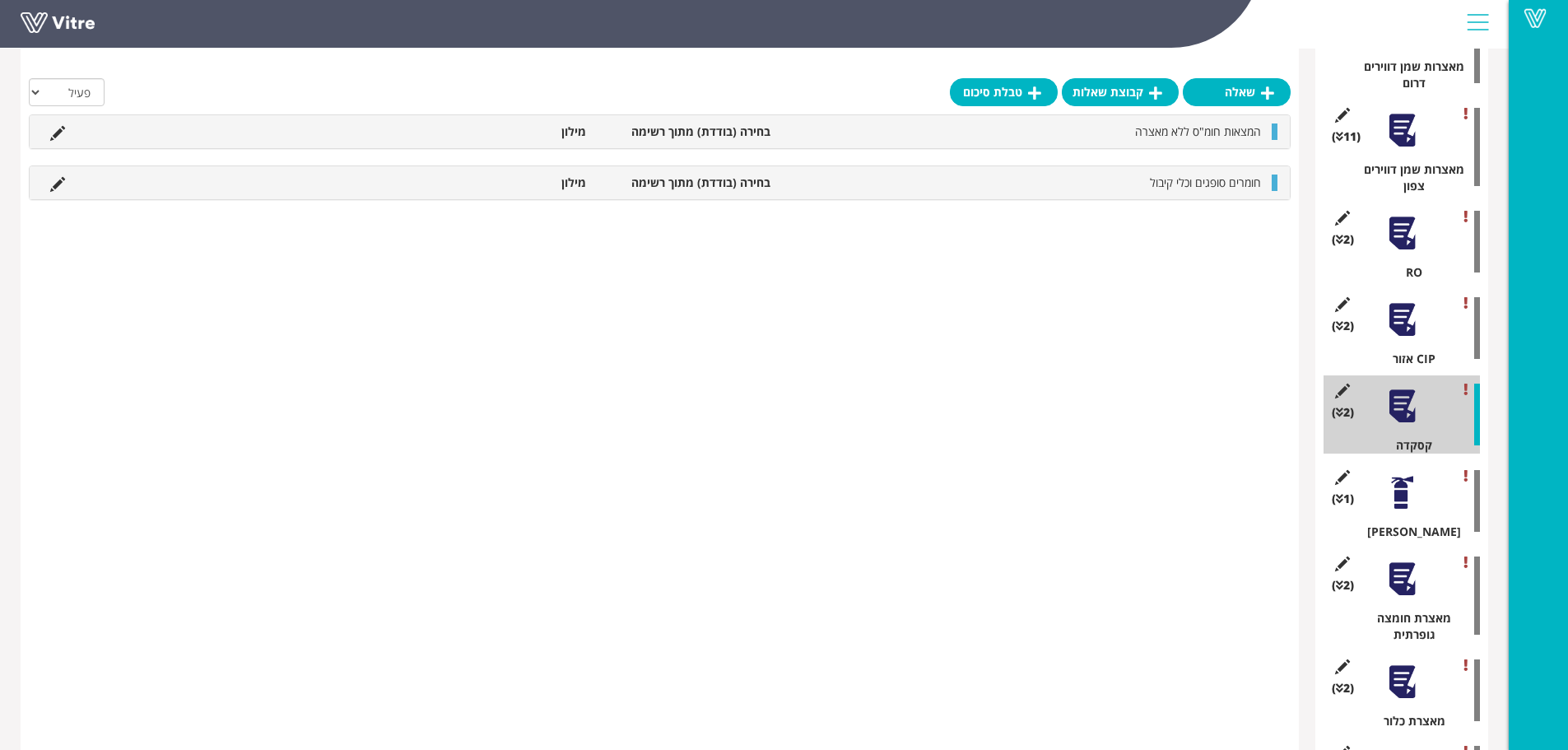
click at [1403, 301] on div at bounding box center [1402, 319] width 37 height 37
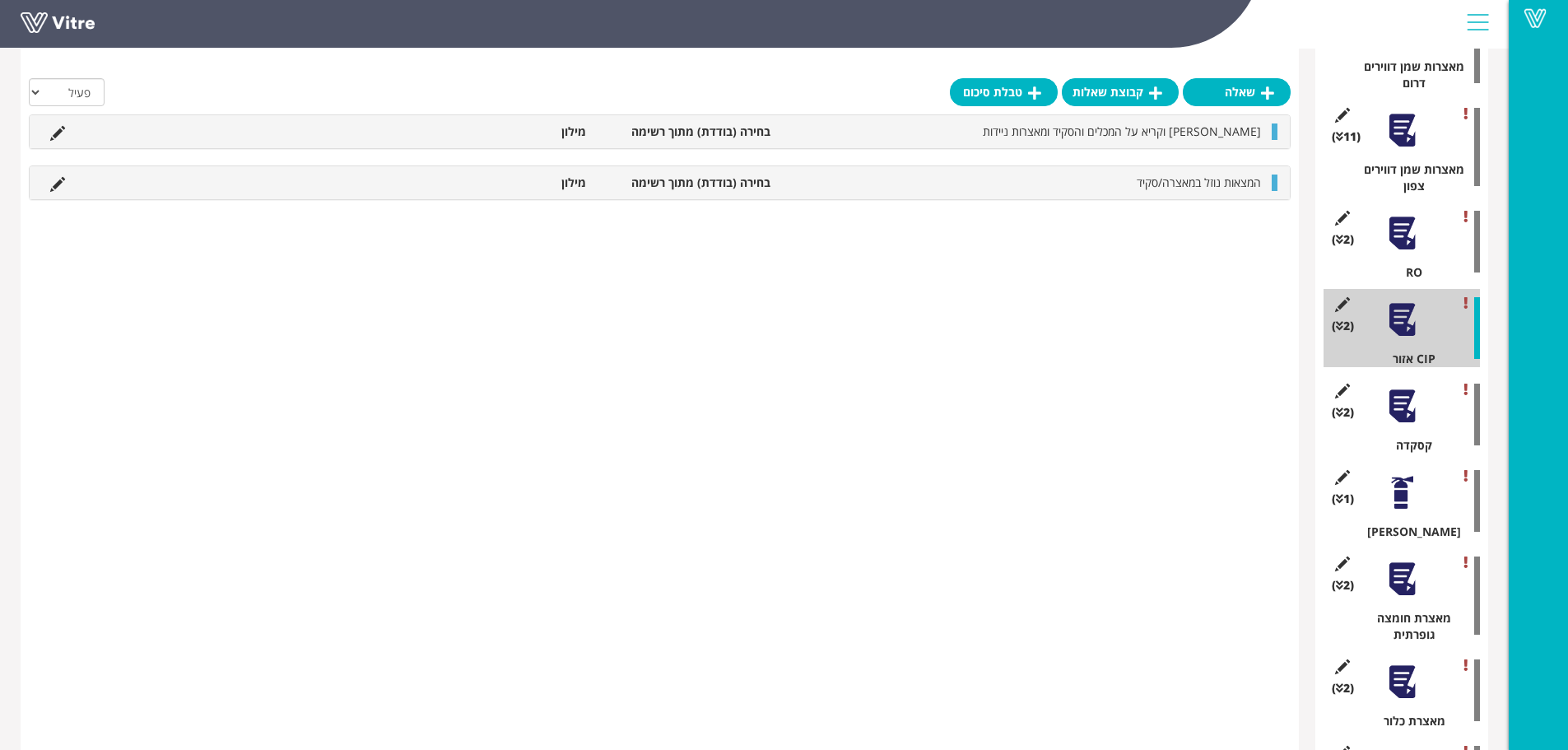
click at [1402, 215] on div at bounding box center [1402, 233] width 37 height 37
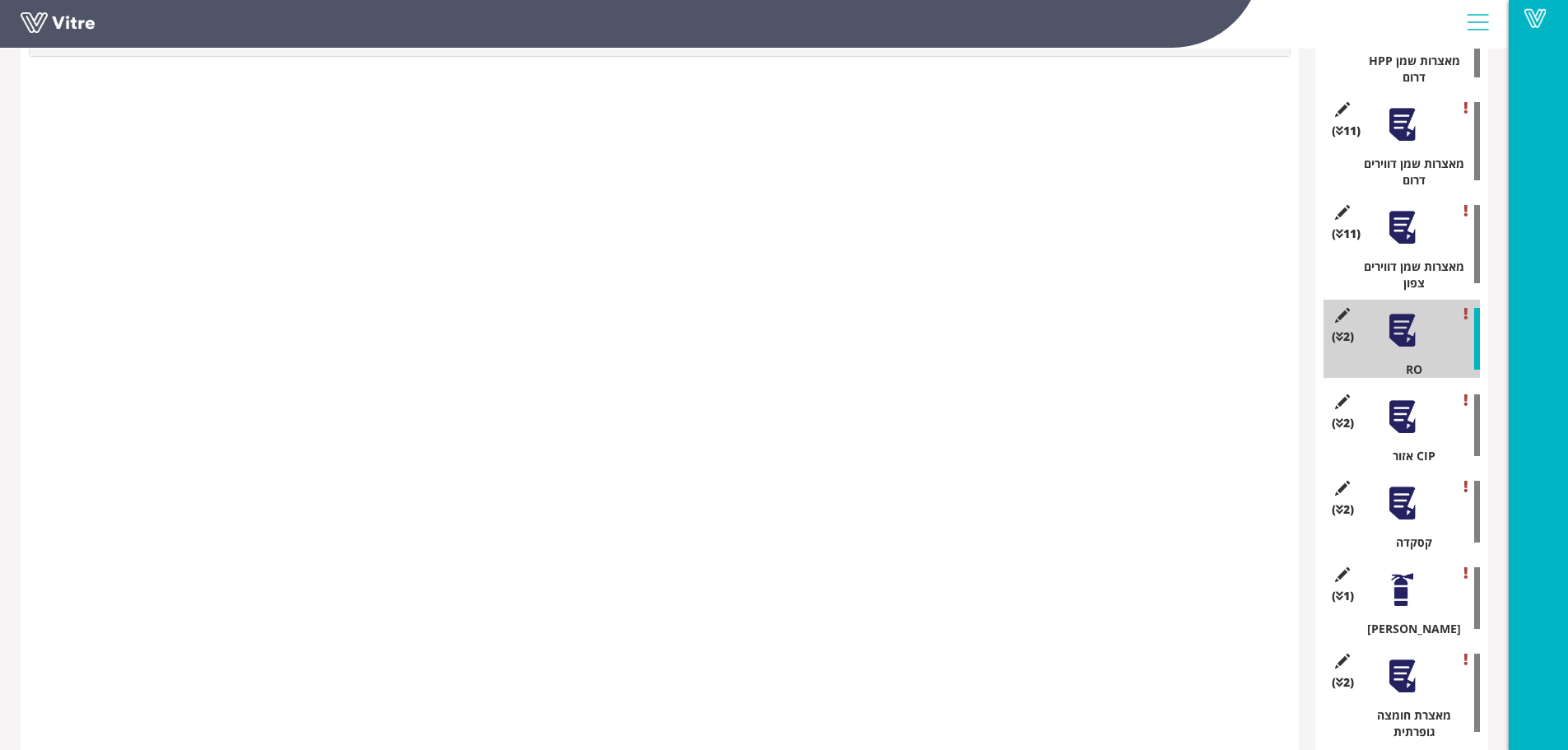
scroll to position [981, 0]
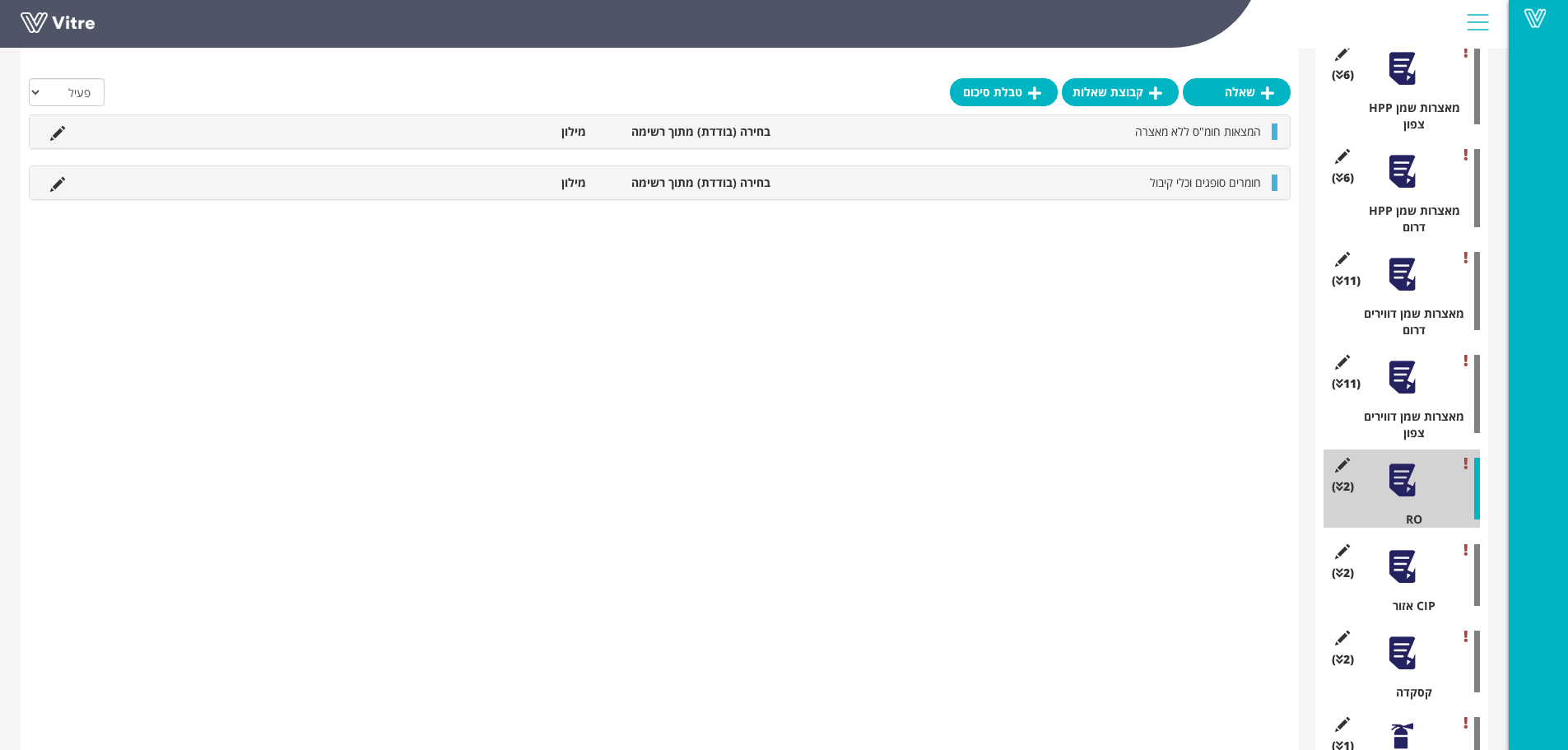
click at [1403, 359] on div at bounding box center [1402, 377] width 37 height 37
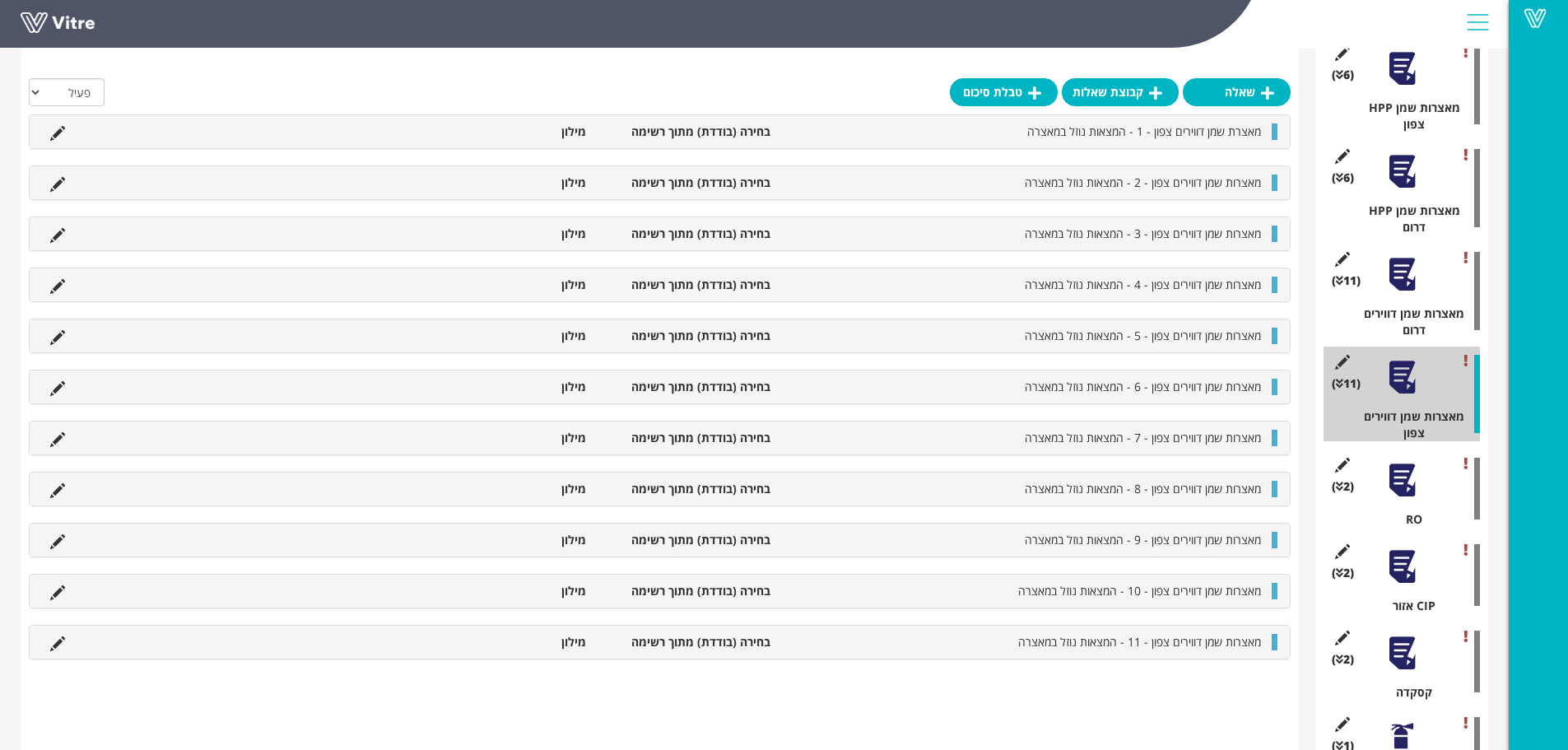
click at [1404, 256] on div at bounding box center [1402, 274] width 37 height 37
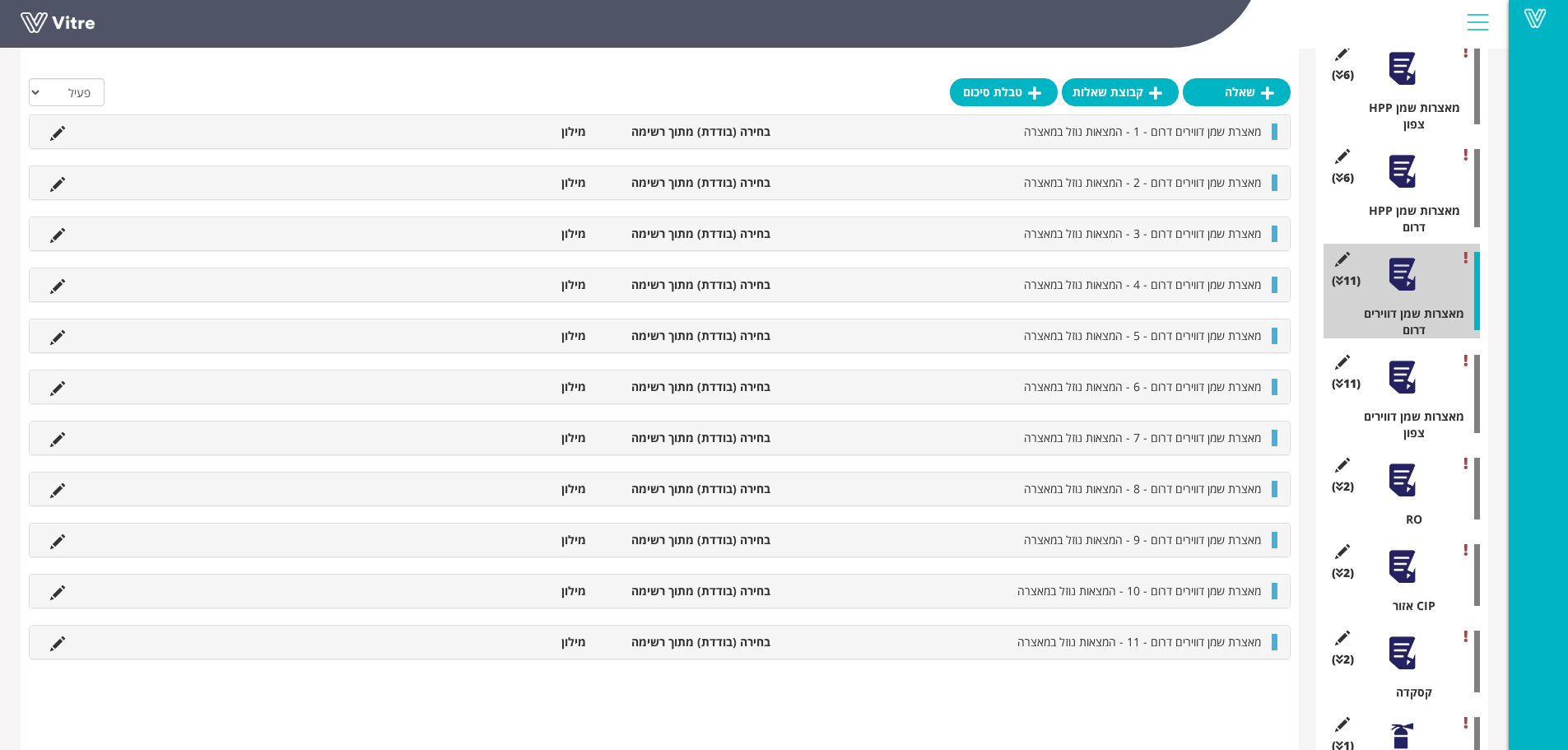
click at [1403, 153] on div at bounding box center [1402, 171] width 37 height 37
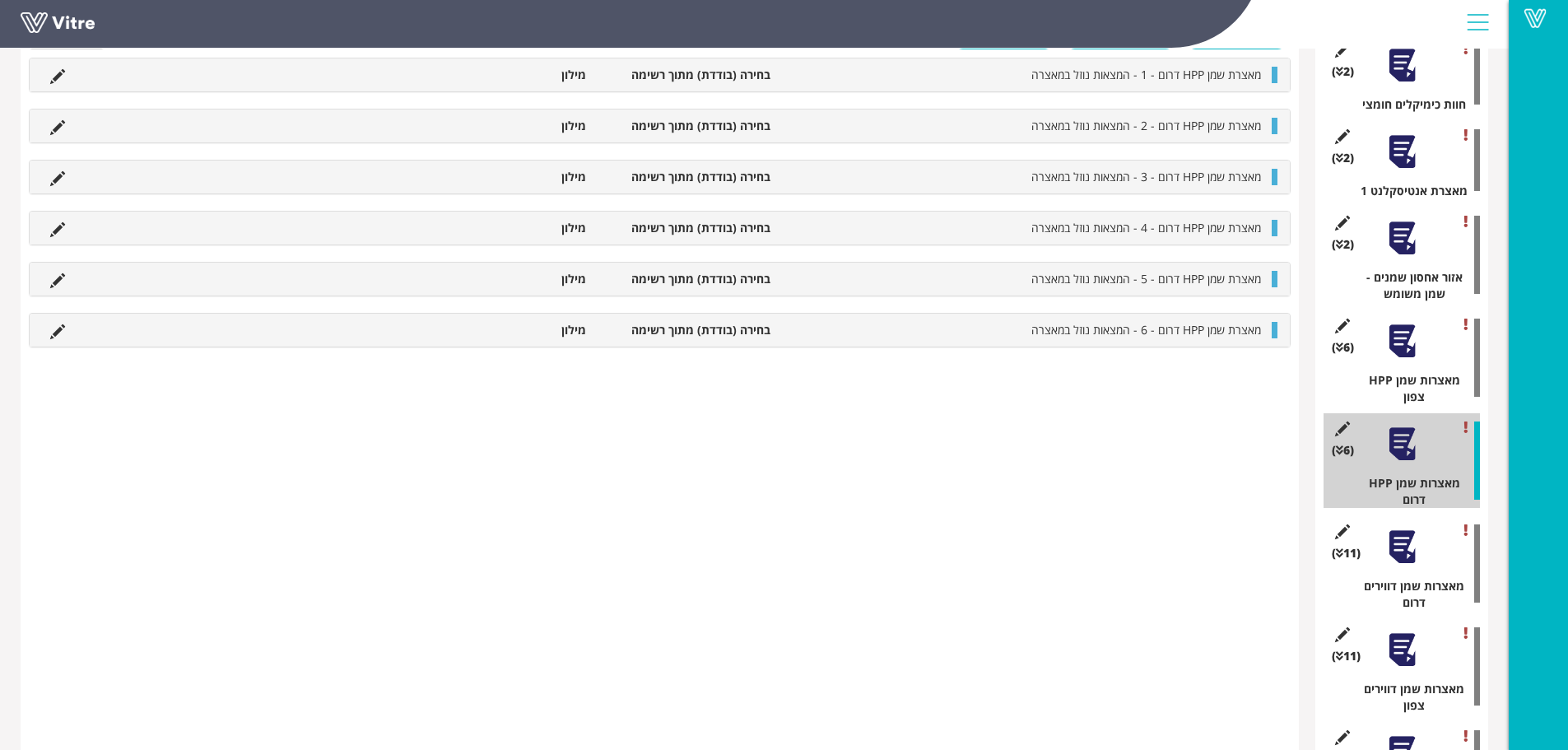
scroll to position [651, 0]
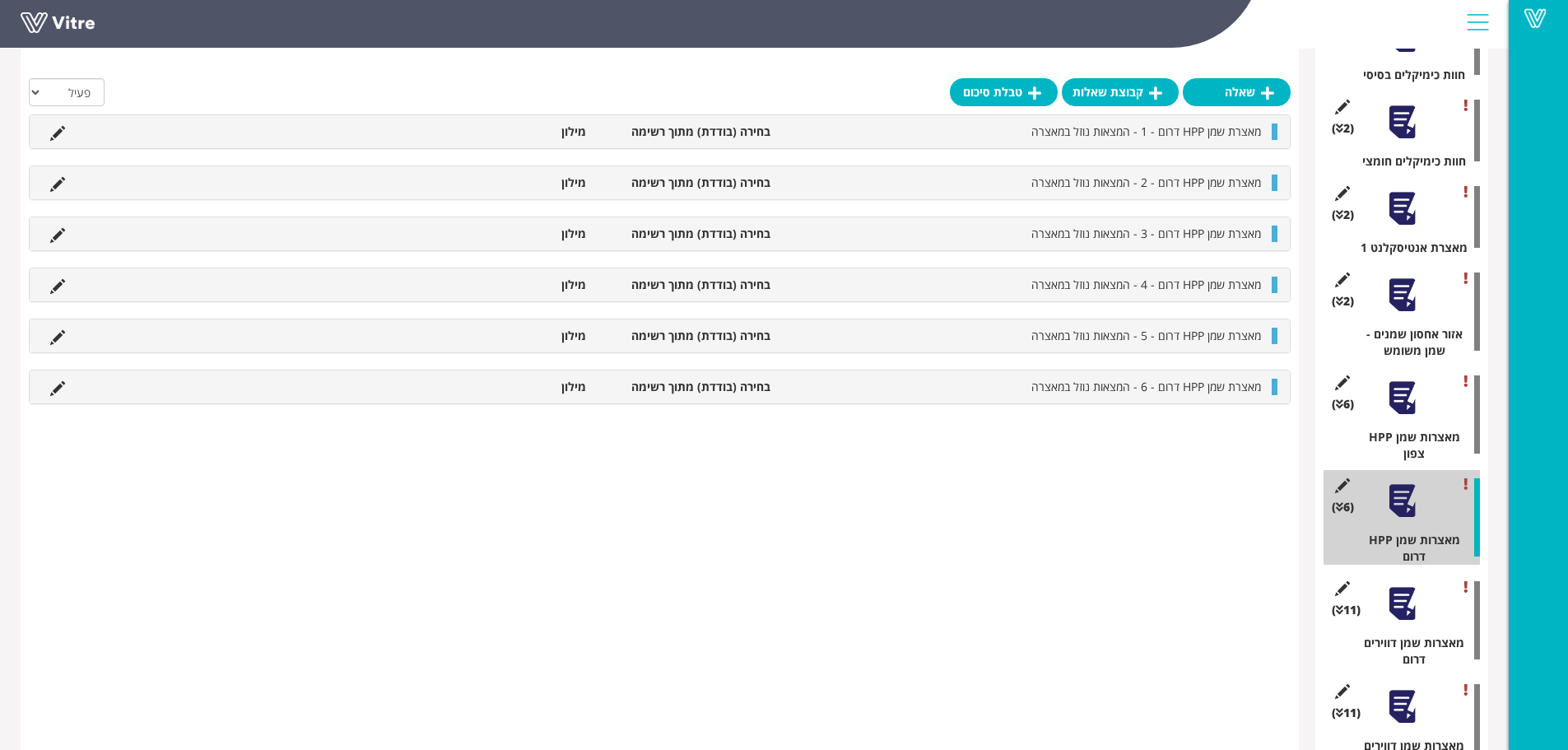
click at [1405, 385] on div at bounding box center [1402, 398] width 37 height 37
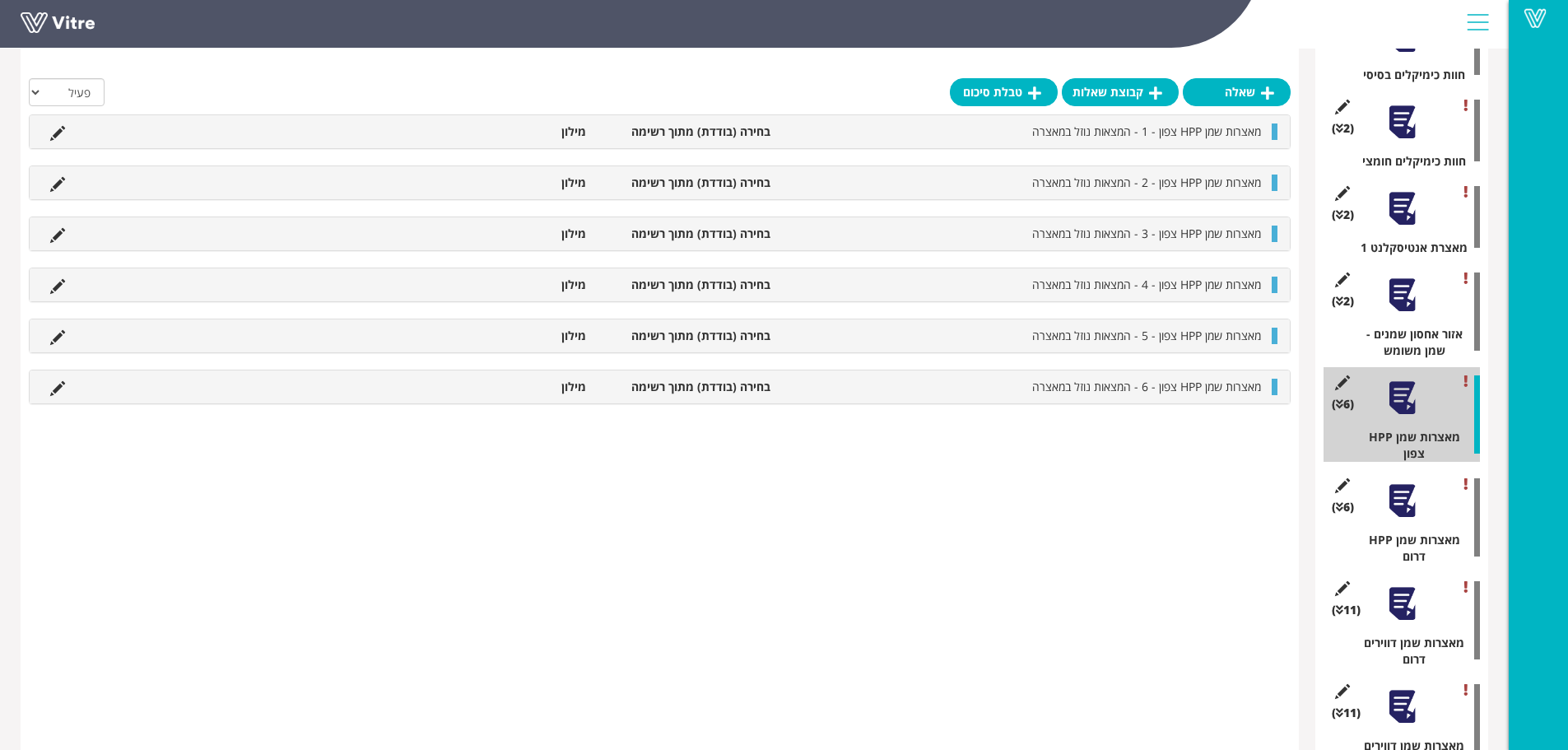
click at [1403, 277] on div at bounding box center [1402, 295] width 37 height 37
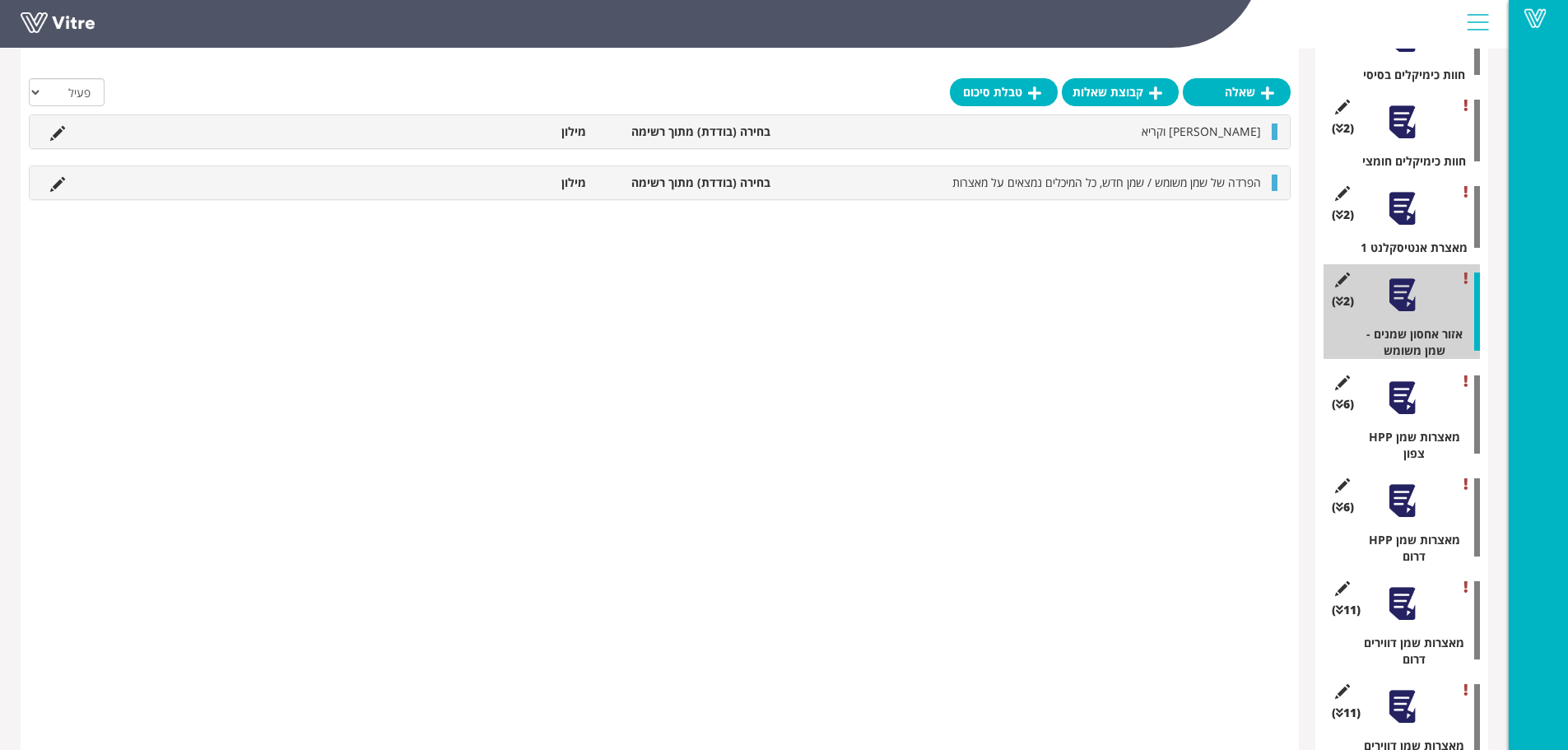
click at [1396, 190] on div at bounding box center [1402, 209] width 37 height 37
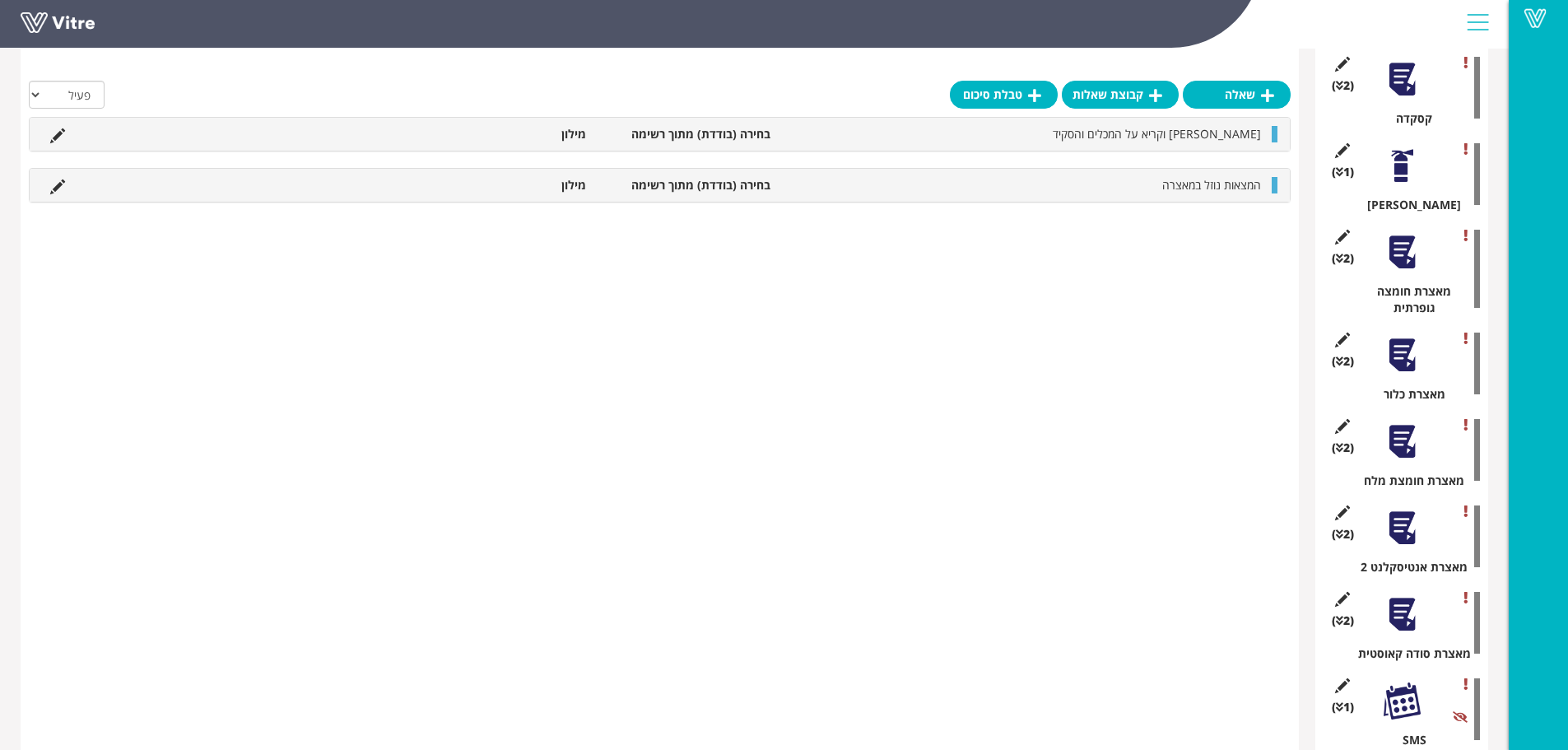
scroll to position [1557, 0]
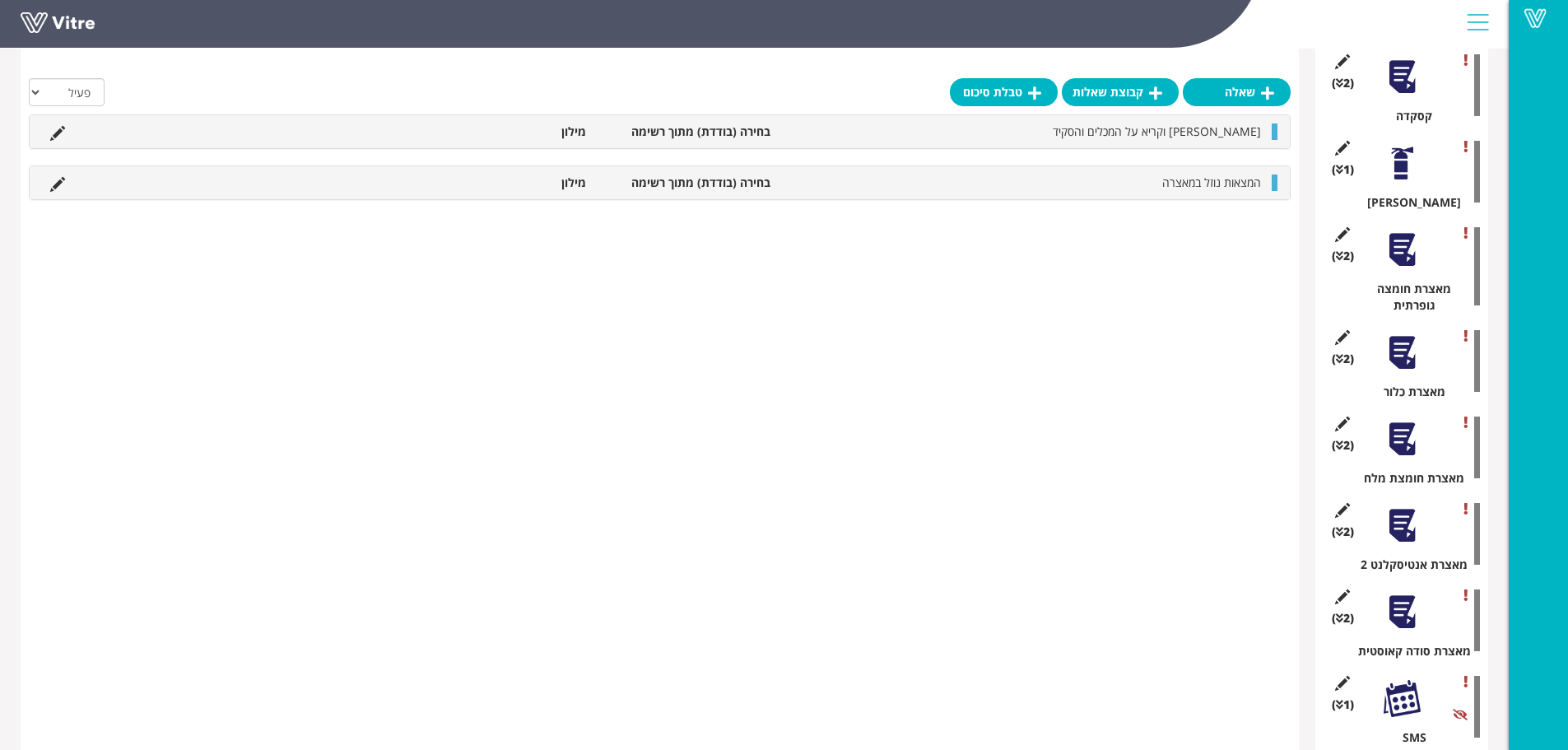
click at [1399, 680] on div at bounding box center [1402, 698] width 37 height 37
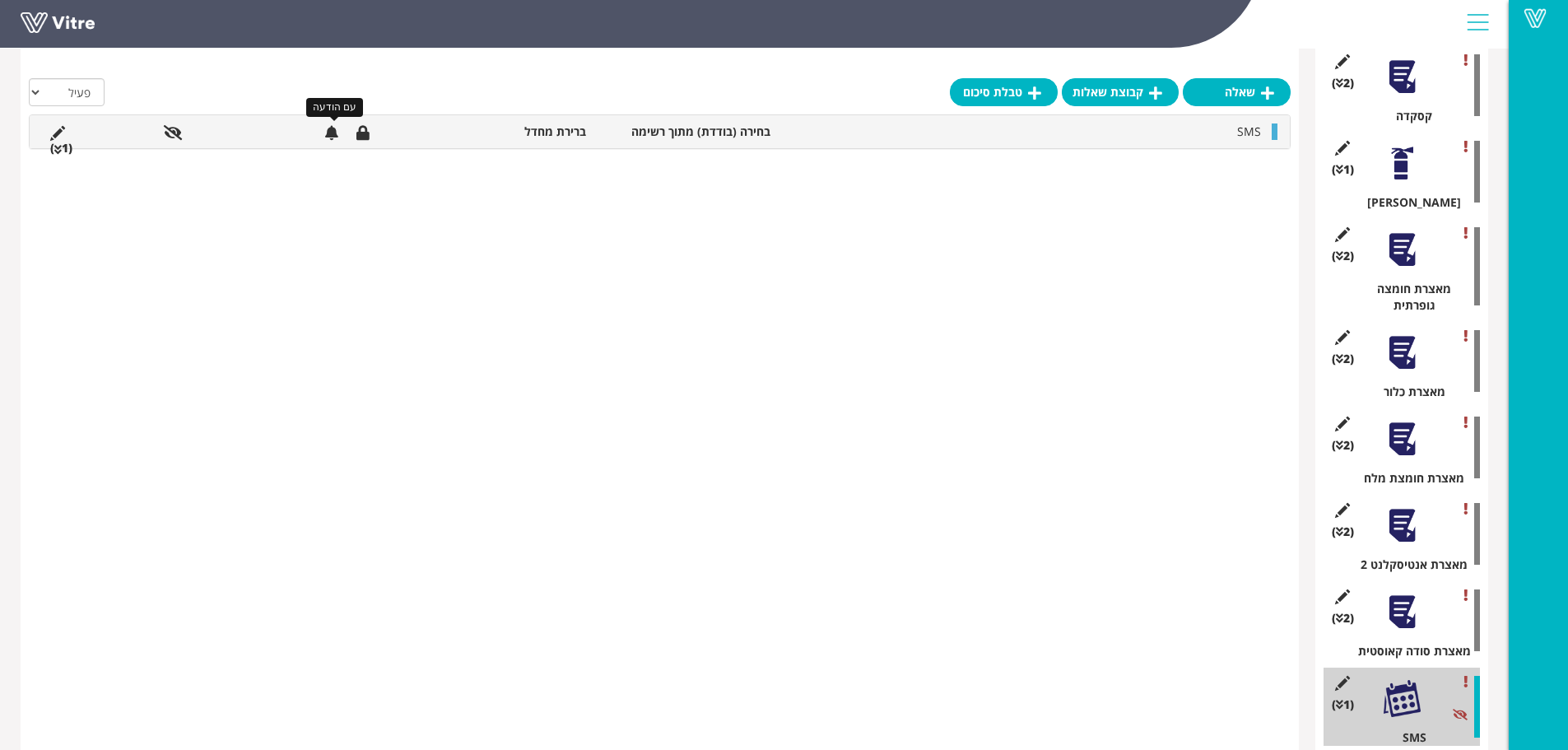
click at [329, 129] on icon at bounding box center [332, 132] width 14 height 15
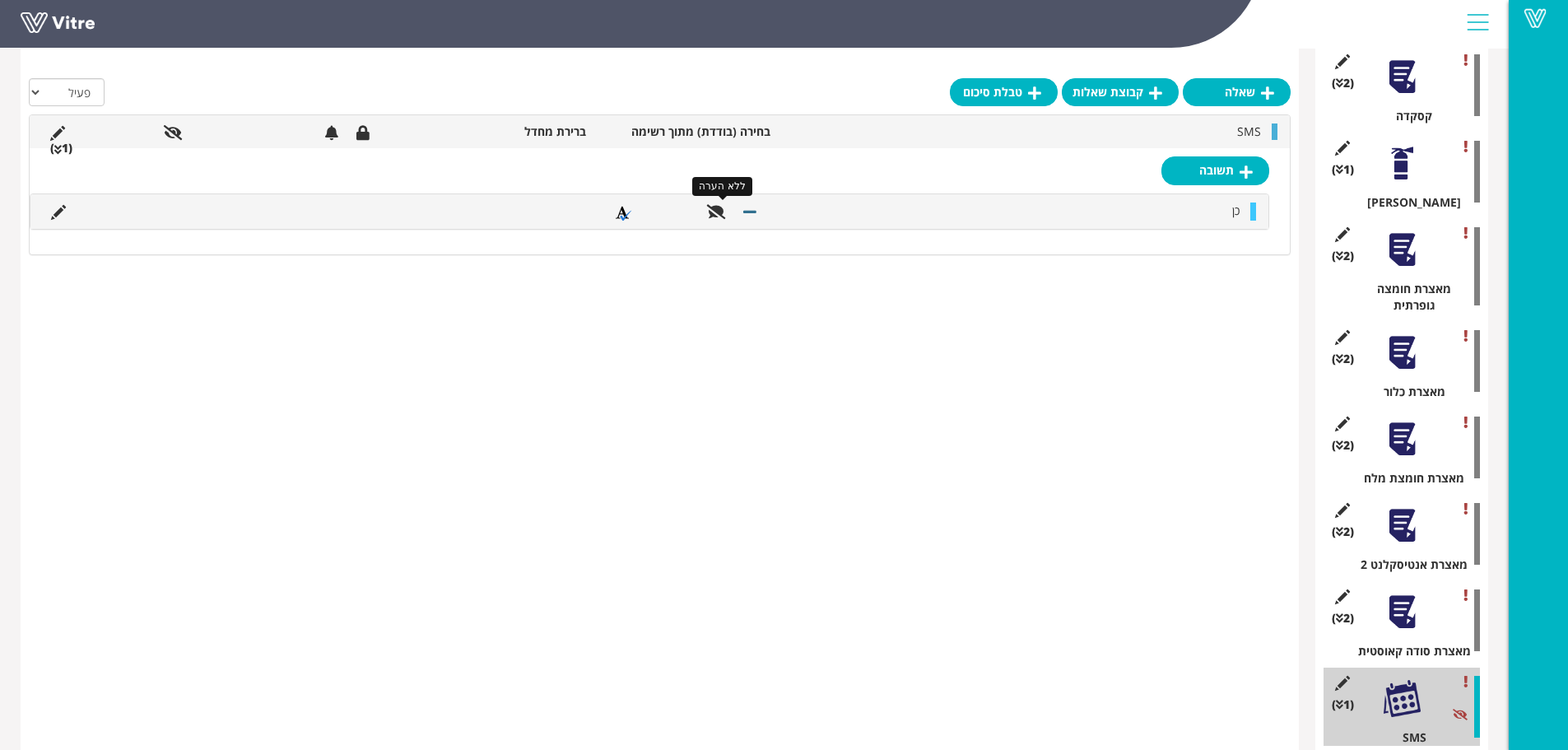
click at [712, 211] on icon at bounding box center [716, 211] width 19 height 15
click at [56, 214] on icon at bounding box center [58, 212] width 15 height 15
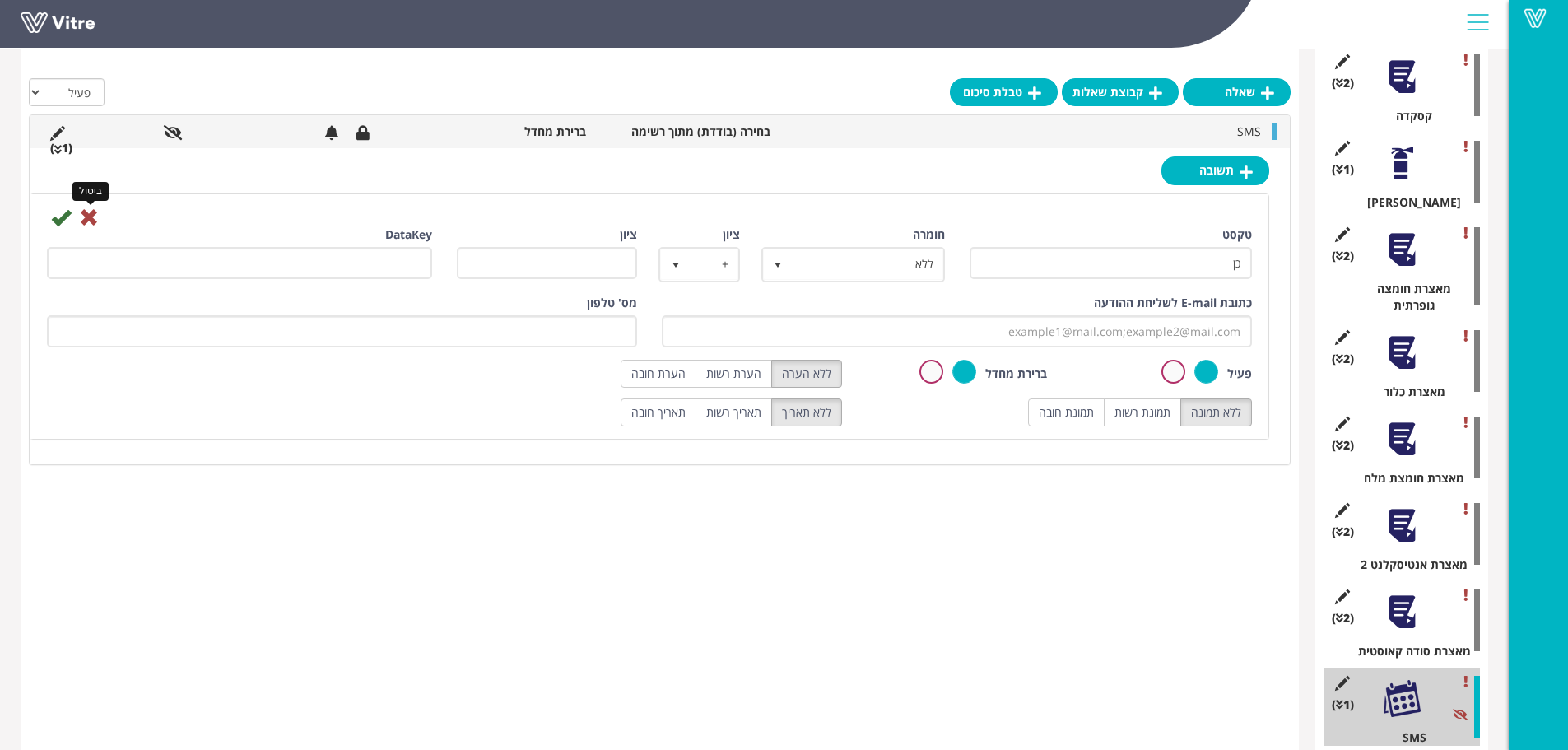
click at [84, 217] on icon at bounding box center [89, 218] width 20 height 20
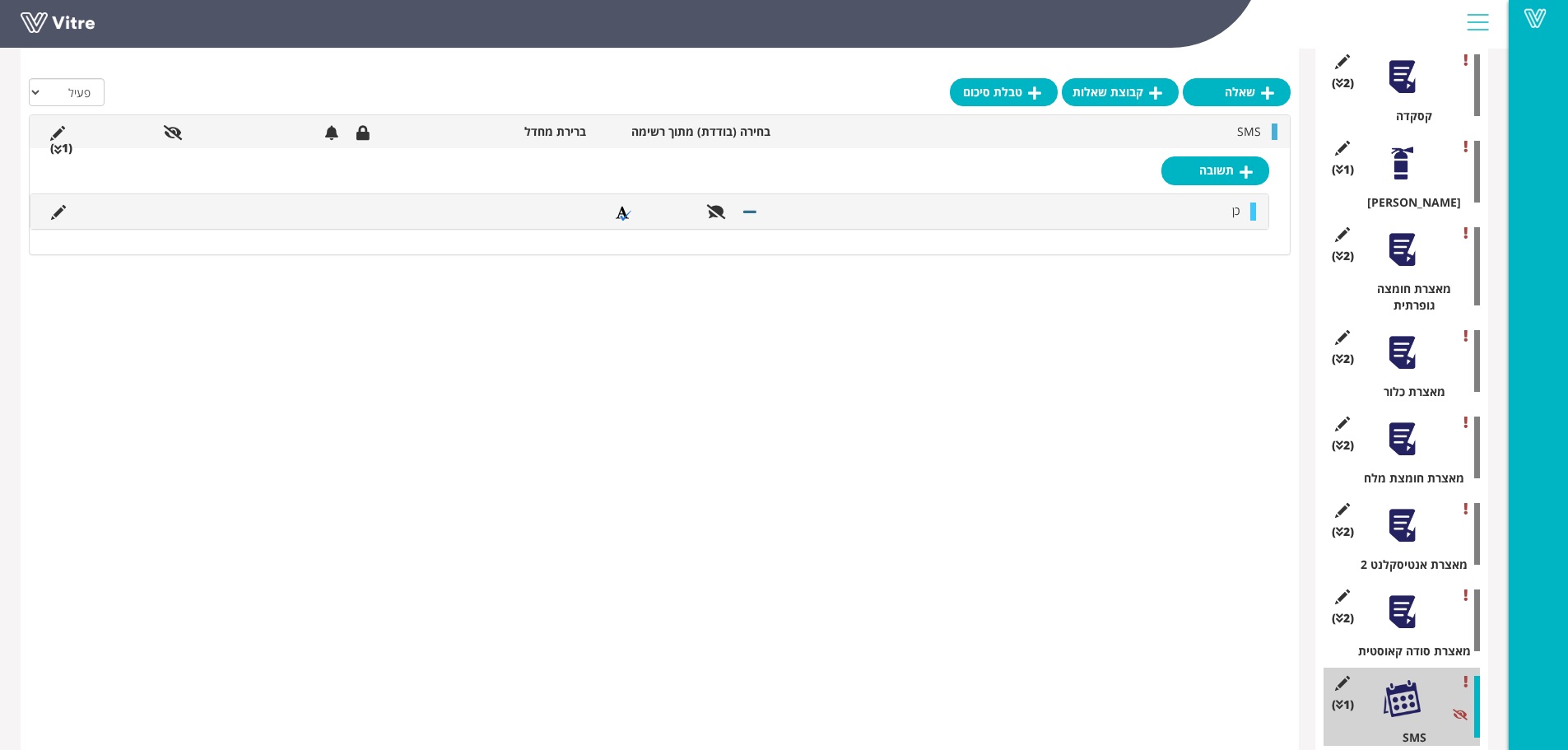
click at [72, 154] on li "(1 )" at bounding box center [61, 148] width 39 height 16
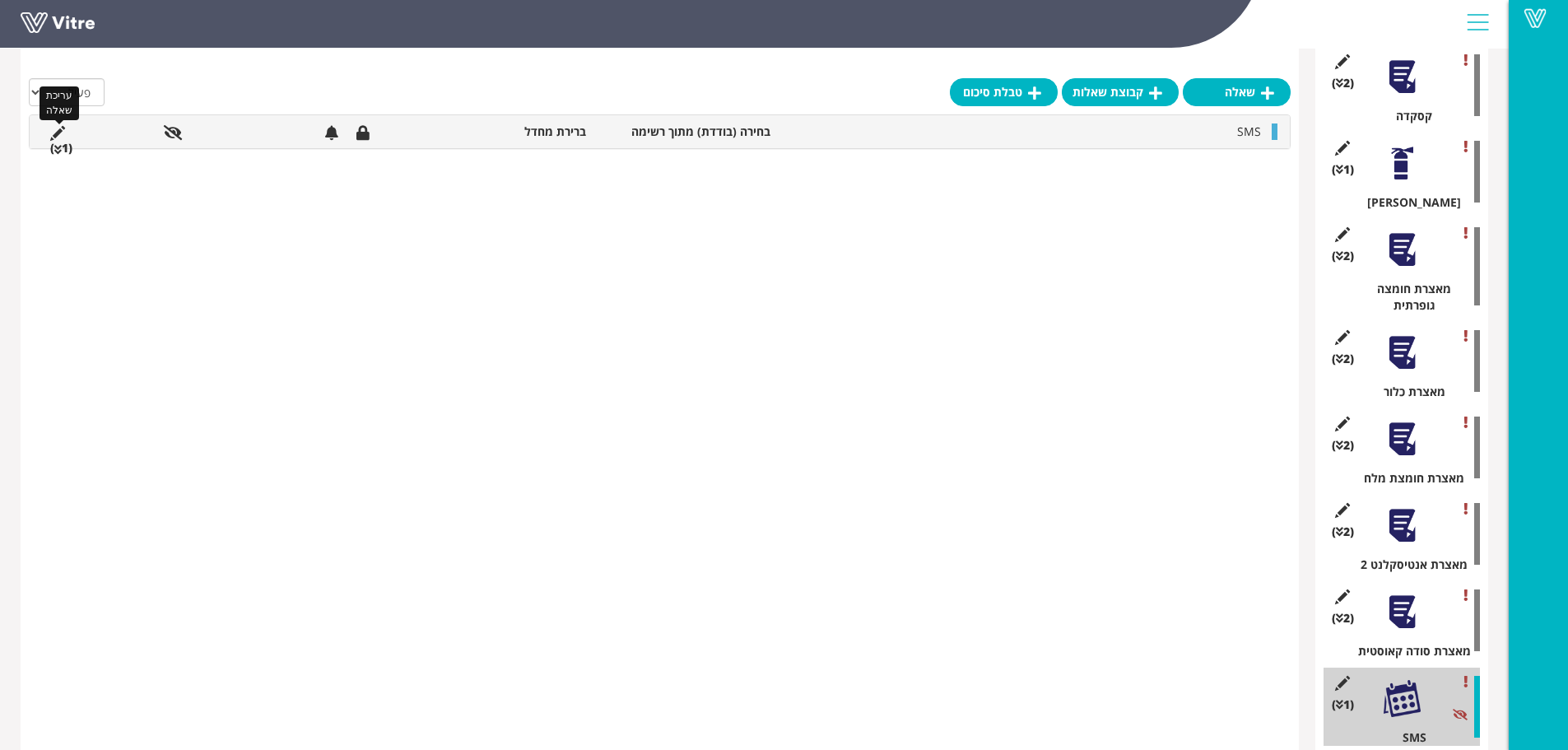
click at [57, 131] on icon at bounding box center [57, 133] width 15 height 15
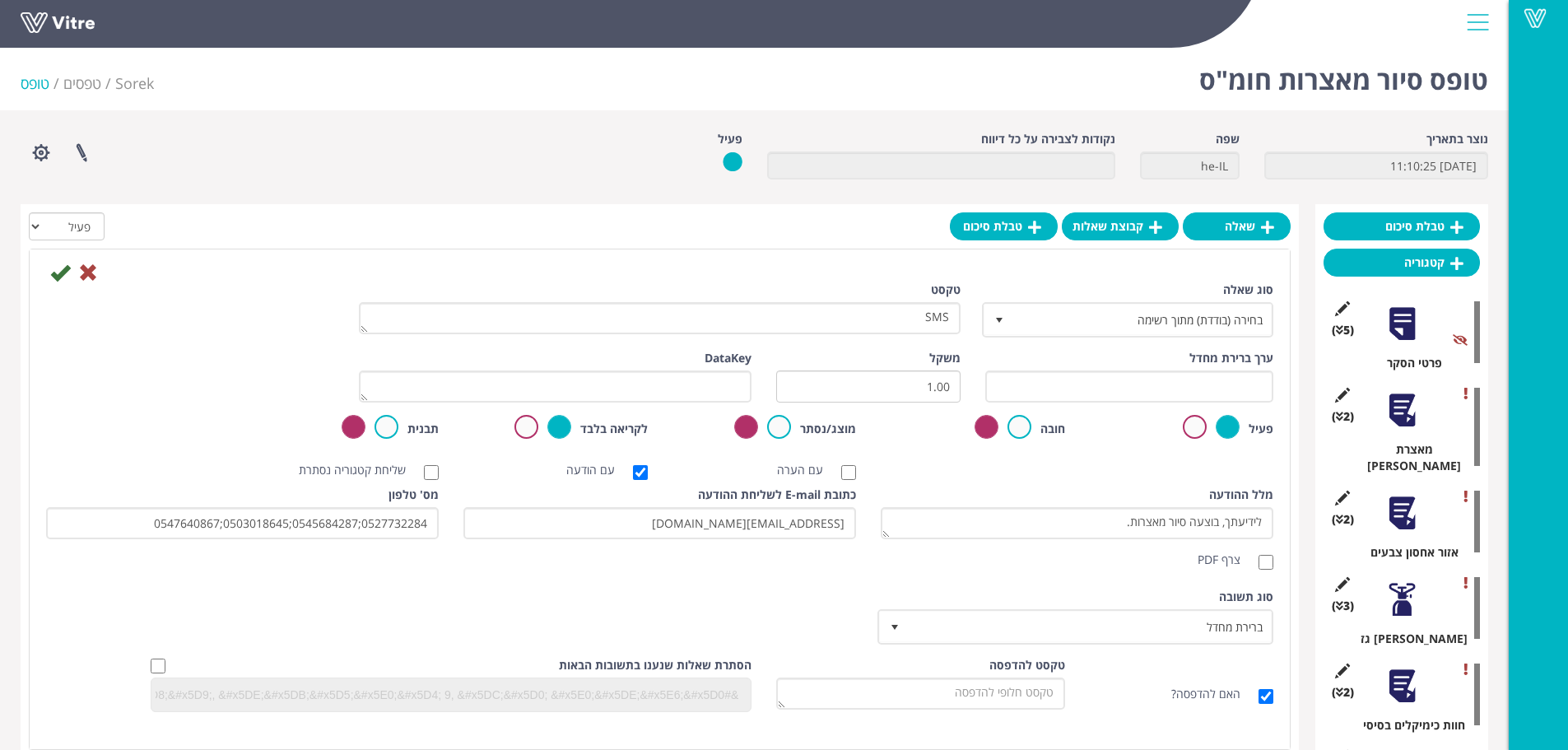
scroll to position [0, 0]
